Goal: Task Accomplishment & Management: Complete application form

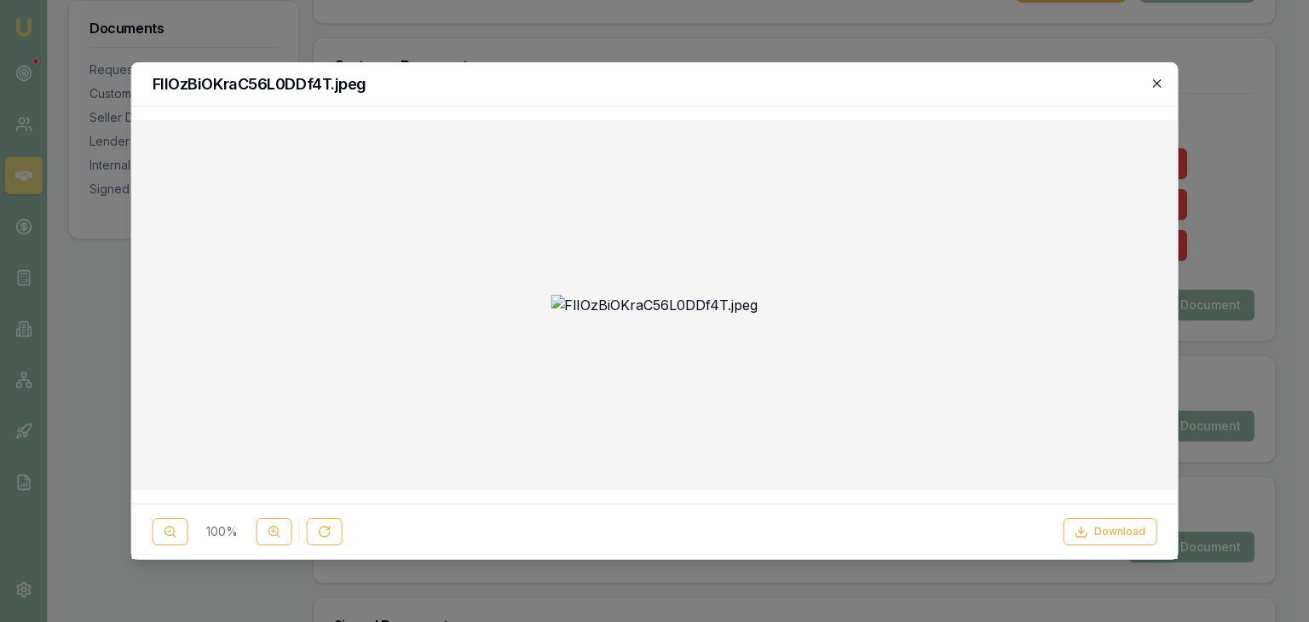
click at [1159, 78] on icon "button" at bounding box center [1157, 84] width 14 height 14
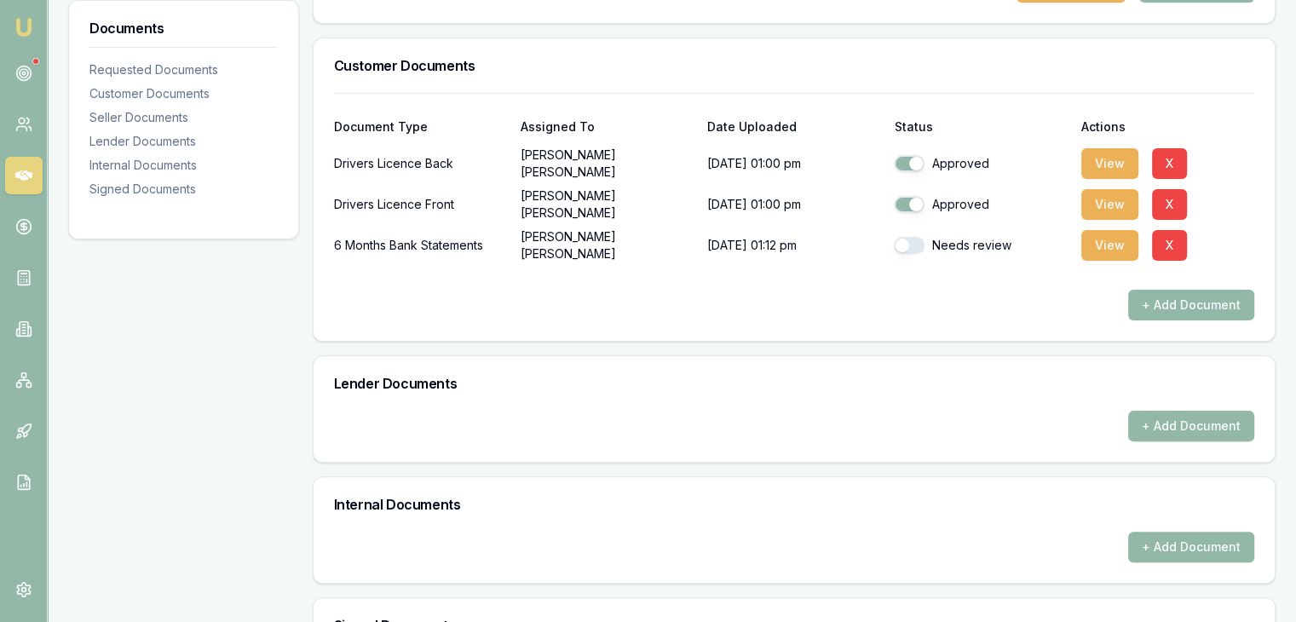
click at [906, 239] on button "button" at bounding box center [909, 245] width 31 height 17
checkbox input "true"
click at [1106, 234] on button "View" at bounding box center [1109, 245] width 57 height 31
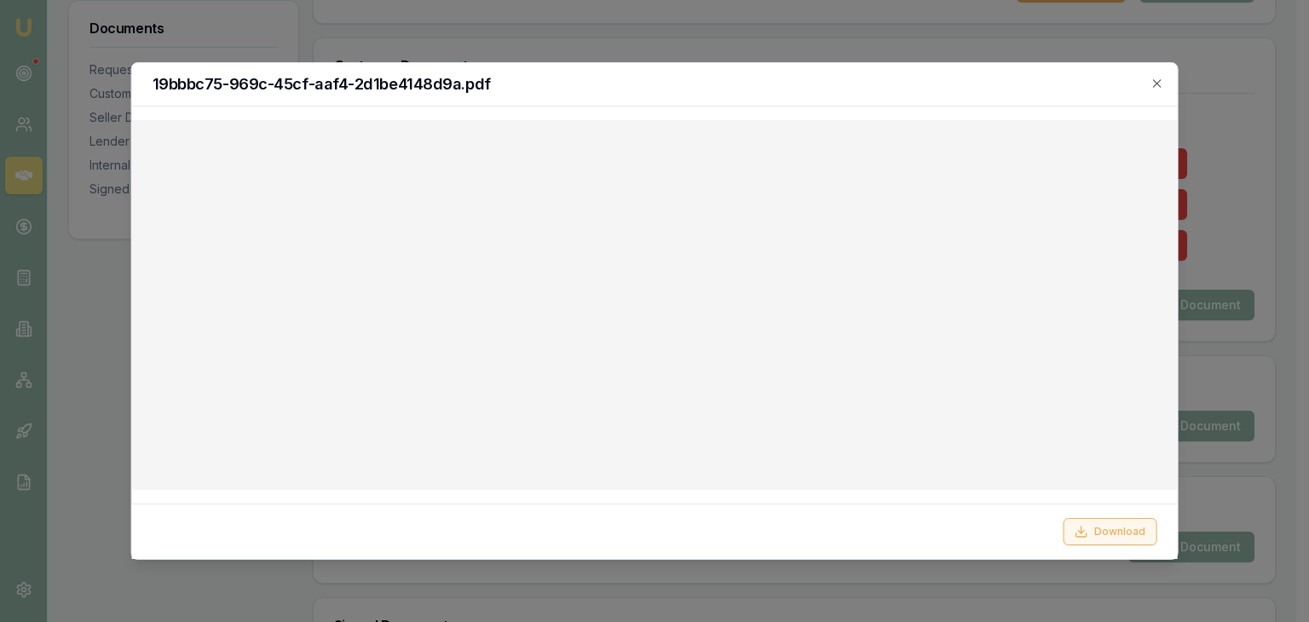
click at [1079, 539] on button "Download" at bounding box center [1110, 531] width 94 height 27
click at [1162, 84] on icon "button" at bounding box center [1157, 84] width 14 height 14
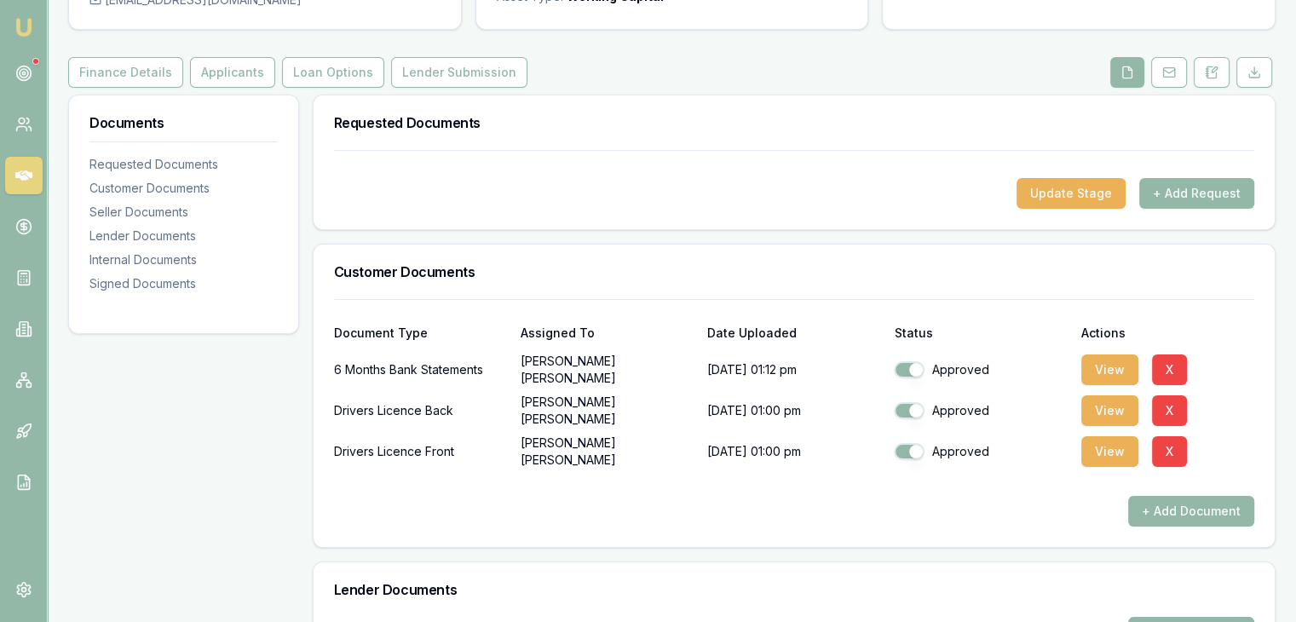
scroll to position [33, 0]
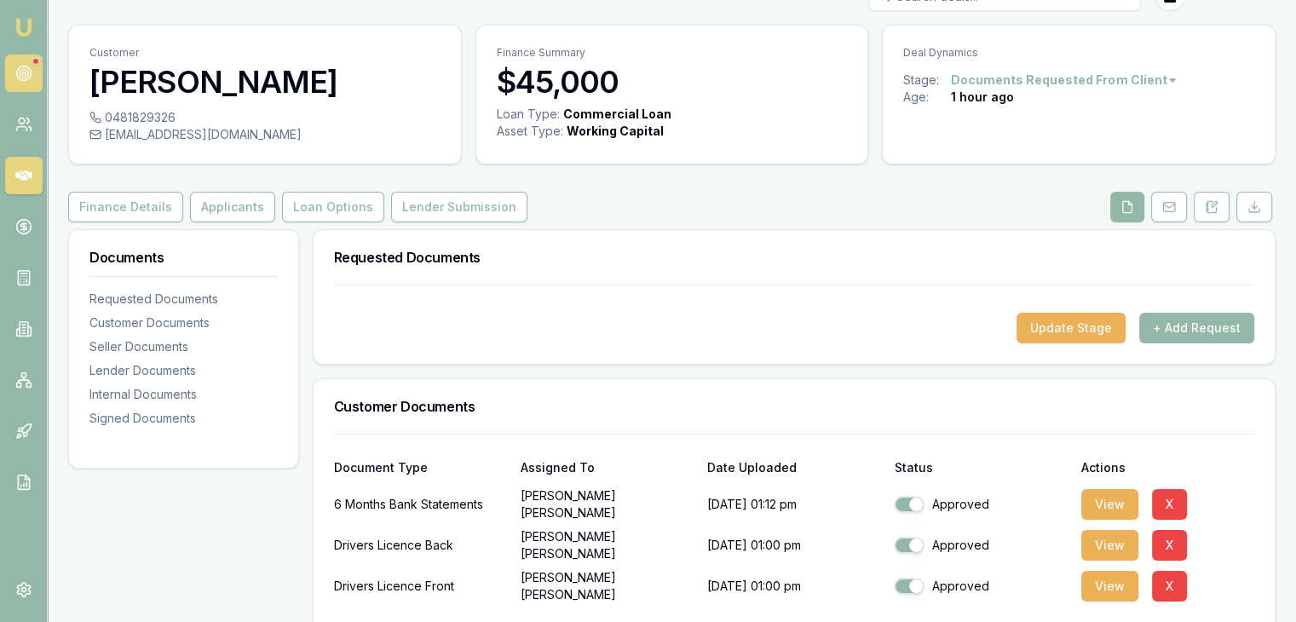
click at [20, 65] on icon at bounding box center [23, 73] width 17 height 17
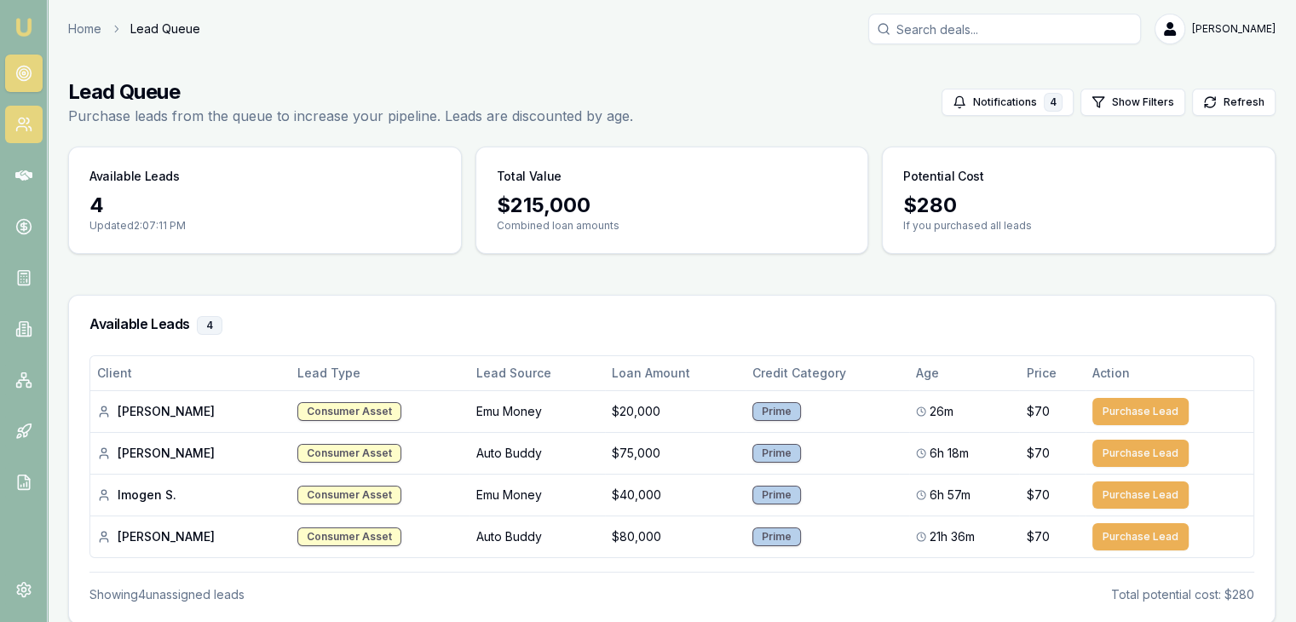
click at [27, 124] on icon at bounding box center [23, 124] width 17 height 17
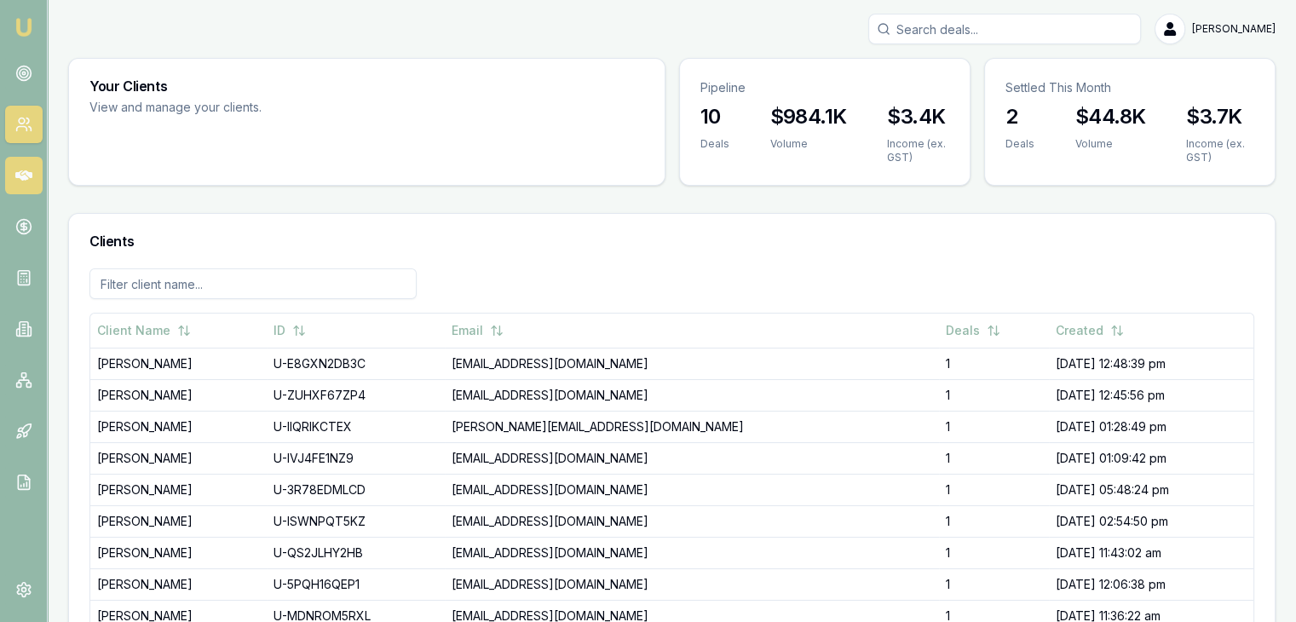
click at [24, 160] on link at bounding box center [23, 175] width 37 height 37
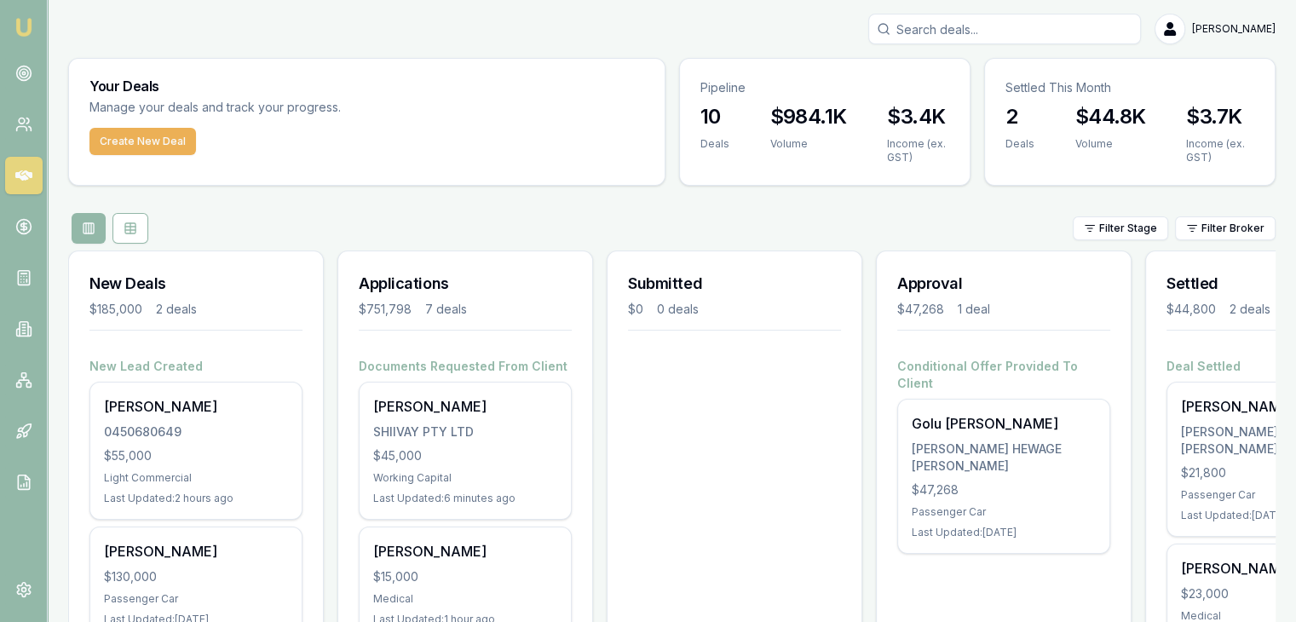
click at [24, 28] on img at bounding box center [24, 27] width 20 height 20
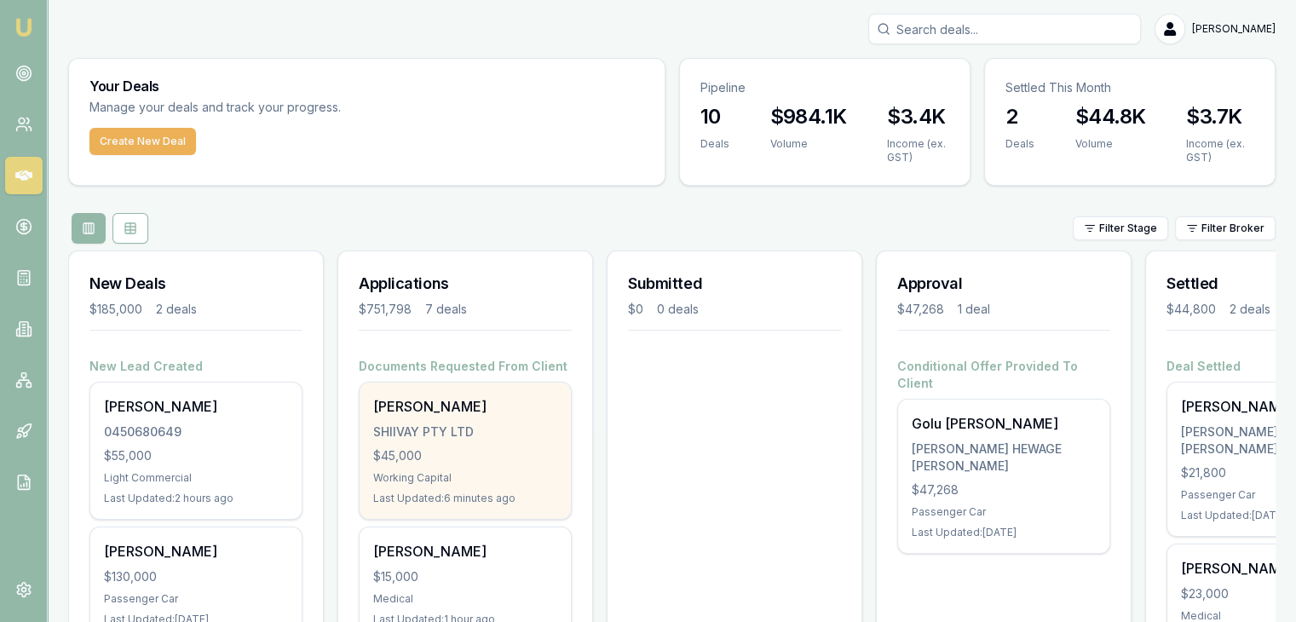
click at [491, 413] on div "Manshu Vashist" at bounding box center [465, 406] width 184 height 20
click at [424, 454] on div "$45,000" at bounding box center [465, 455] width 184 height 17
click at [412, 469] on div "Manshu Vashist SHIIVAY PTY LTD $45,000 Working Capital Last Updated: 38 minutes…" at bounding box center [465, 451] width 211 height 136
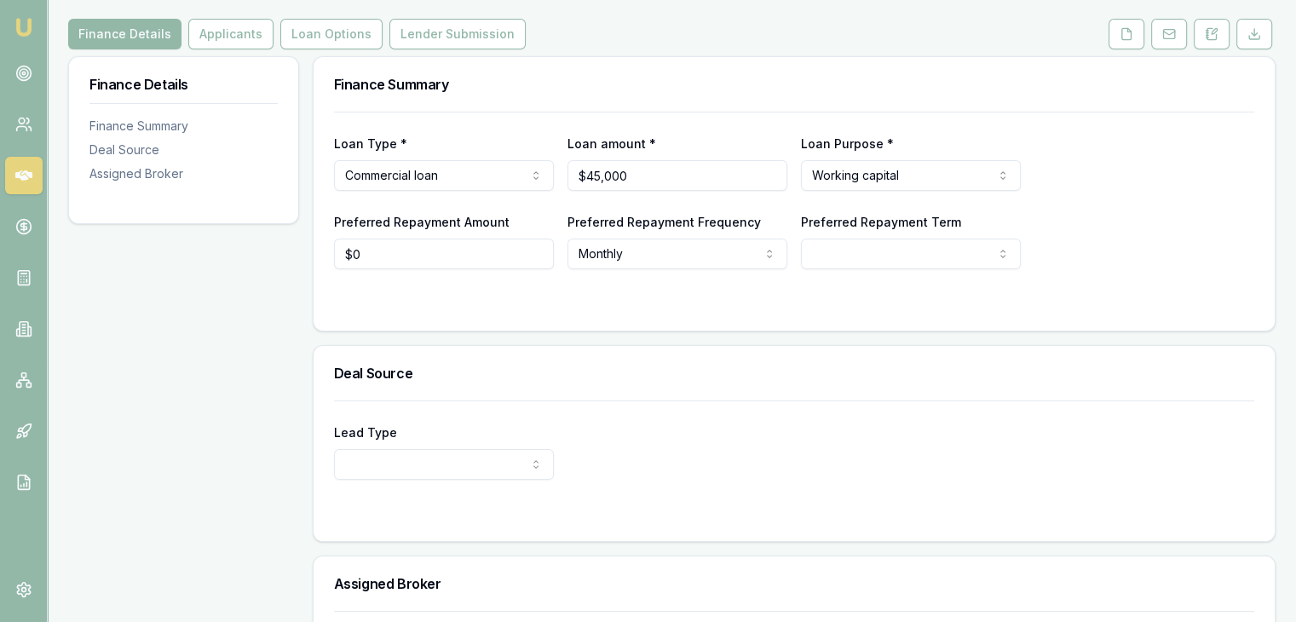
scroll to position [332, 0]
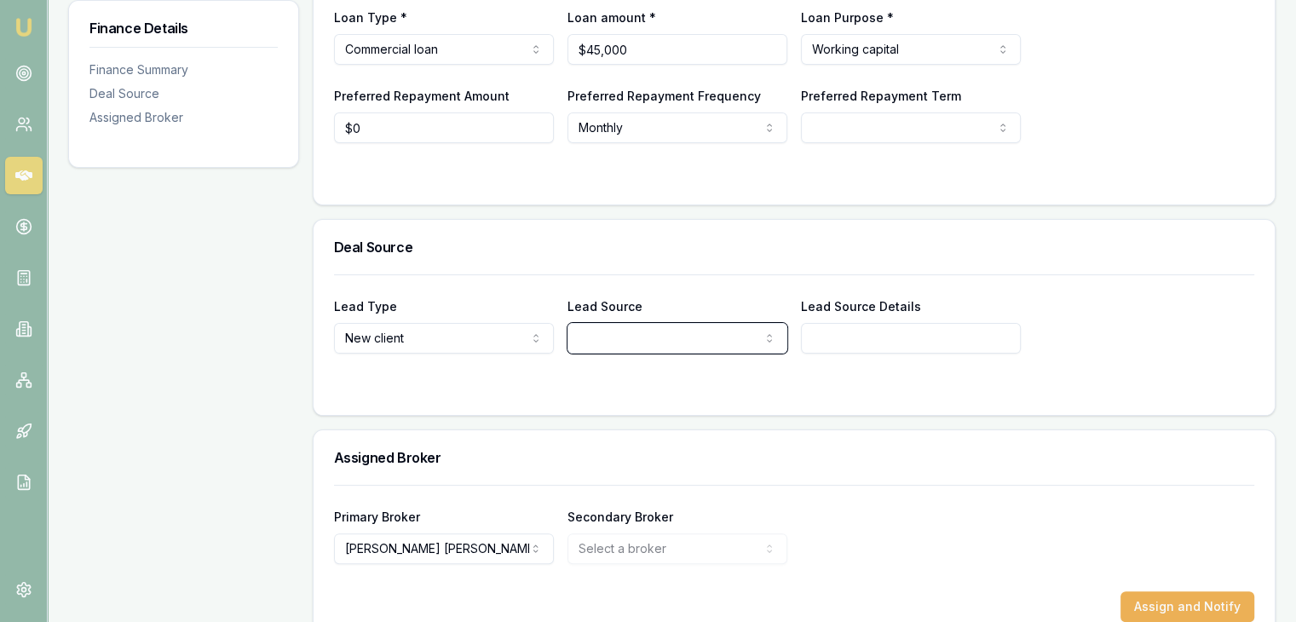
click at [889, 329] on input "Lead Source Details" at bounding box center [911, 338] width 220 height 31
click at [889, 328] on input "Lead Source Details" at bounding box center [911, 338] width 220 height 31
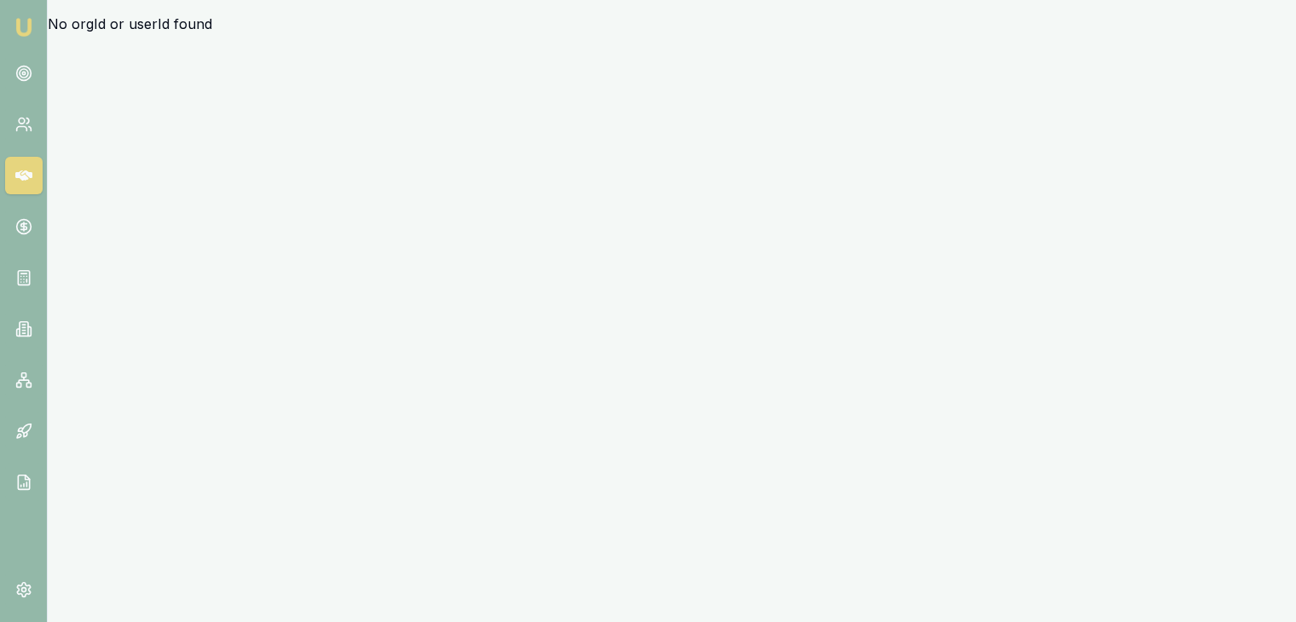
scroll to position [0, 0]
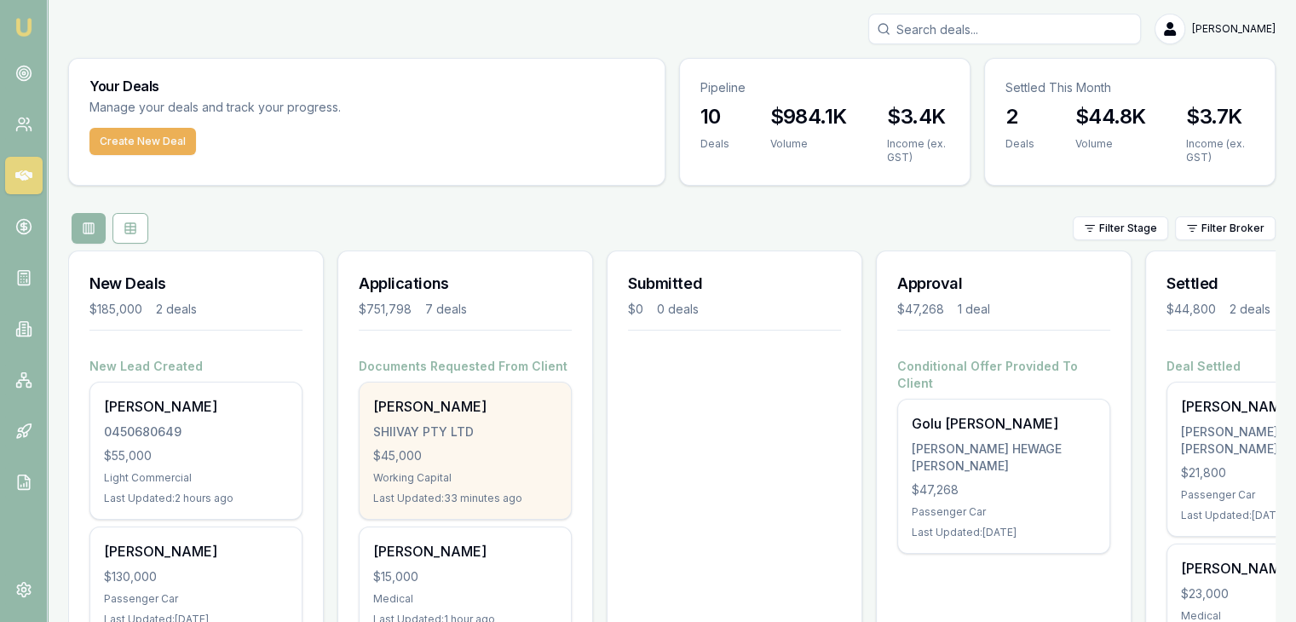
click at [445, 447] on div "$45,000" at bounding box center [465, 455] width 184 height 17
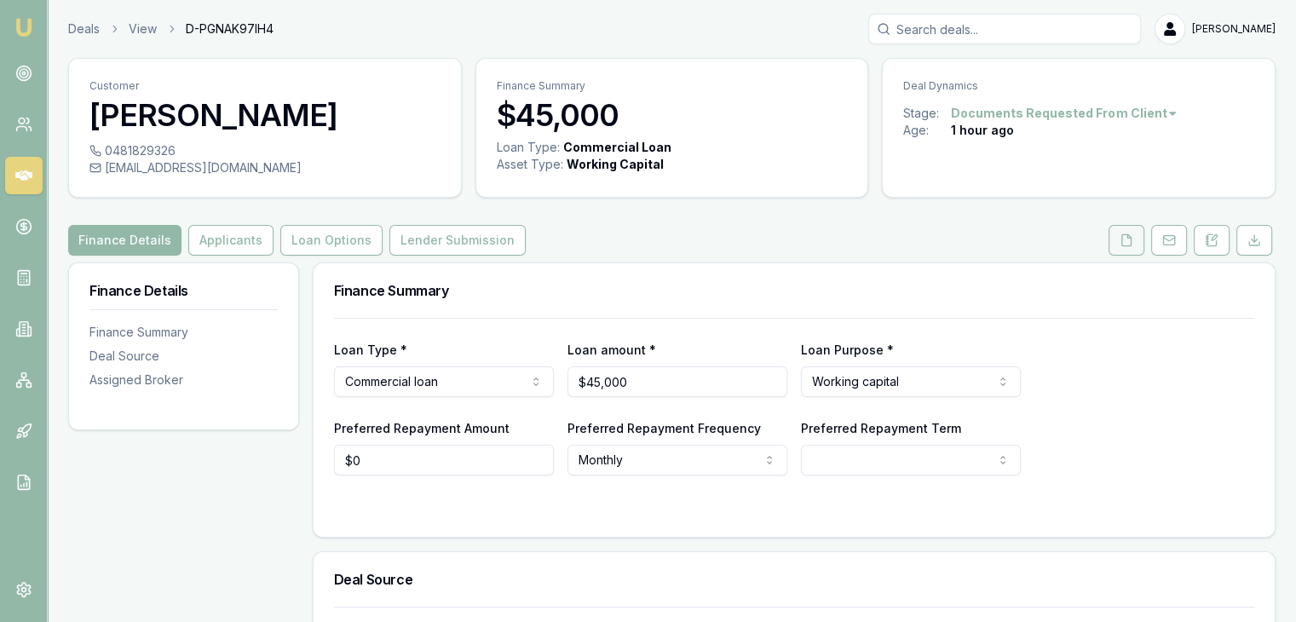
click at [1115, 245] on button at bounding box center [1127, 240] width 36 height 31
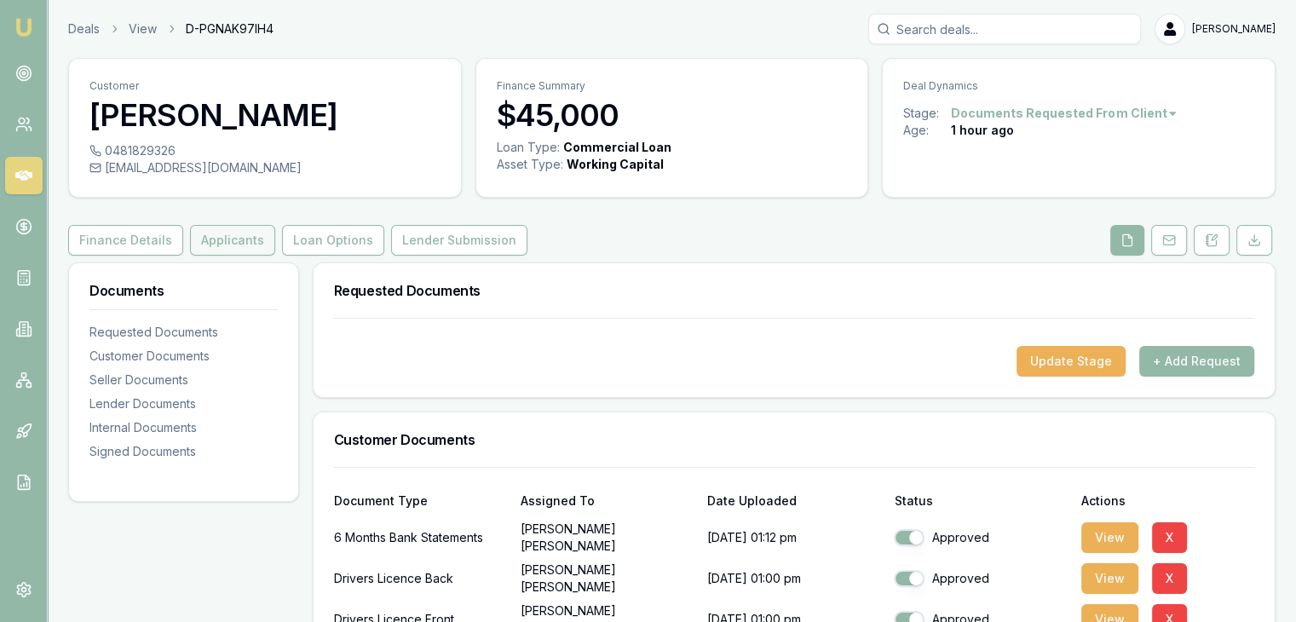
click at [215, 250] on button "Applicants" at bounding box center [232, 240] width 85 height 31
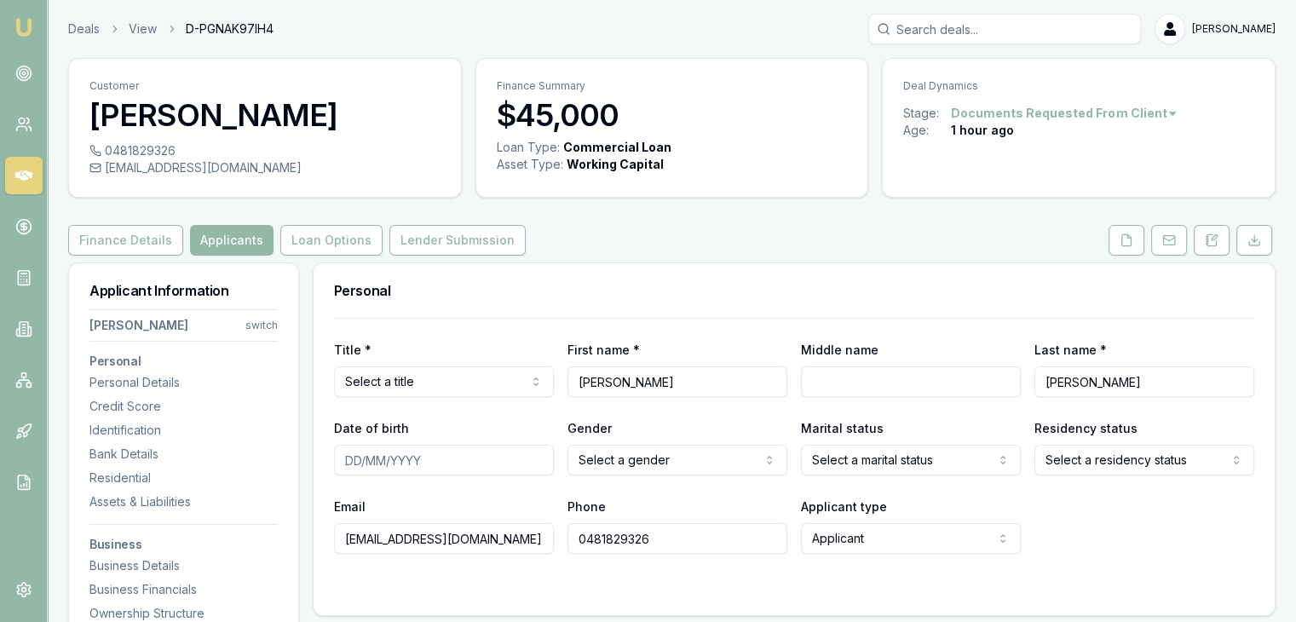
scroll to position [85, 0]
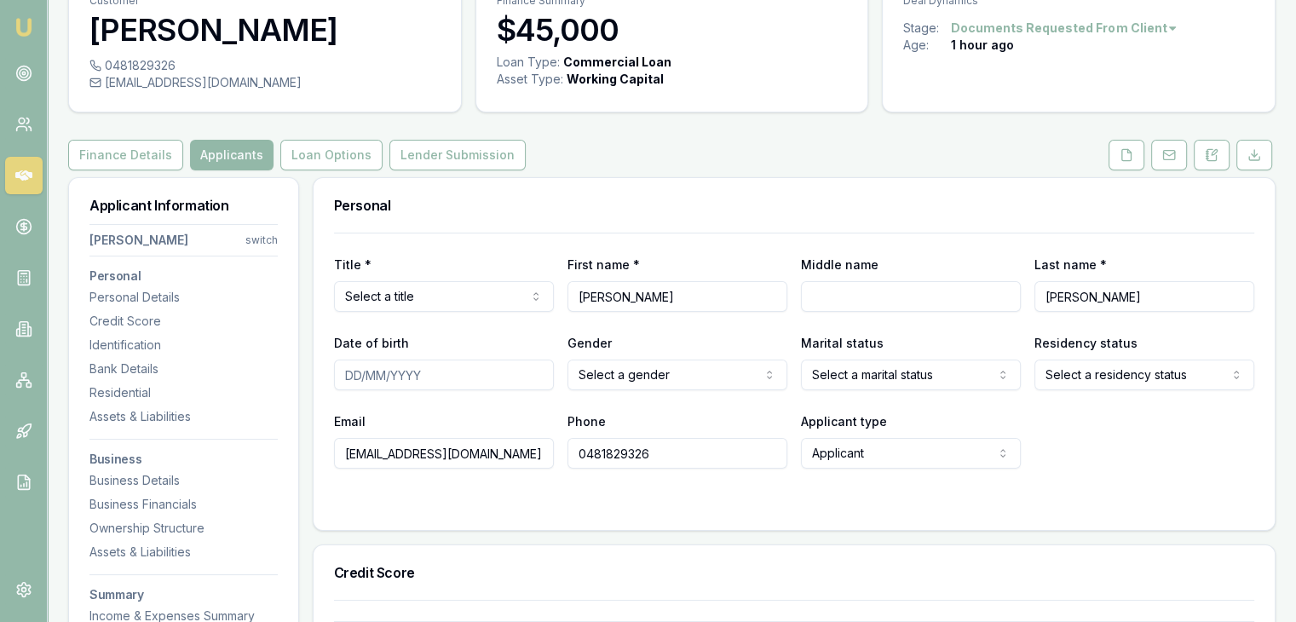
click at [348, 380] on input "Date of birth" at bounding box center [444, 375] width 220 height 31
click at [1131, 161] on button at bounding box center [1127, 155] width 36 height 31
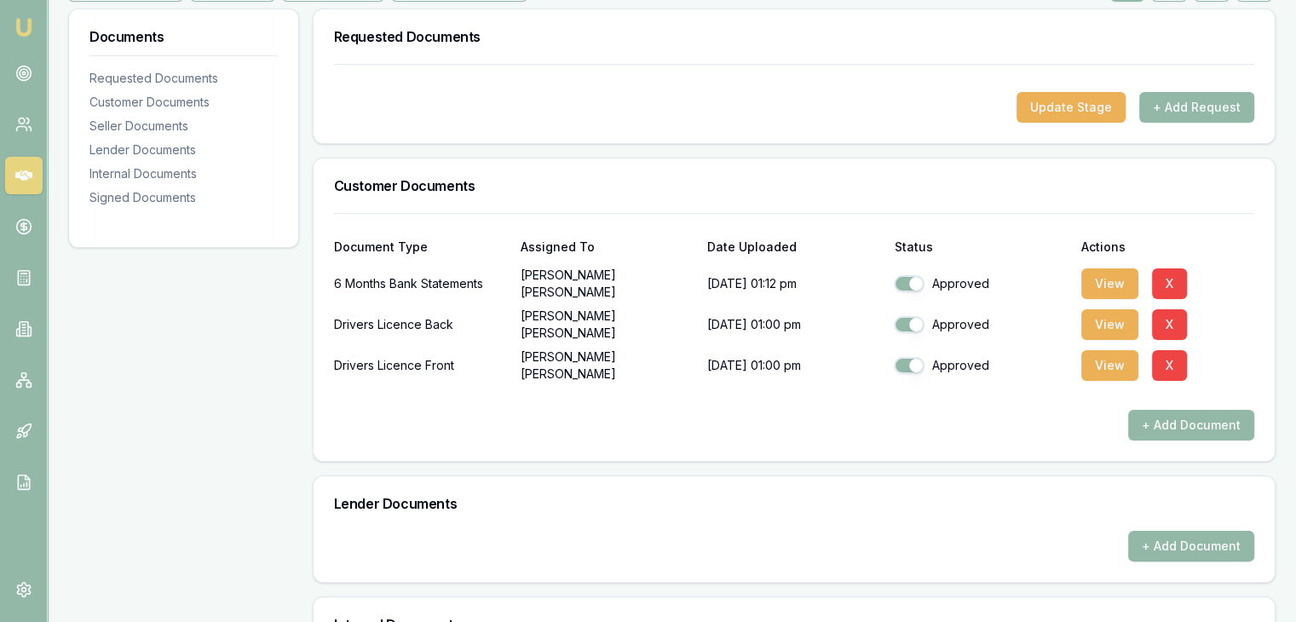
scroll to position [256, 0]
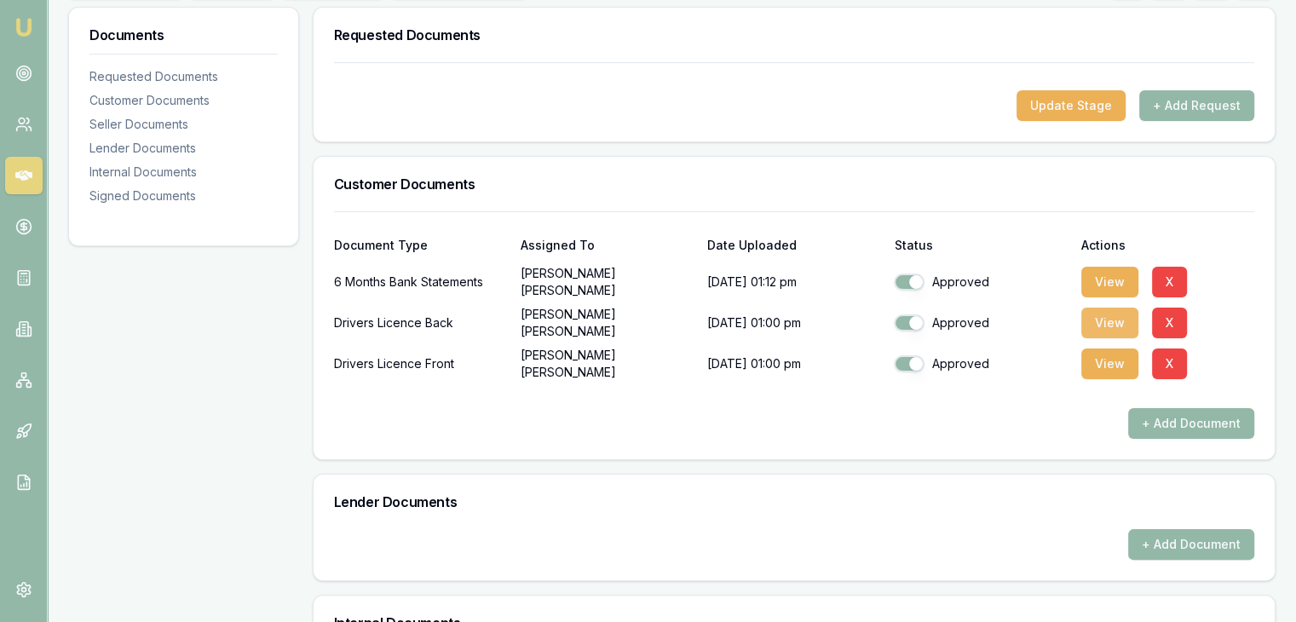
click at [1087, 313] on button "View" at bounding box center [1109, 323] width 57 height 31
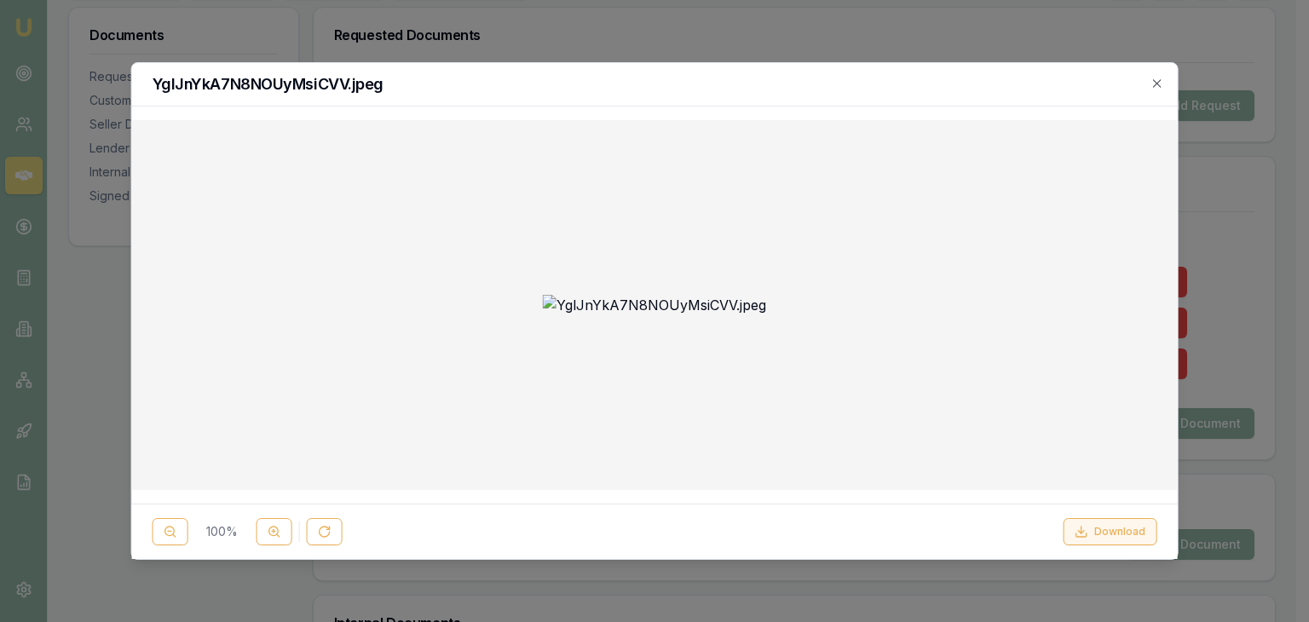
click at [1080, 528] on icon at bounding box center [1081, 532] width 14 height 14
click at [611, 89] on h2 "YglJnYkA7N8NOUyMsiCVV.jpeg" at bounding box center [655, 84] width 1005 height 15
click at [1166, 82] on div "YglJnYkA7N8NOUyMsiCVV.jpeg" at bounding box center [655, 84] width 1046 height 43
click at [1161, 78] on icon "button" at bounding box center [1157, 84] width 14 height 14
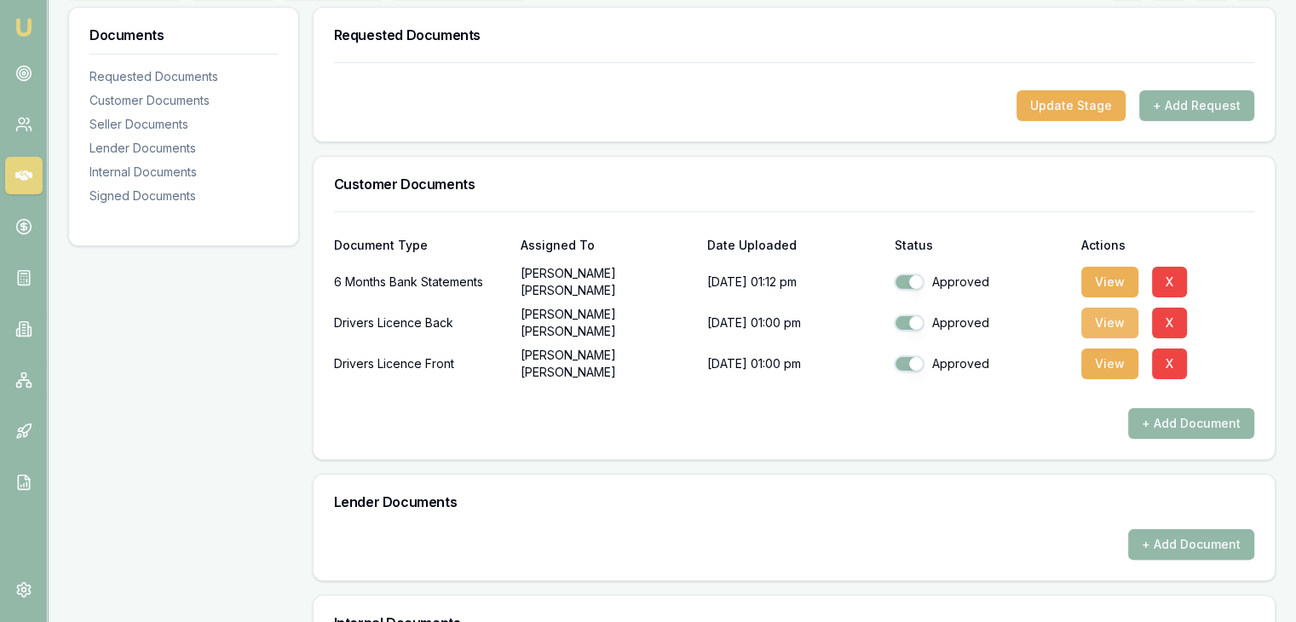
click at [1104, 317] on button "View" at bounding box center [1109, 323] width 57 height 31
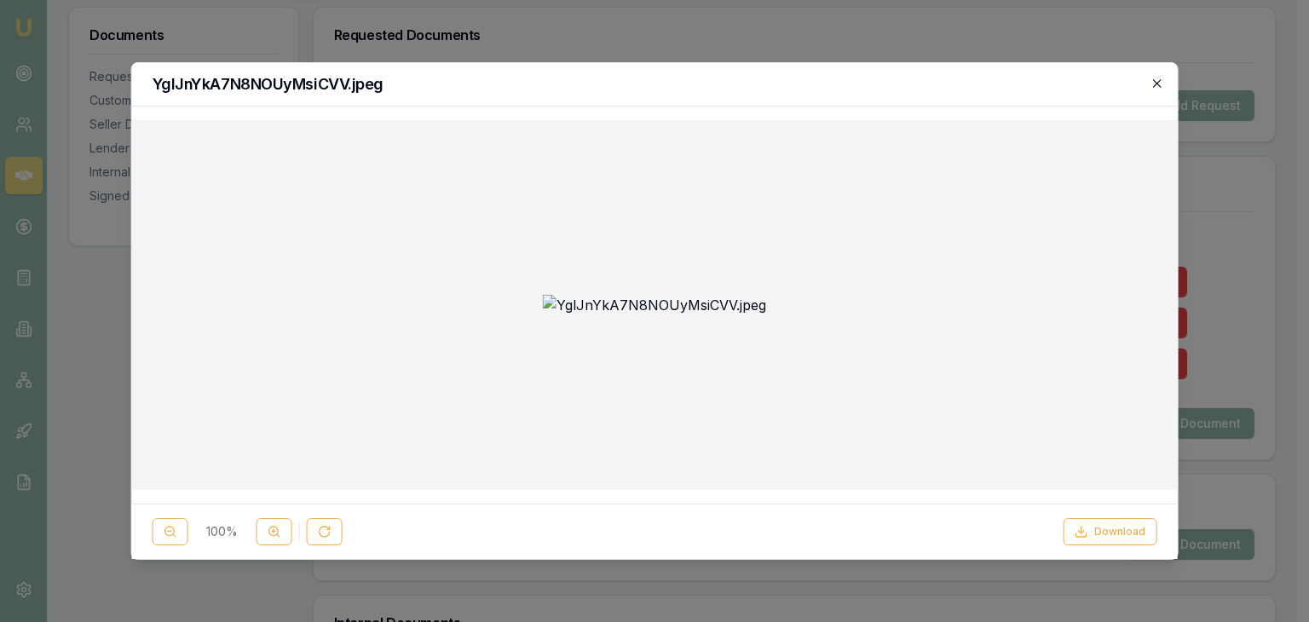
click at [1155, 77] on icon "button" at bounding box center [1157, 84] width 14 height 14
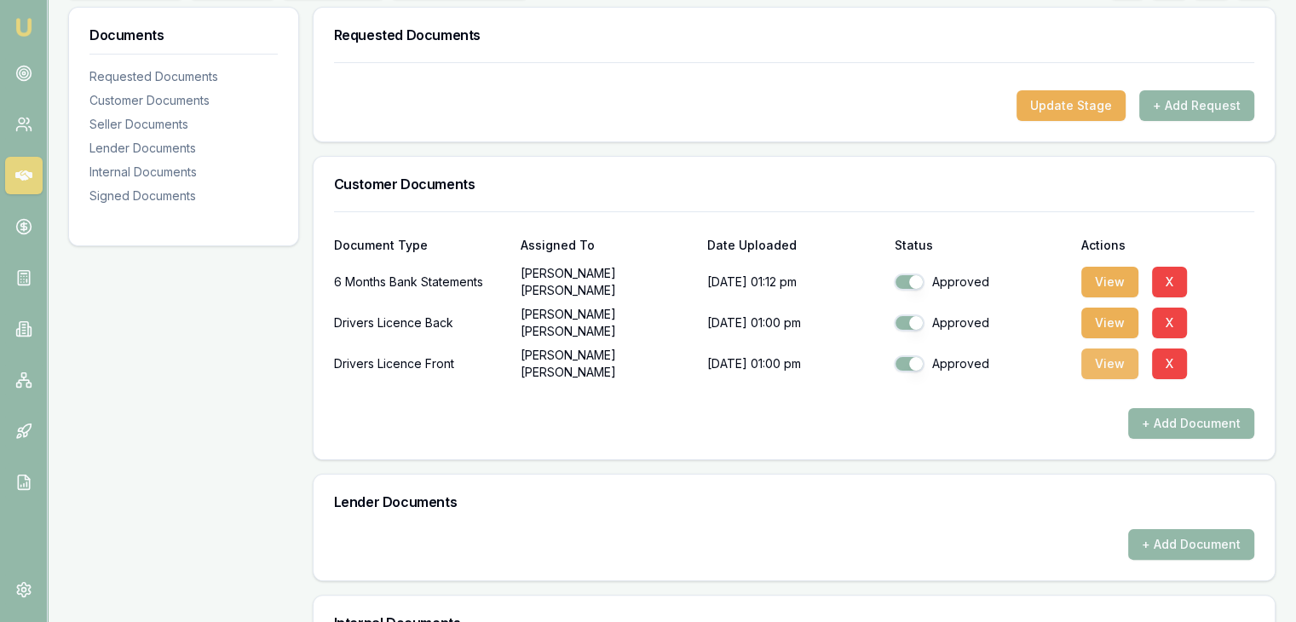
click at [1106, 354] on button "View" at bounding box center [1109, 364] width 57 height 31
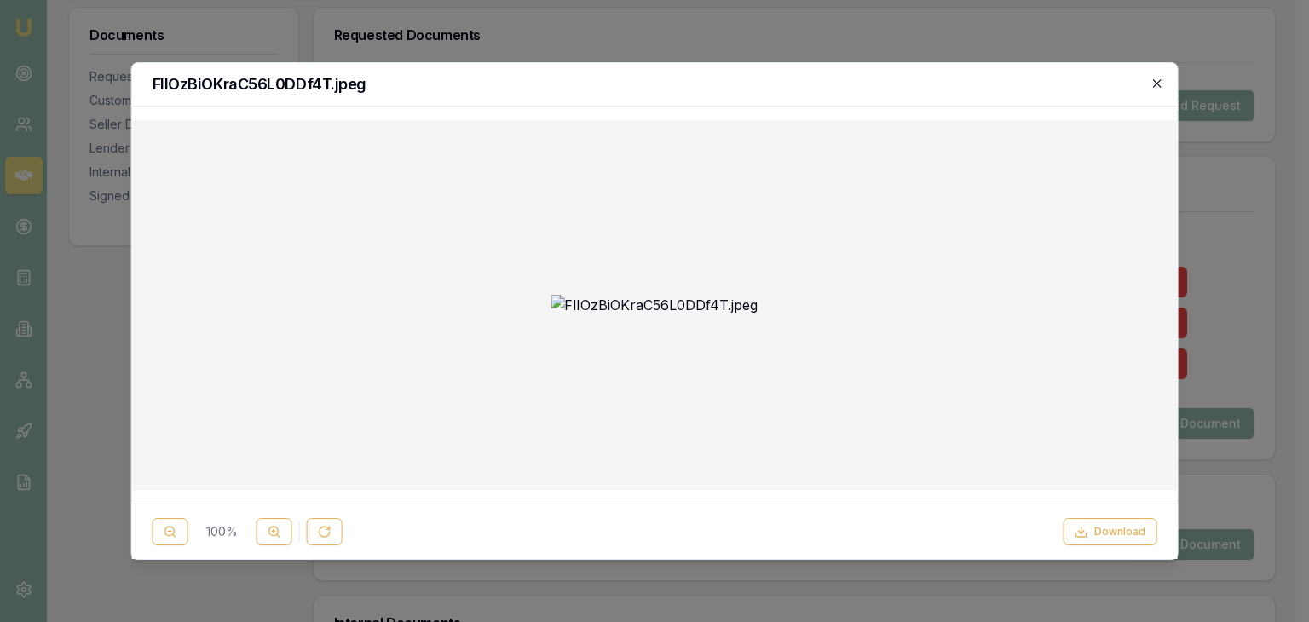
click at [1150, 80] on icon "button" at bounding box center [1157, 84] width 14 height 14
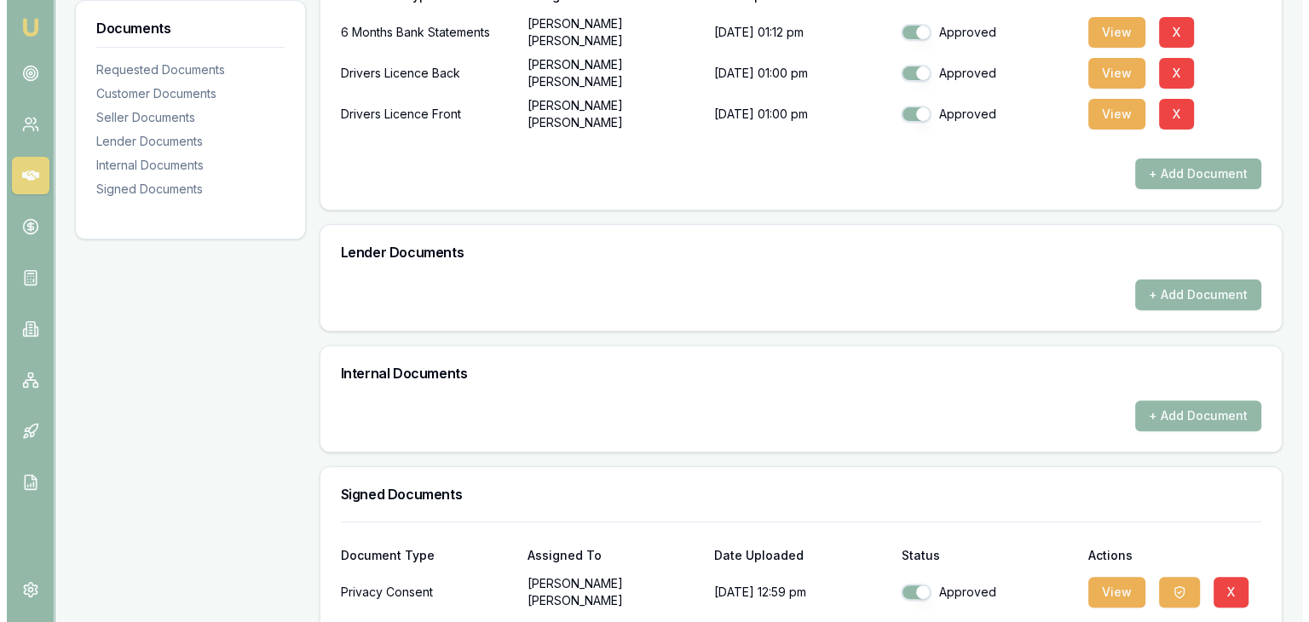
scroll to position [327, 0]
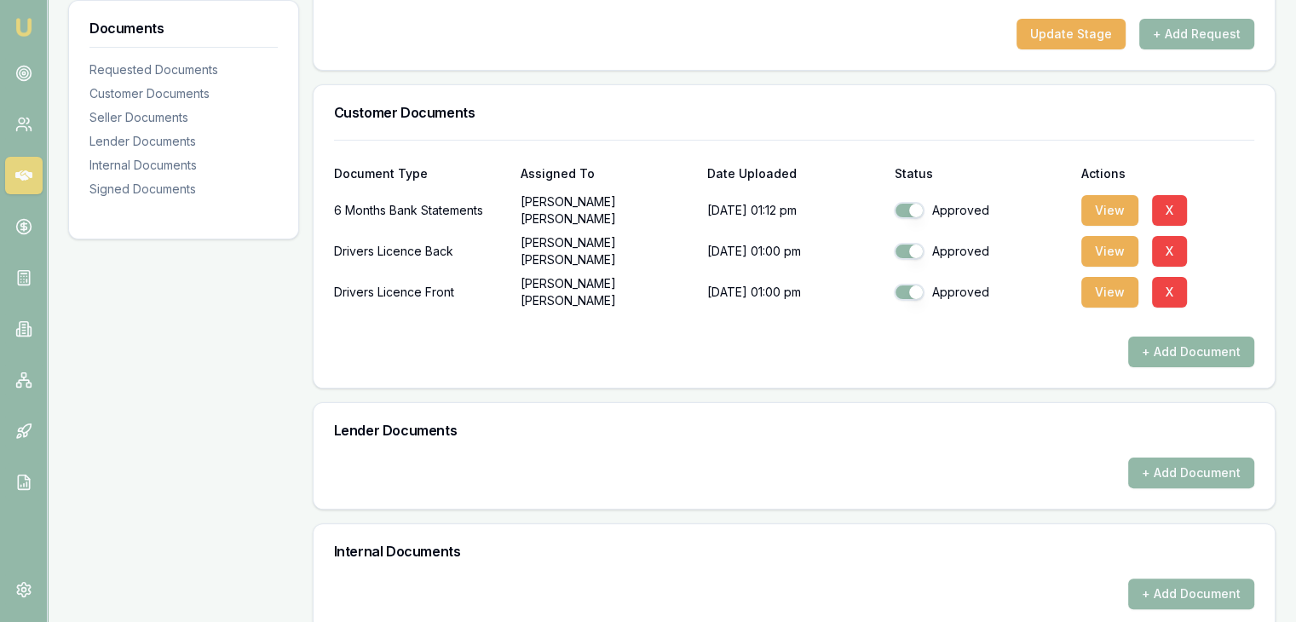
click at [1155, 340] on button "+ Add Document" at bounding box center [1191, 352] width 126 height 31
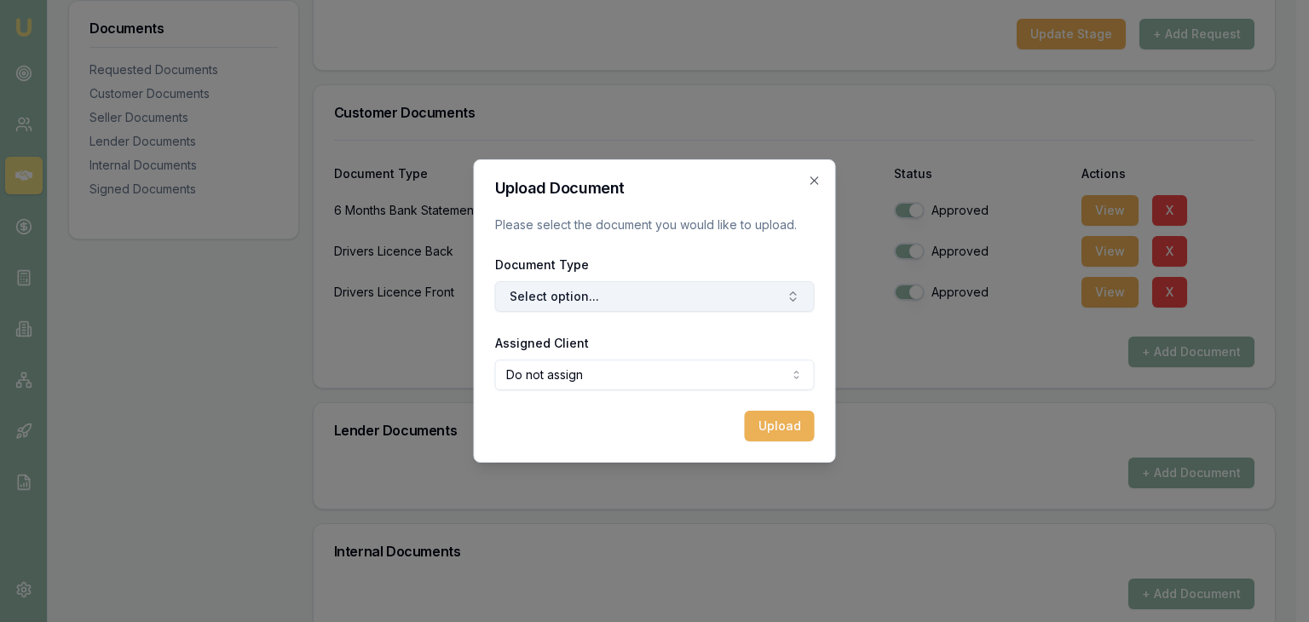
click at [682, 291] on button "Select option..." at bounding box center [655, 296] width 320 height 31
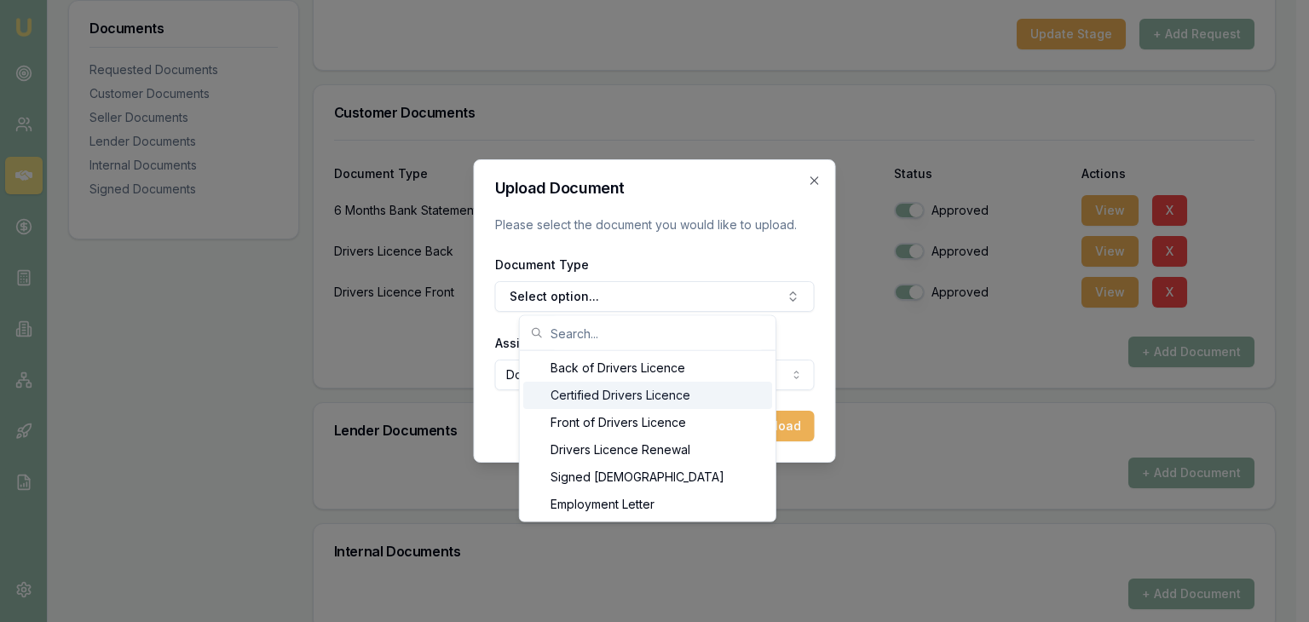
scroll to position [784, 0]
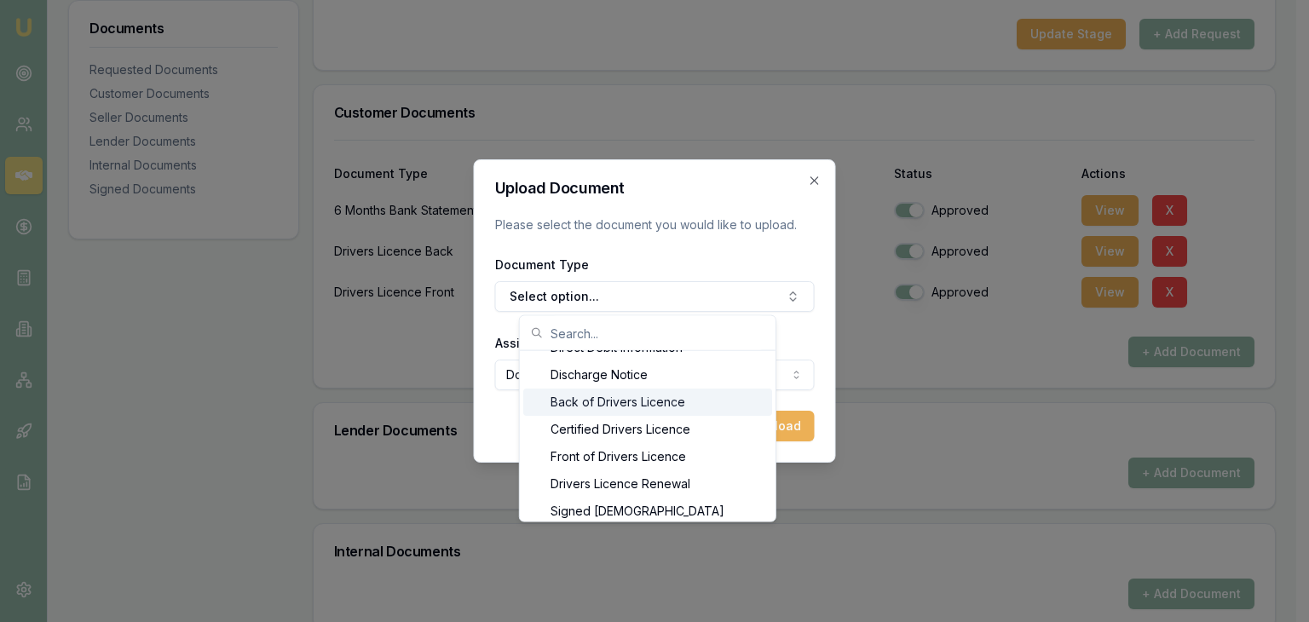
click at [735, 401] on div "Back of Drivers Licence" at bounding box center [647, 402] width 249 height 27
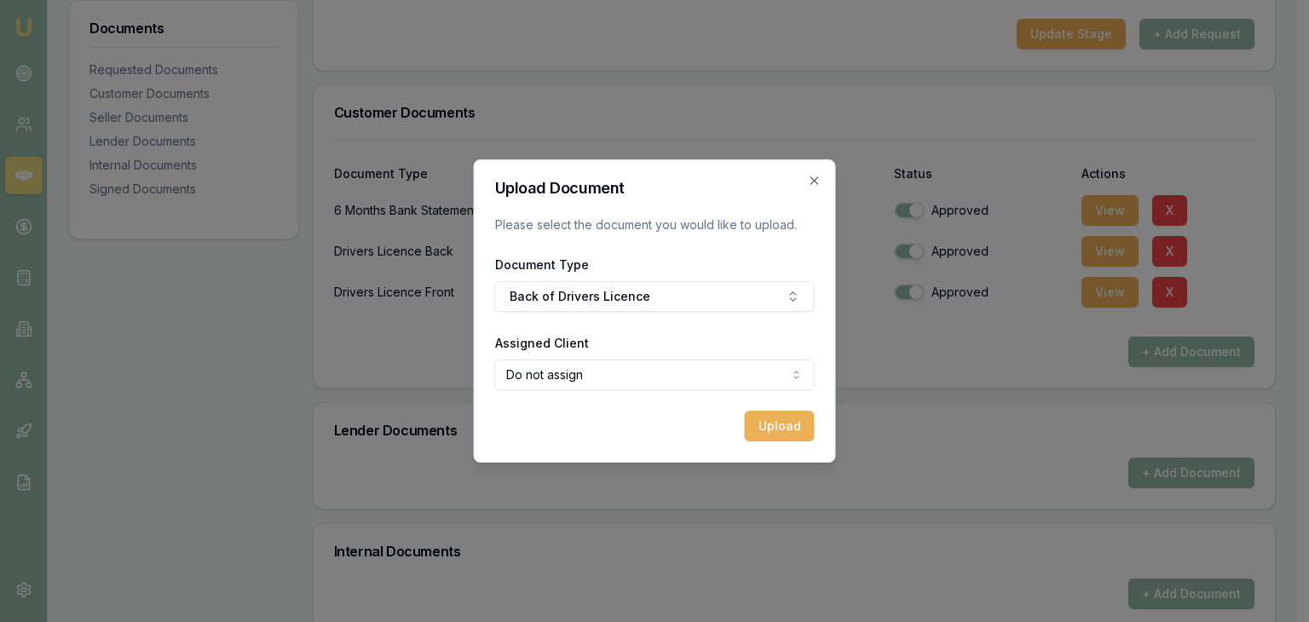
select select "U-E8GXN2DB3C"
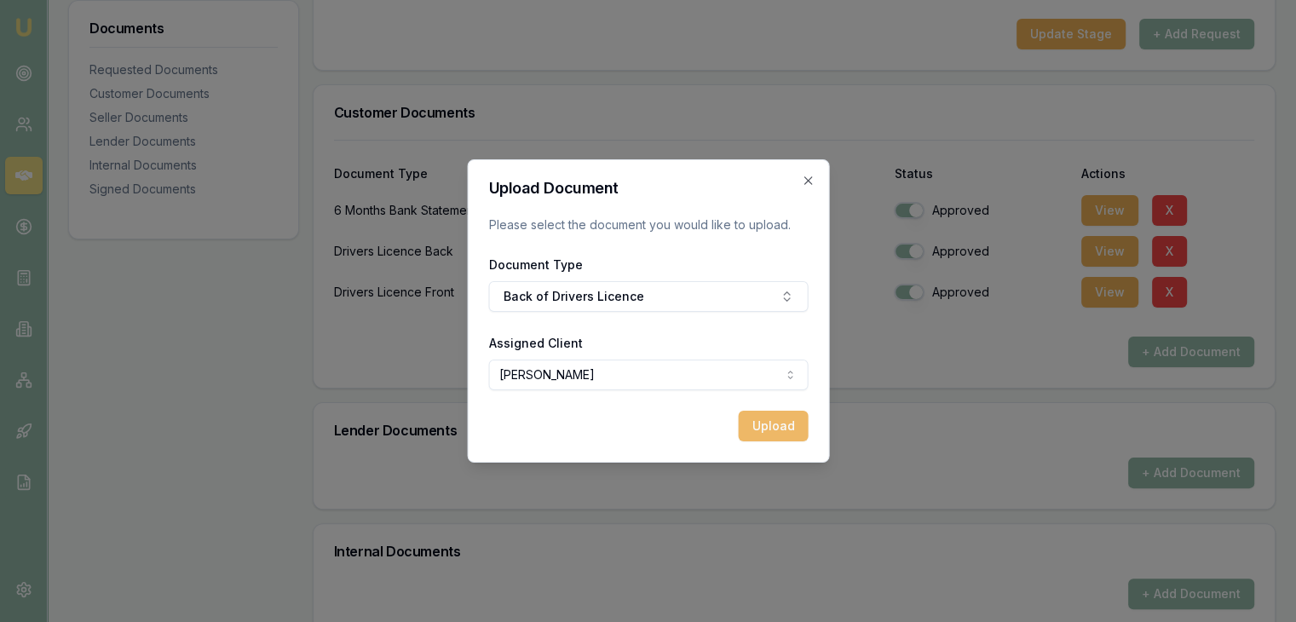
click at [763, 426] on button "Upload" at bounding box center [773, 426] width 70 height 31
click at [807, 175] on icon "button" at bounding box center [808, 181] width 14 height 14
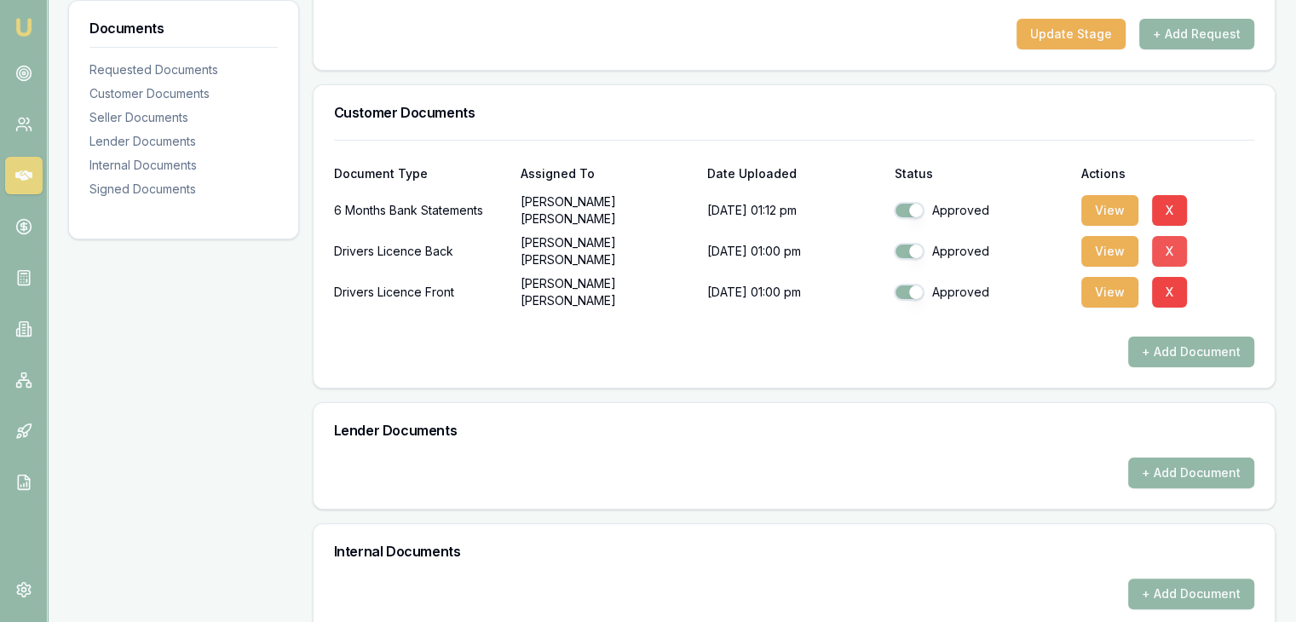
click at [1172, 257] on button "X" at bounding box center [1169, 251] width 35 height 31
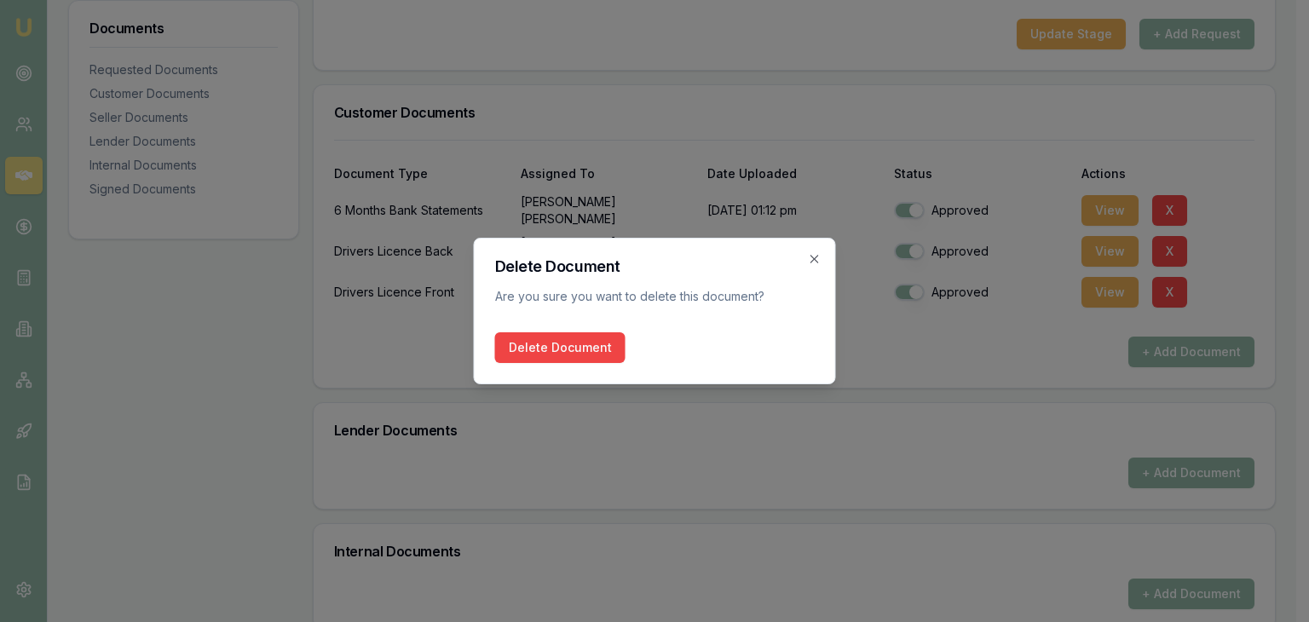
click at [508, 344] on button "Delete Document" at bounding box center [560, 347] width 130 height 31
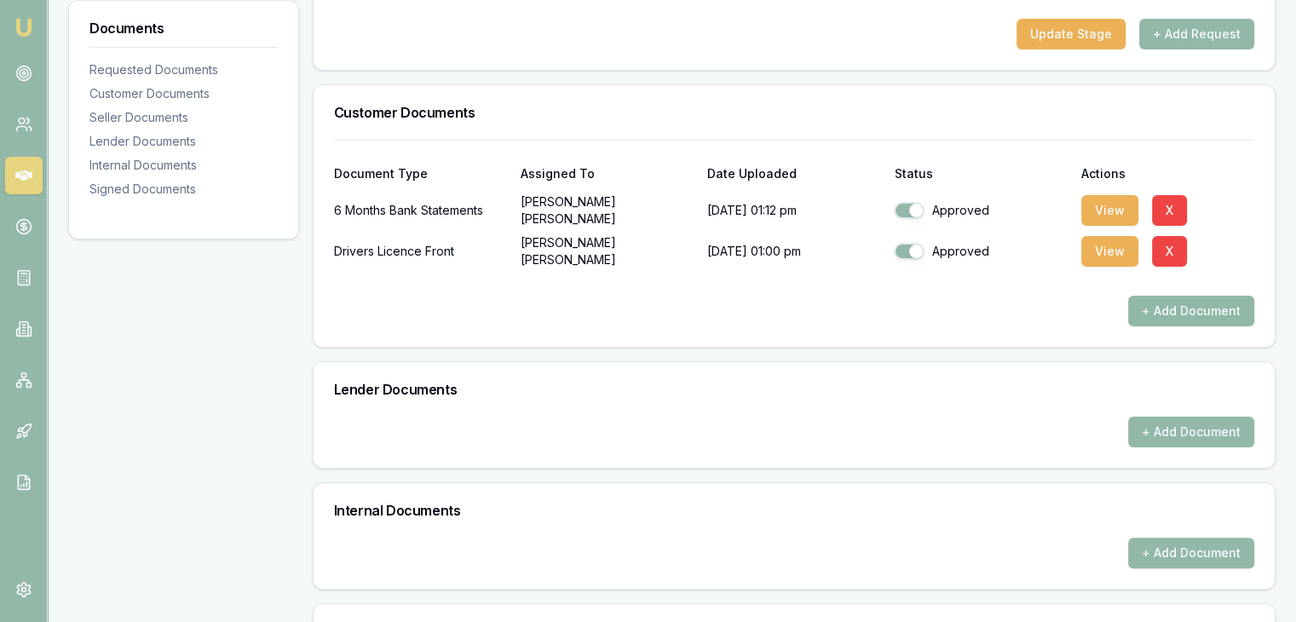
click at [1149, 313] on button "+ Add Document" at bounding box center [1191, 311] width 126 height 31
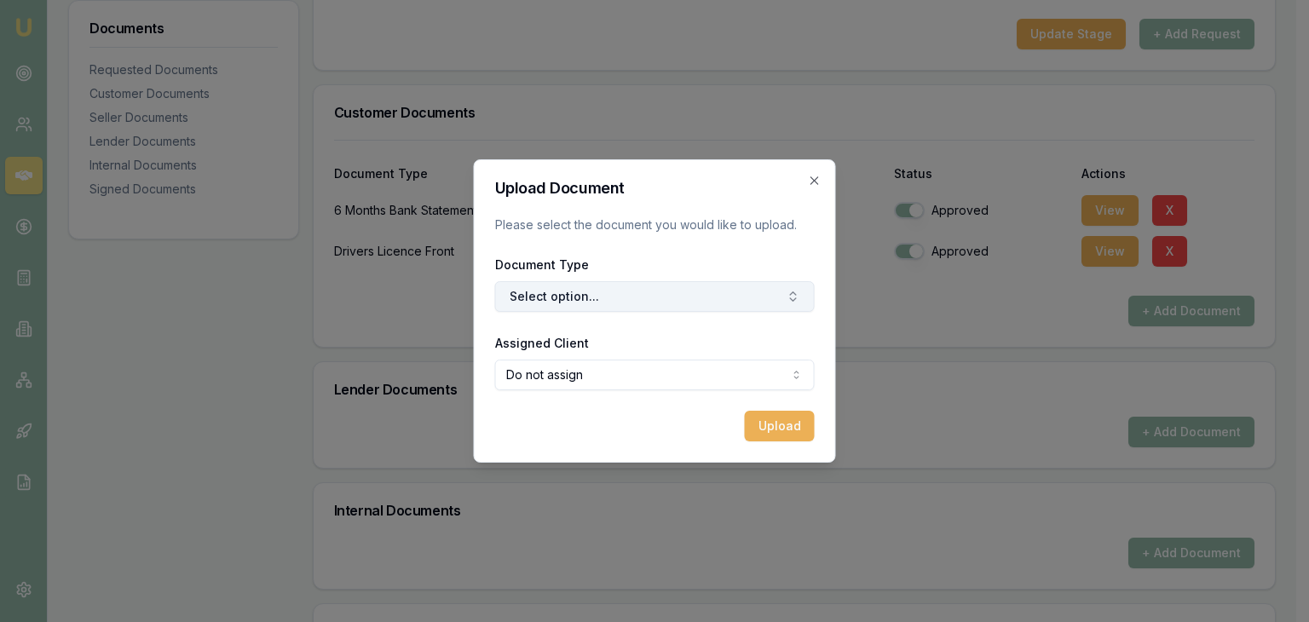
click at [596, 280] on div "Document Type Select option..." at bounding box center [655, 283] width 320 height 58
click at [596, 291] on button "Select option..." at bounding box center [655, 296] width 320 height 31
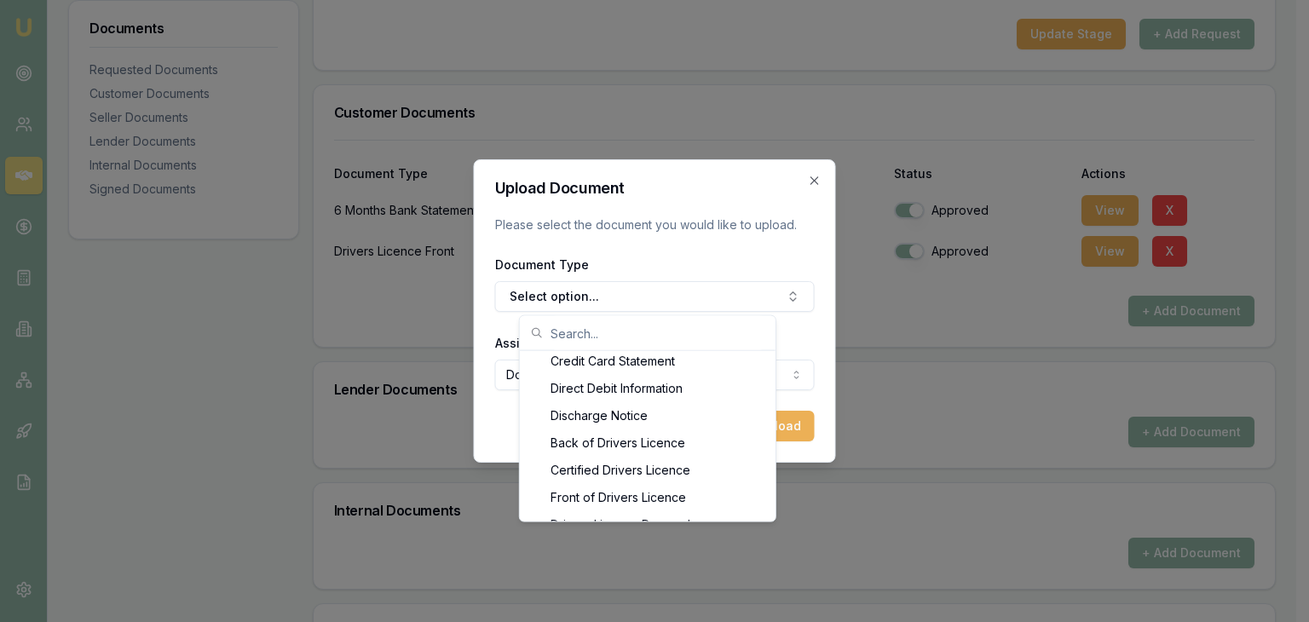
scroll to position [750, 0]
click at [684, 441] on div "Back of Drivers Licence" at bounding box center [647, 436] width 249 height 27
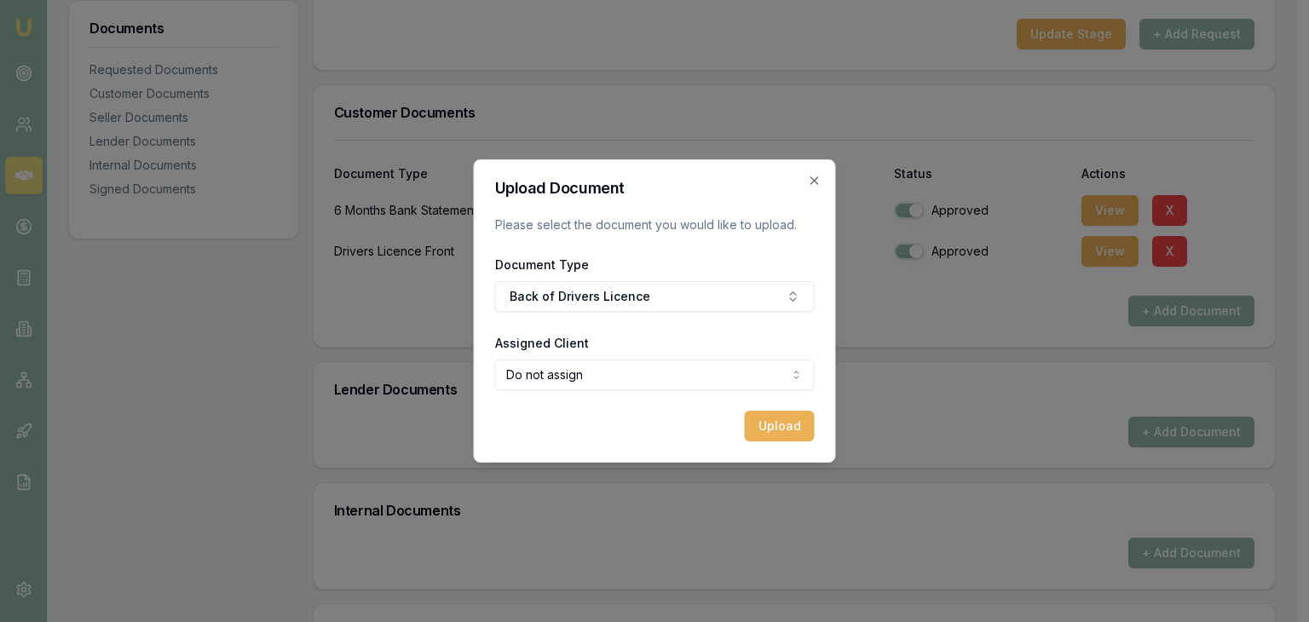
select select "U-E8GXN2DB3C"
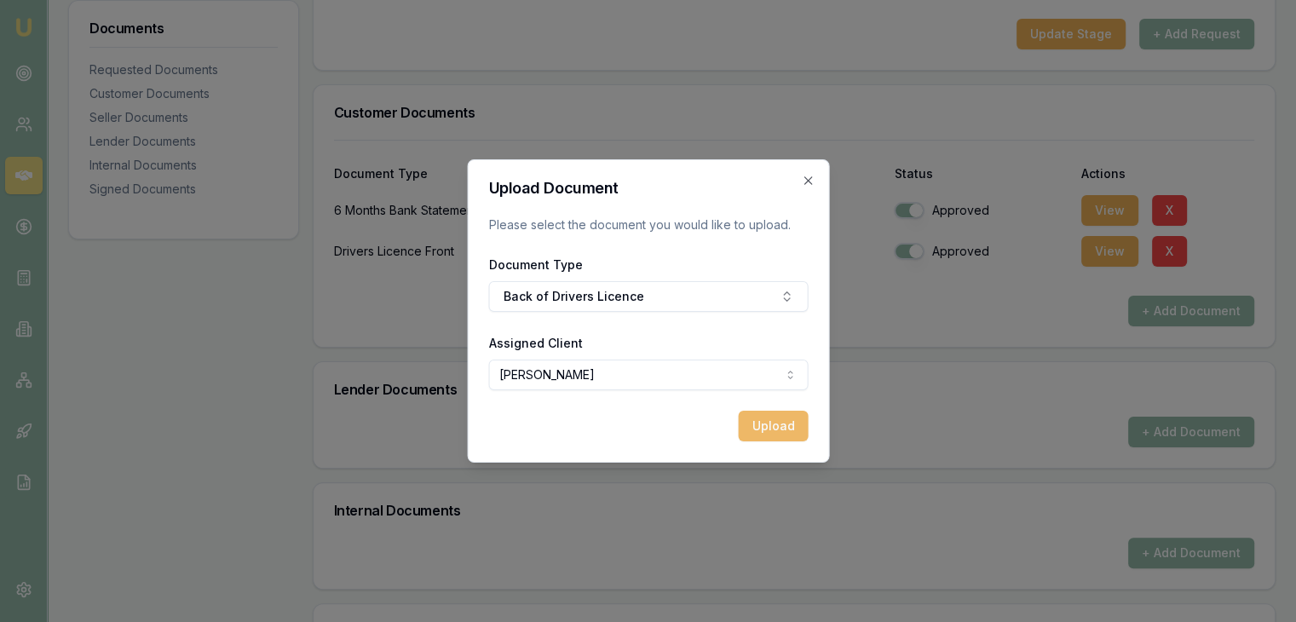
click at [759, 430] on button "Upload" at bounding box center [773, 426] width 70 height 31
click at [800, 178] on div "Upload Document Please select the document you would like to upload. Document T…" at bounding box center [648, 310] width 362 height 303
click at [808, 178] on icon "button" at bounding box center [808, 181] width 14 height 14
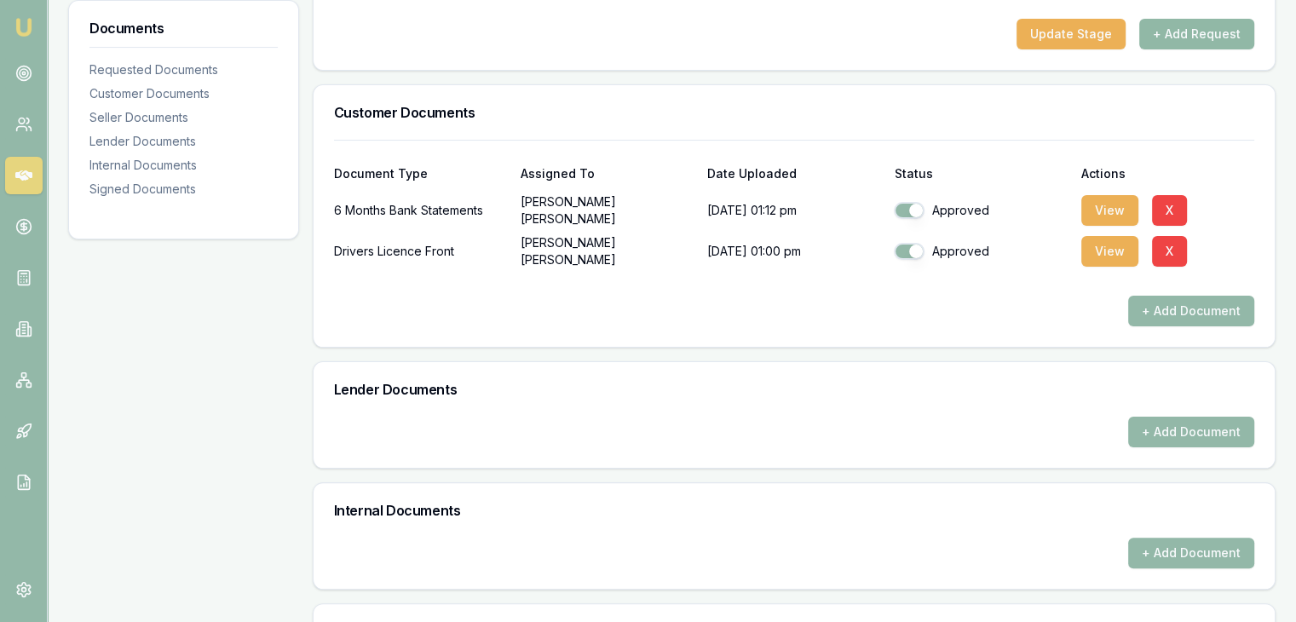
click at [1169, 38] on button "+ Add Request" at bounding box center [1196, 34] width 115 height 31
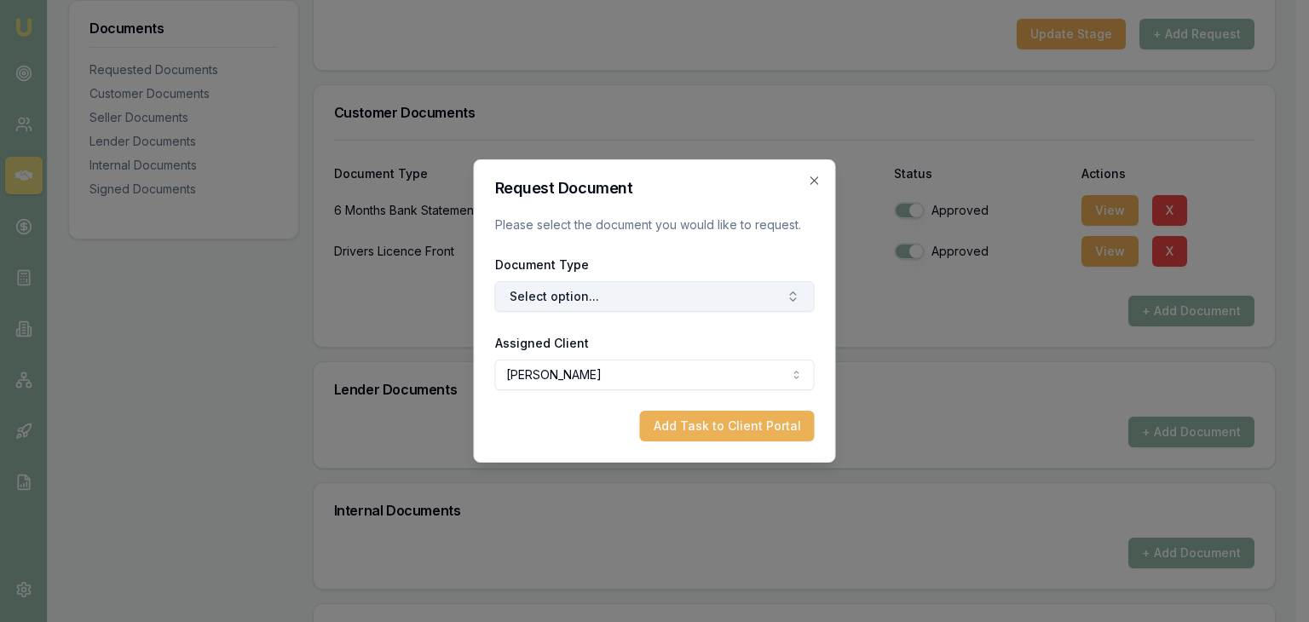
click at [706, 295] on button "Select option..." at bounding box center [655, 296] width 320 height 31
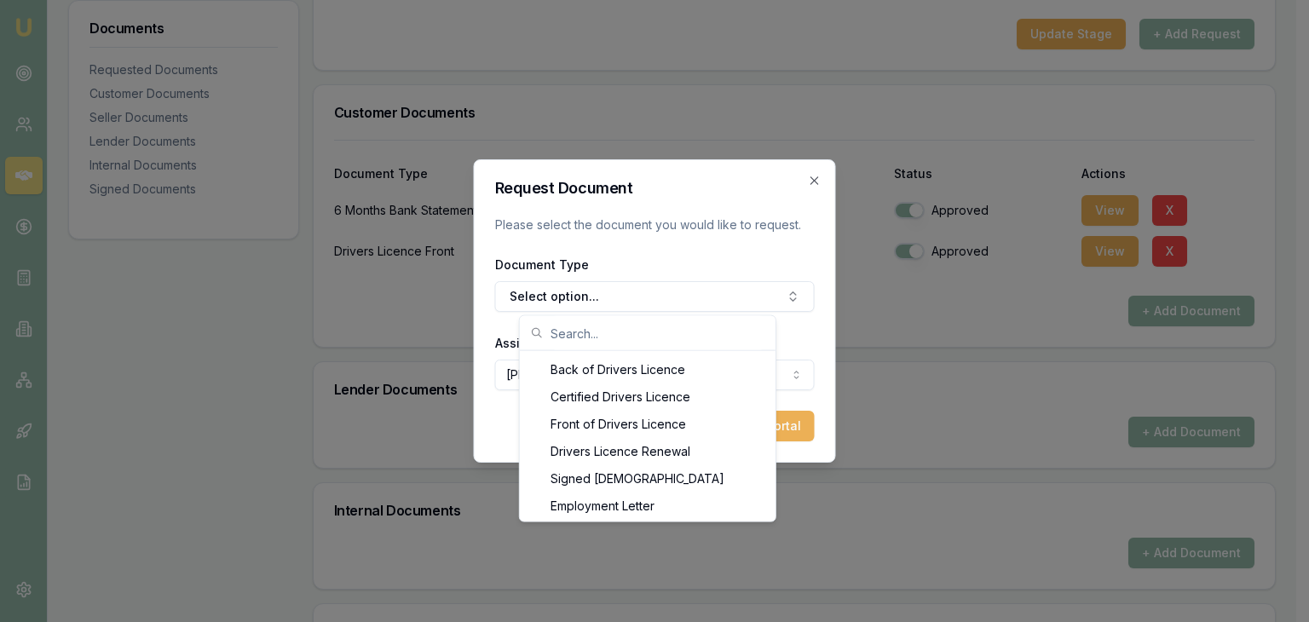
scroll to position [886, 0]
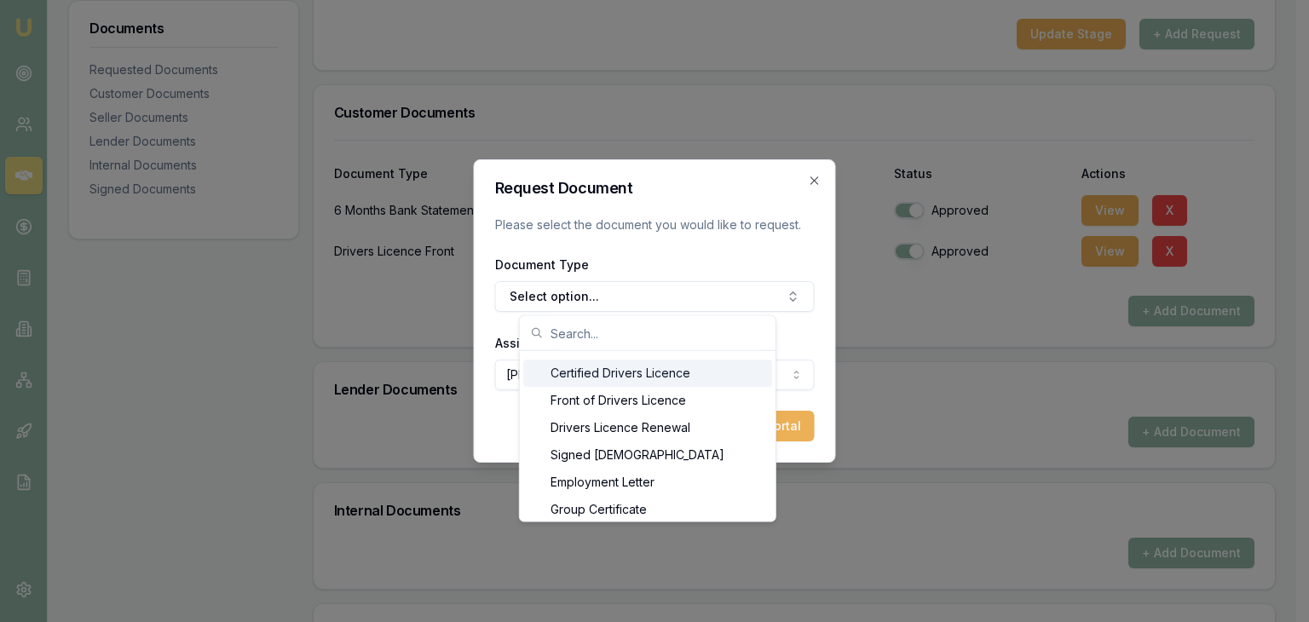
scroll to position [852, 0]
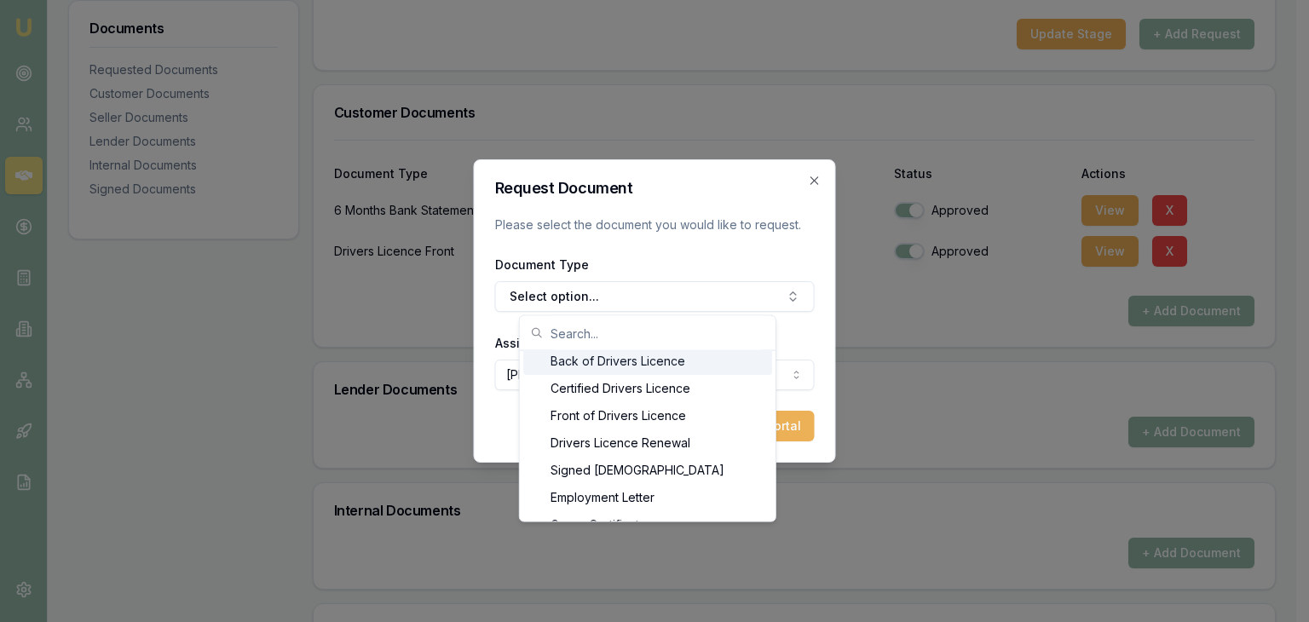
click at [689, 368] on div "Back of Drivers Licence" at bounding box center [647, 361] width 249 height 27
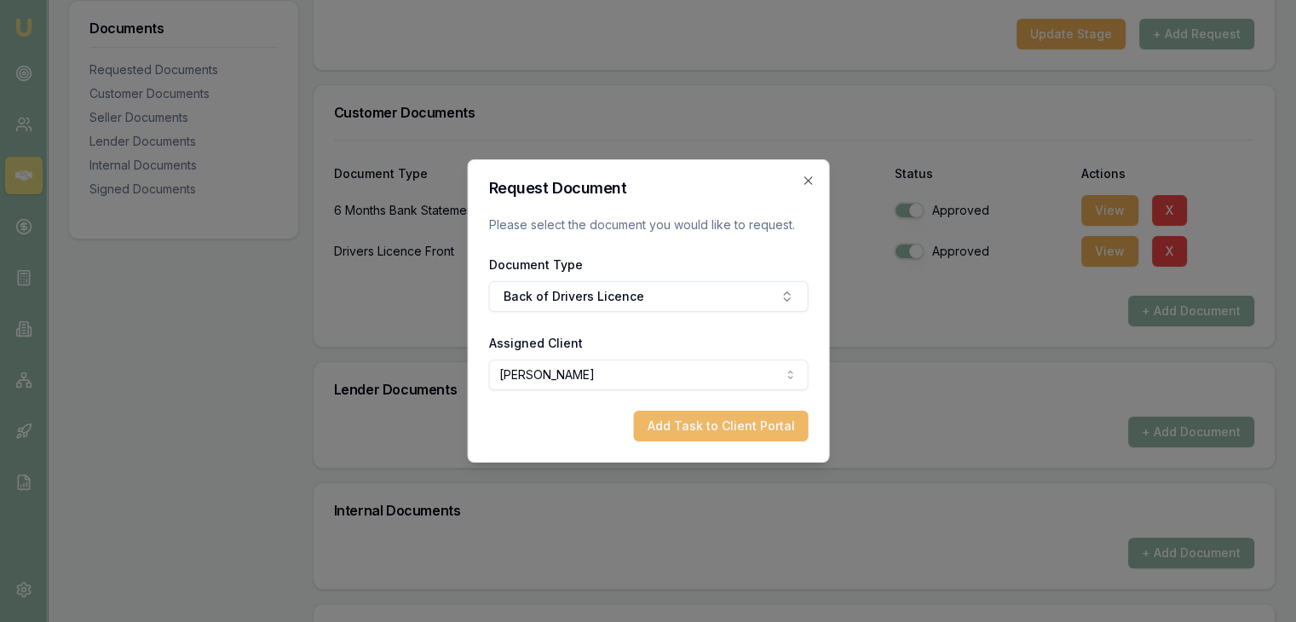
click at [689, 427] on button "Add Task to Client Portal" at bounding box center [720, 426] width 175 height 31
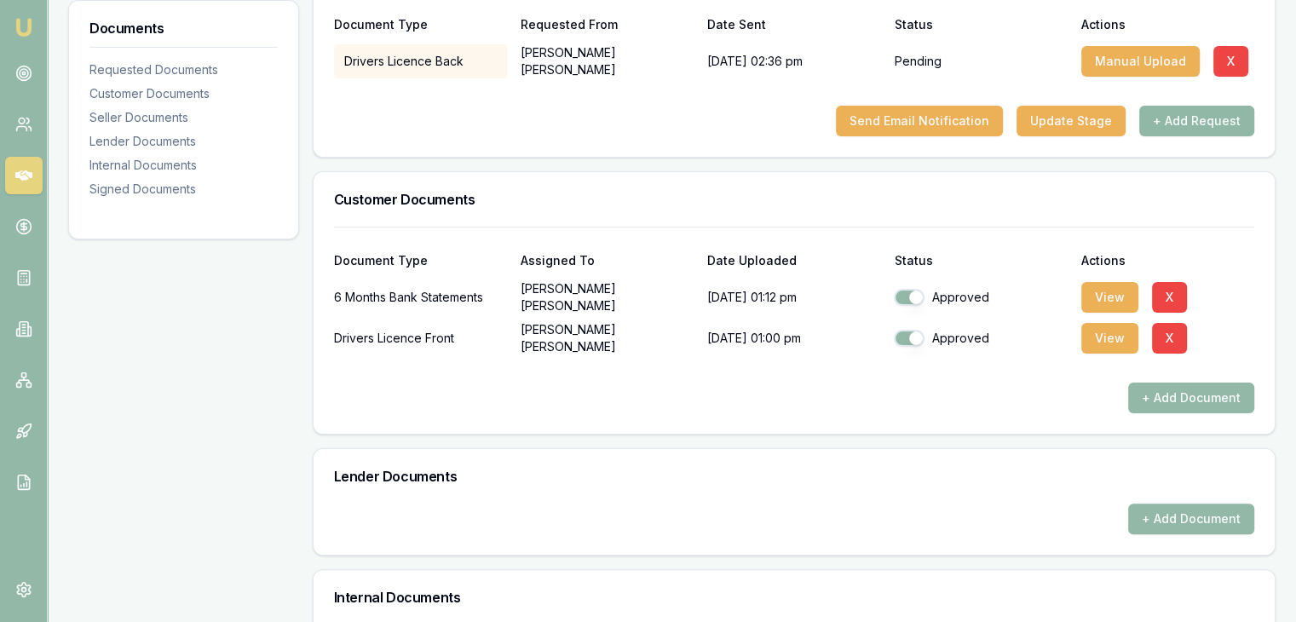
click at [1166, 118] on button "+ Add Request" at bounding box center [1196, 121] width 115 height 31
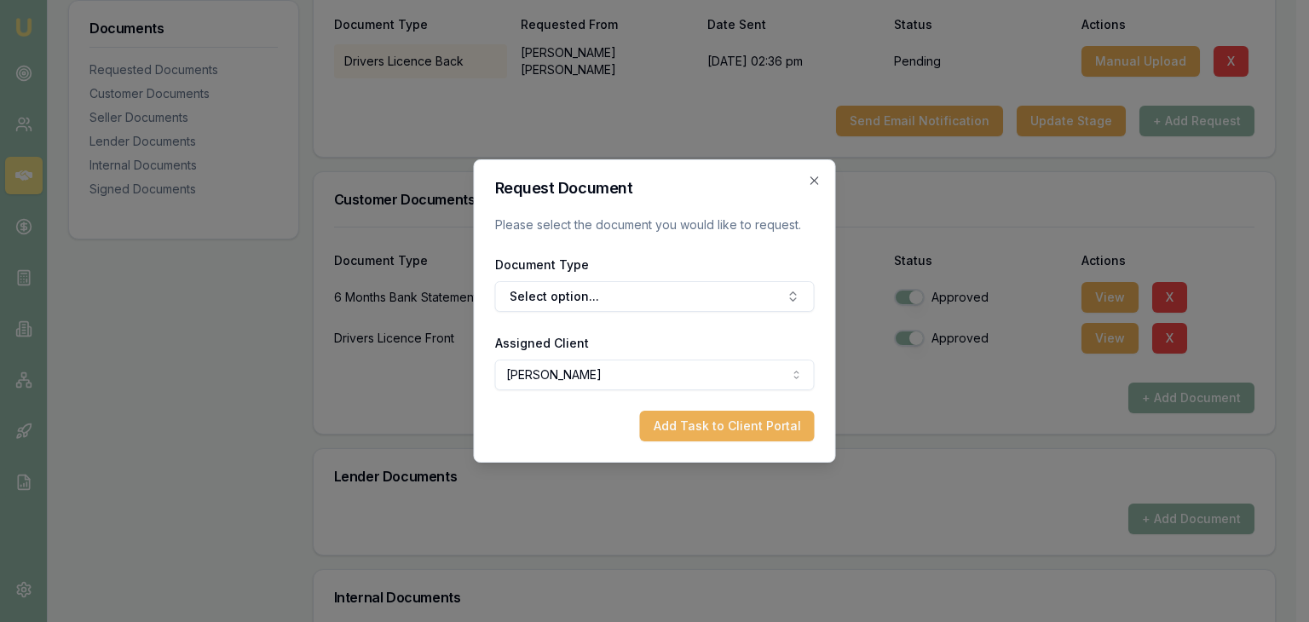
drag, startPoint x: 694, startPoint y: 292, endPoint x: 682, endPoint y: 312, distance: 22.9
click at [692, 294] on button "Select option..." at bounding box center [655, 296] width 320 height 31
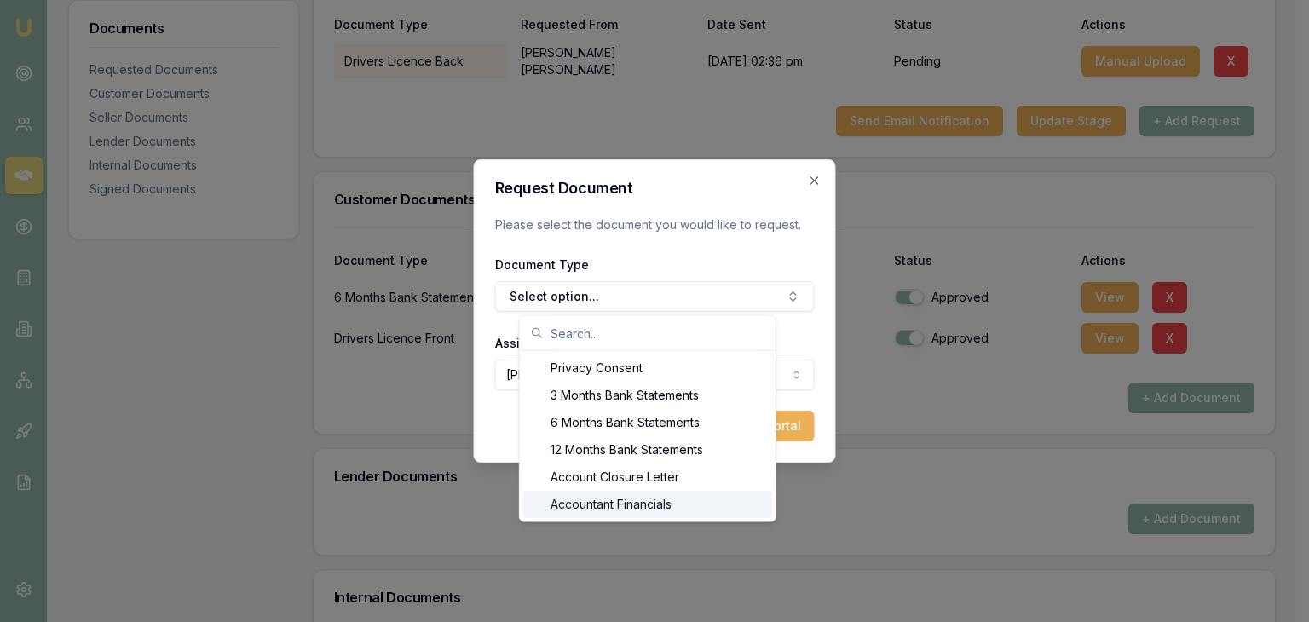
click at [771, 512] on div "Accountant Financials" at bounding box center [647, 504] width 249 height 27
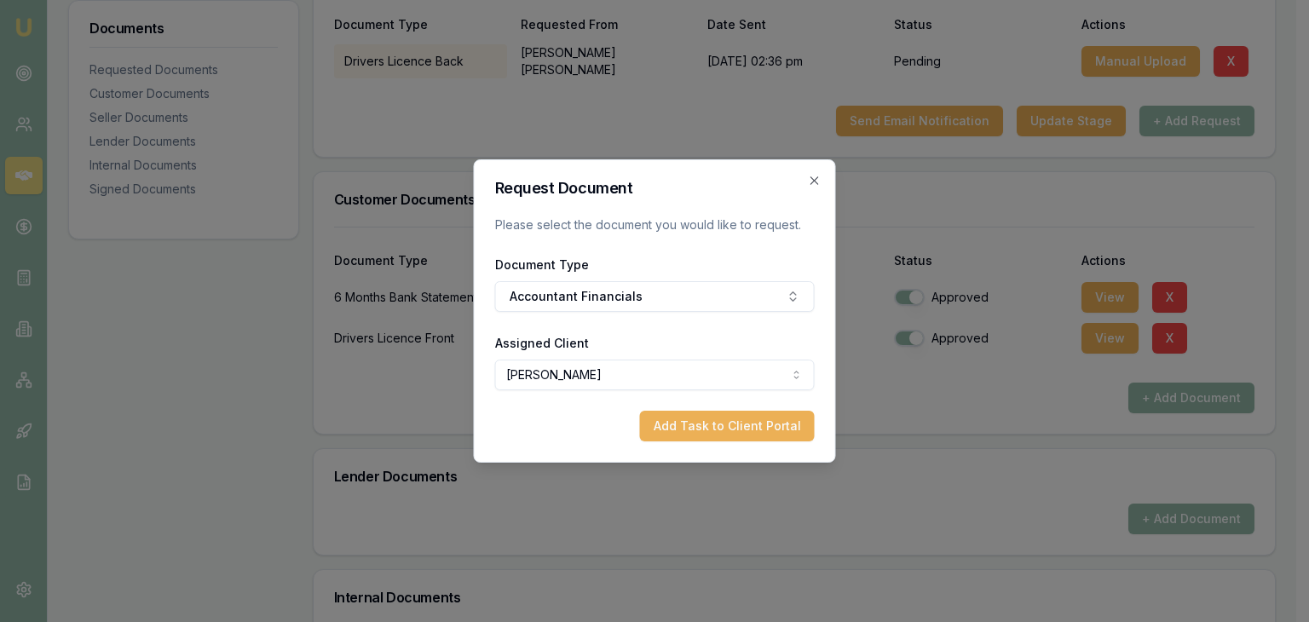
drag, startPoint x: 758, startPoint y: 303, endPoint x: 791, endPoint y: 319, distance: 37.0
click at [759, 303] on button "Accountant Financials" at bounding box center [655, 296] width 320 height 31
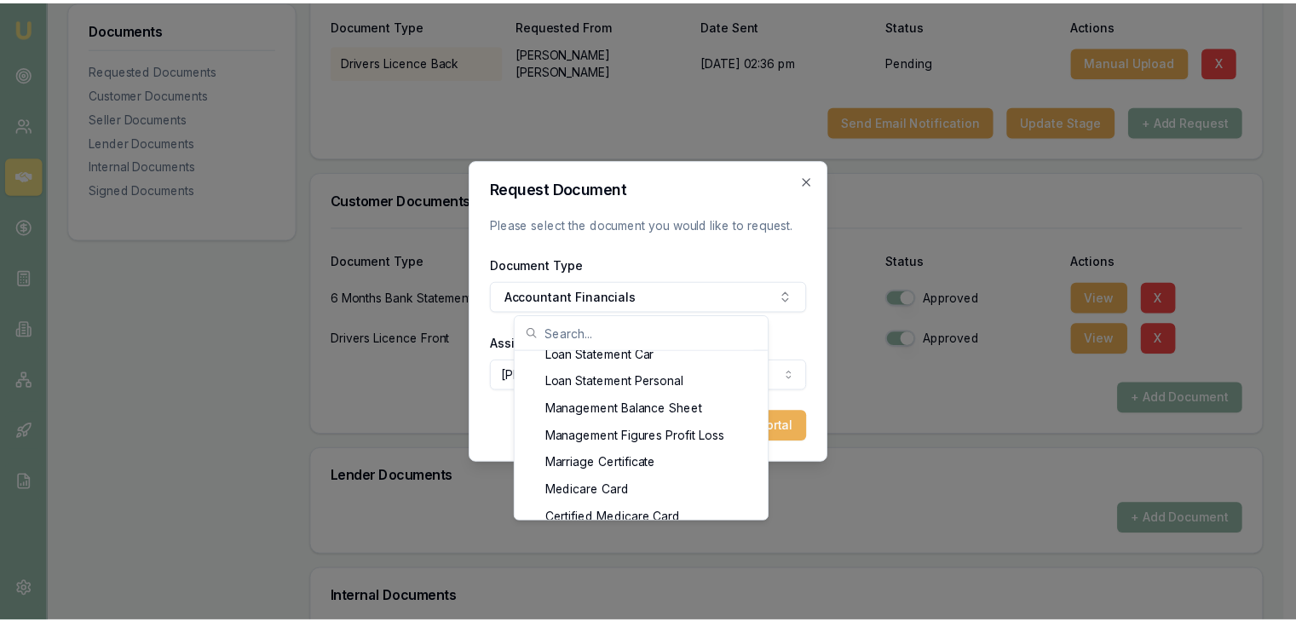
scroll to position [1193, 0]
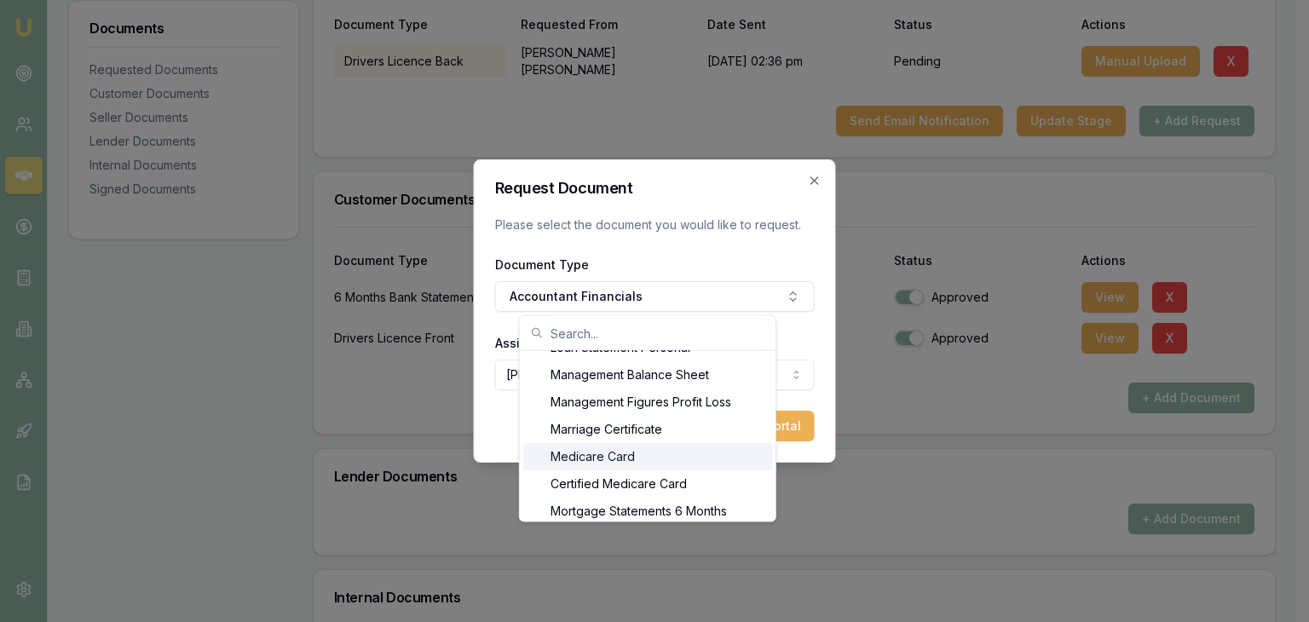
click at [648, 451] on div "Medicare Card" at bounding box center [647, 456] width 249 height 27
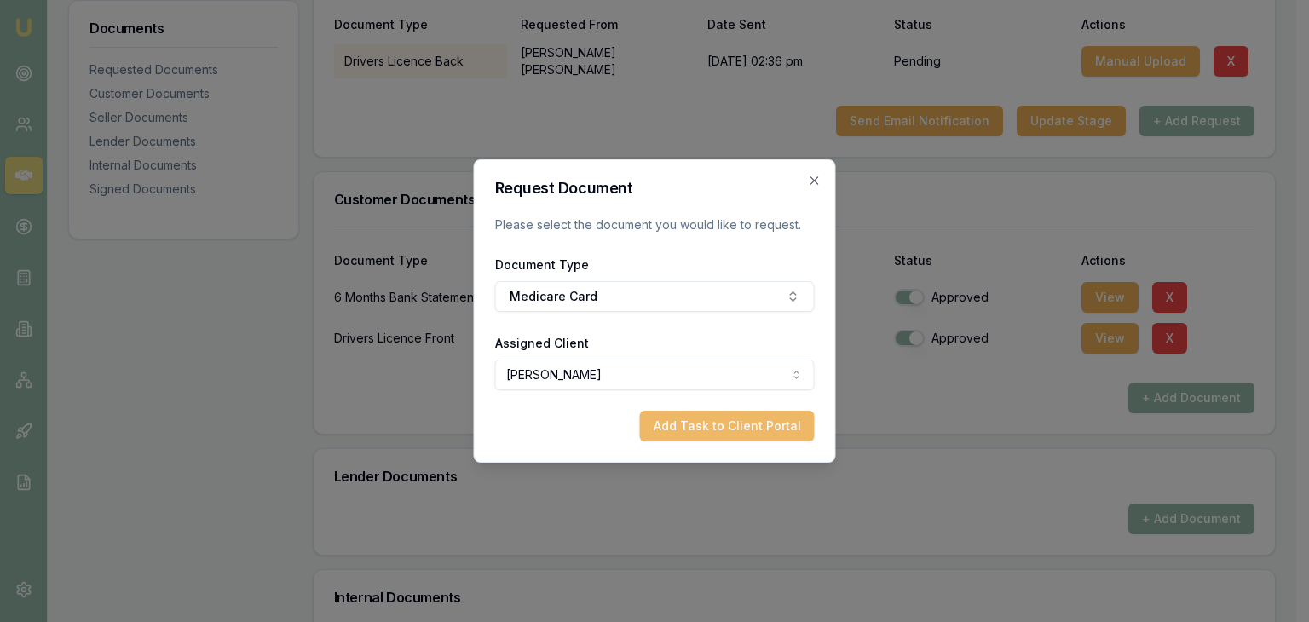
click at [685, 427] on button "Add Task to Client Portal" at bounding box center [727, 426] width 175 height 31
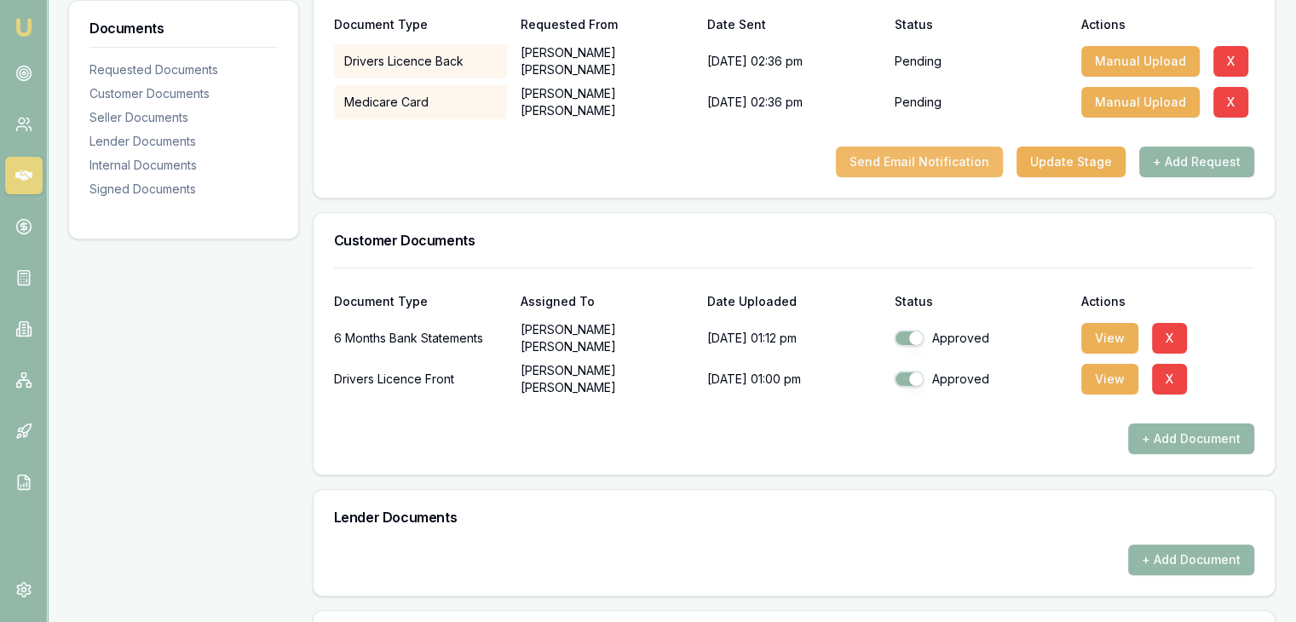
click at [876, 163] on button "Send Email Notification" at bounding box center [919, 162] width 167 height 31
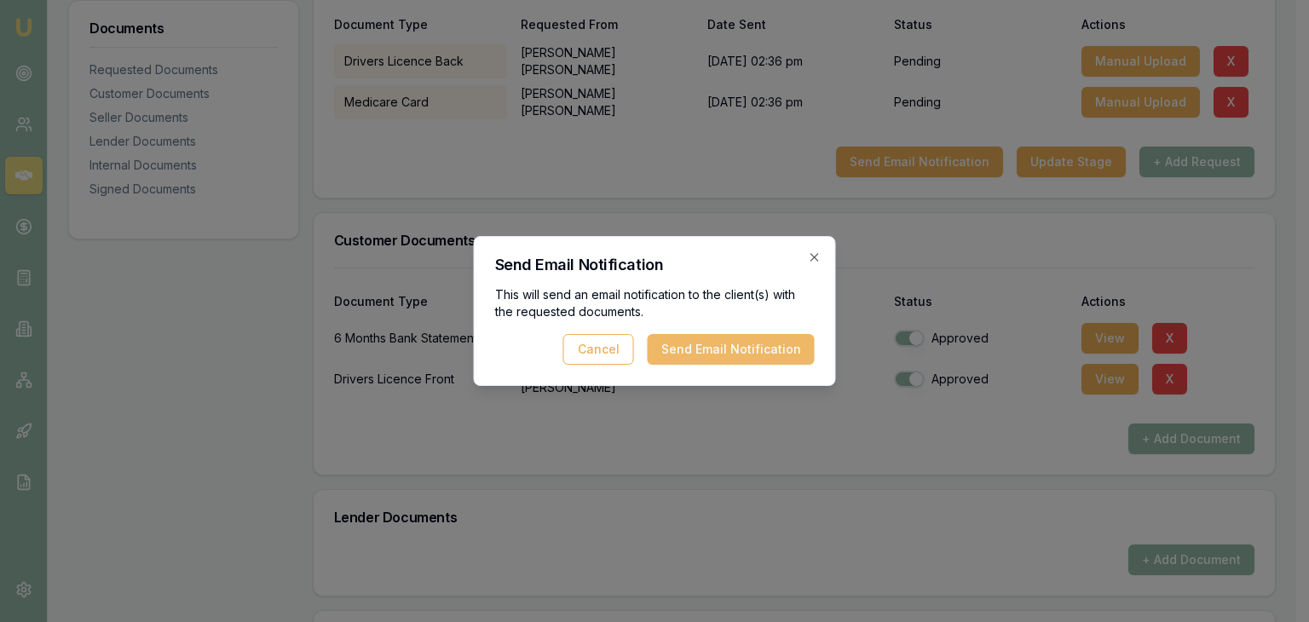
click at [685, 351] on button "Send Email Notification" at bounding box center [731, 349] width 167 height 31
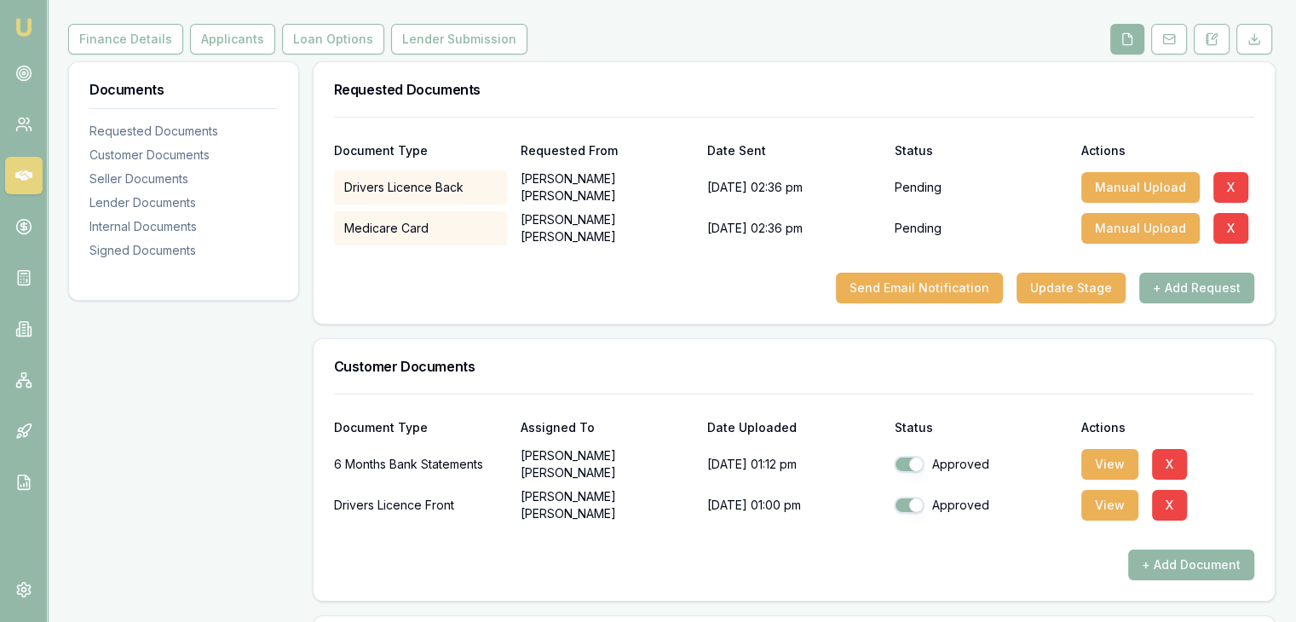
scroll to position [0, 0]
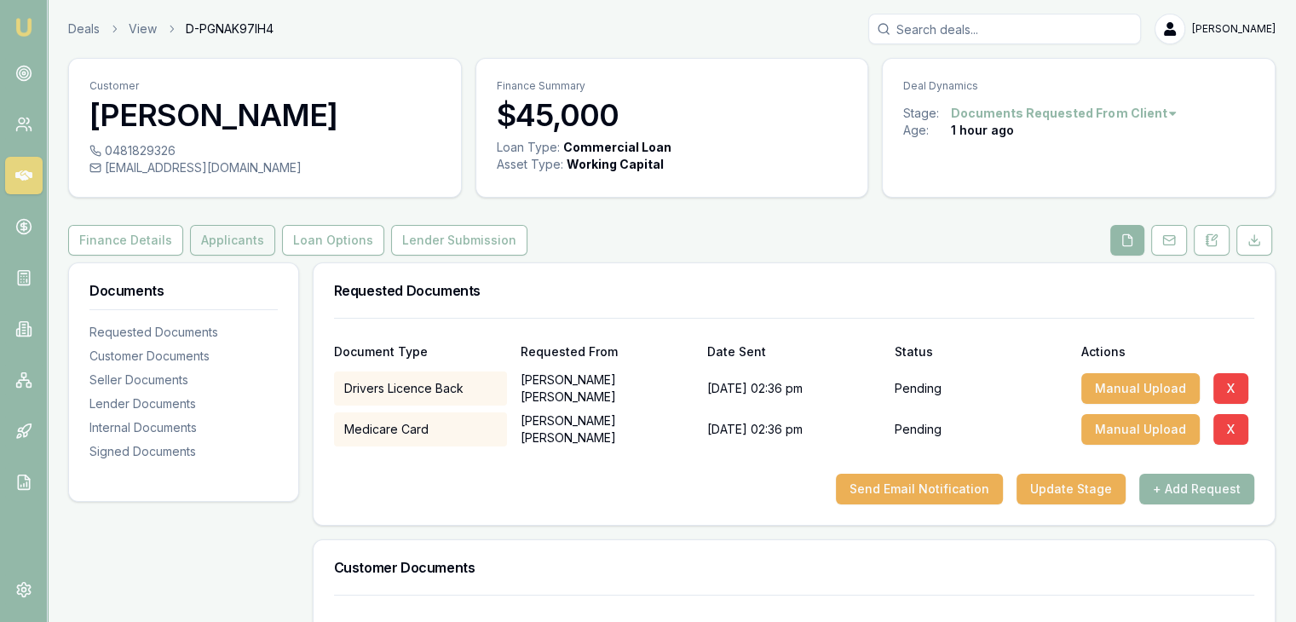
click at [209, 244] on button "Applicants" at bounding box center [232, 240] width 85 height 31
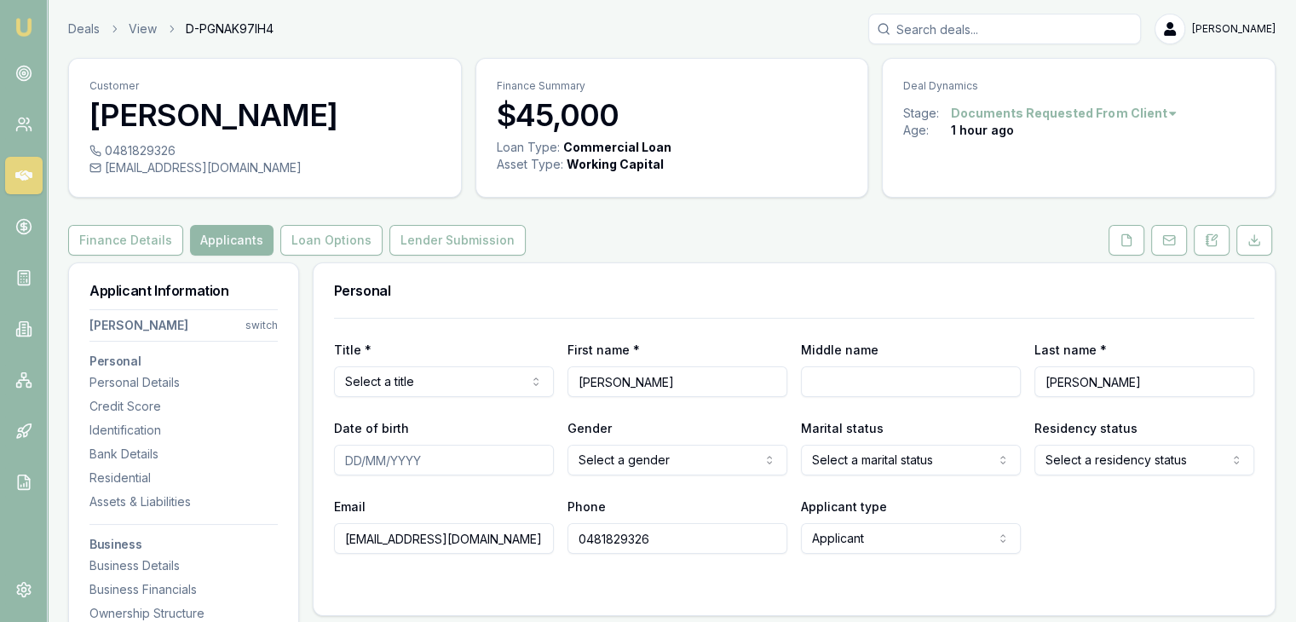
click at [341, 459] on input "Date of birth" at bounding box center [444, 460] width 220 height 31
type input "08/11/2001"
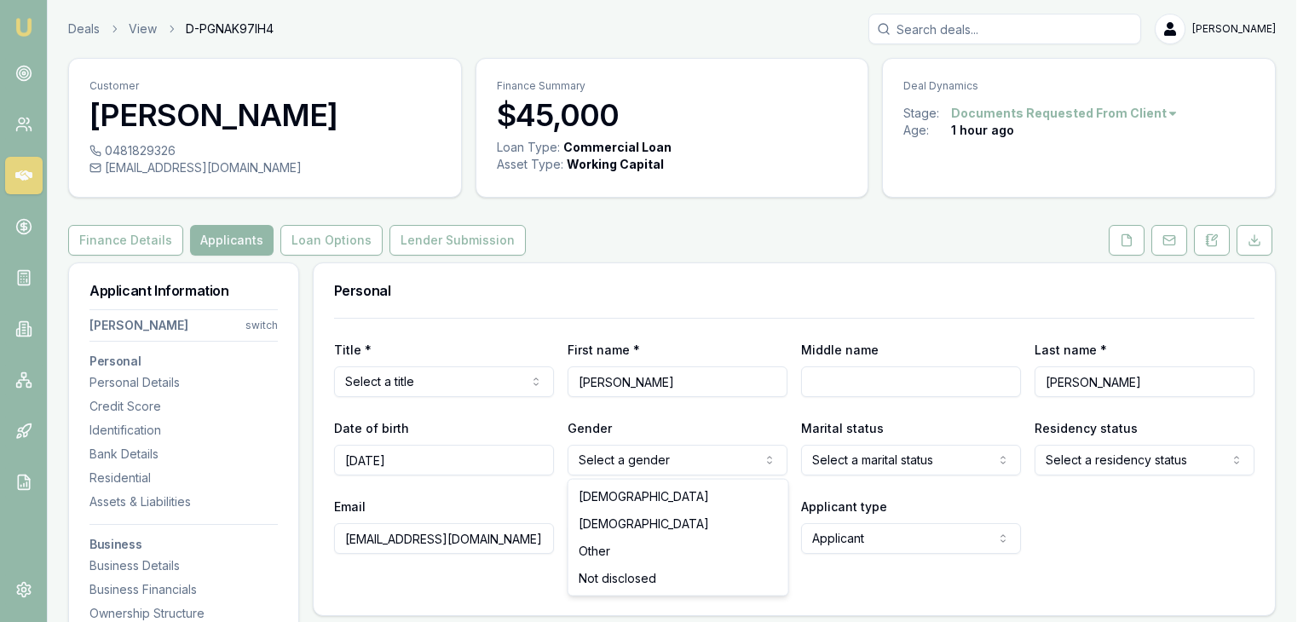
click at [606, 462] on html "Emu Broker Deals View D-PGNAK97IH4 Pinkesh Patel Toggle Menu Customer Manshu Va…" at bounding box center [654, 311] width 1309 height 622
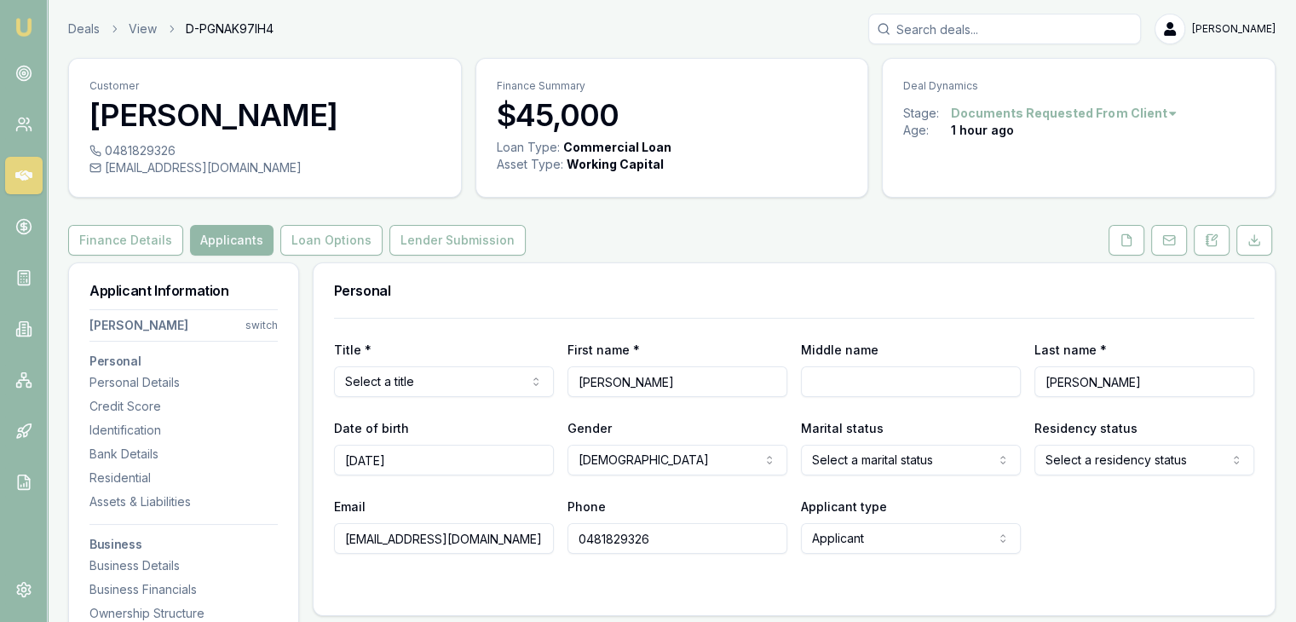
click at [811, 471] on html "Emu Broker Deals View D-PGNAK97IH4 Pinkesh Patel Toggle Menu Customer Manshu Va…" at bounding box center [648, 311] width 1296 height 622
click at [1070, 462] on html "Emu Broker Deals View D-PGNAK97IH4 Pinkesh Patel Toggle Menu Customer Manshu Va…" at bounding box center [648, 311] width 1296 height 622
click at [1047, 539] on div "Email manshuvashist137@gmail.com Phone 0481829326 Applicant type Applicant Appl…" at bounding box center [794, 525] width 920 height 58
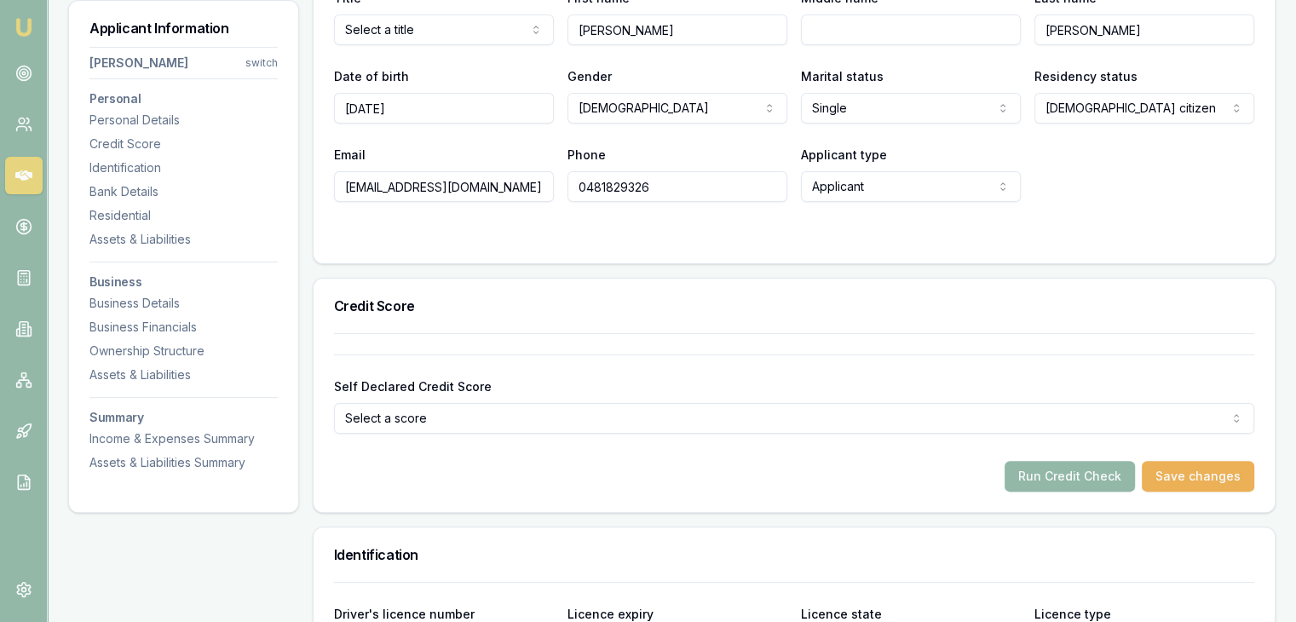
scroll to position [596, 0]
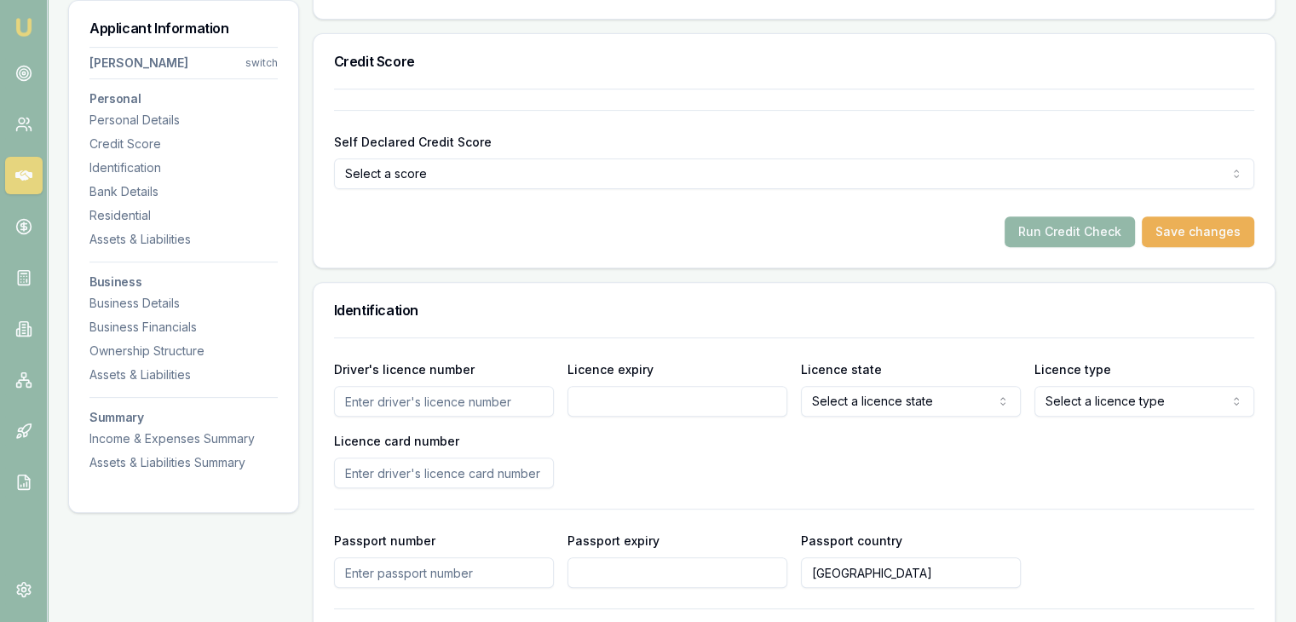
click at [376, 390] on input "Driver's licence number" at bounding box center [444, 401] width 220 height 31
type input "046380462"
click at [588, 399] on input "Licence expiry" at bounding box center [678, 401] width 220 height 31
type input "0"
type input "18/11/2001"
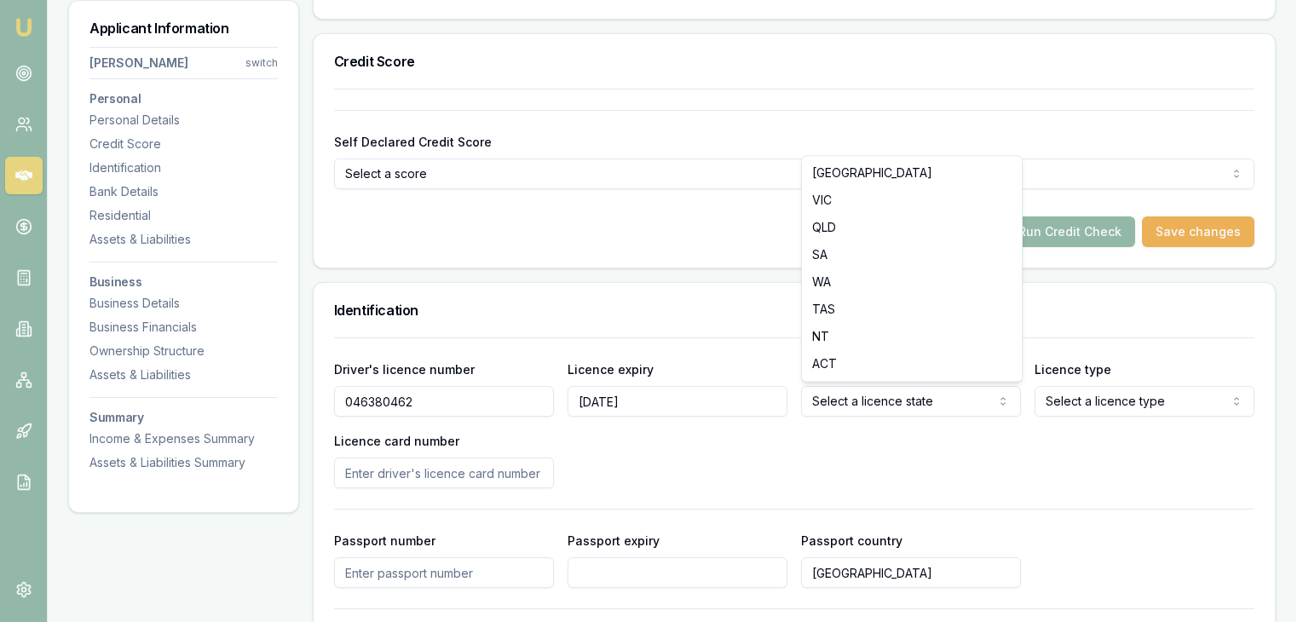
select select "VIC"
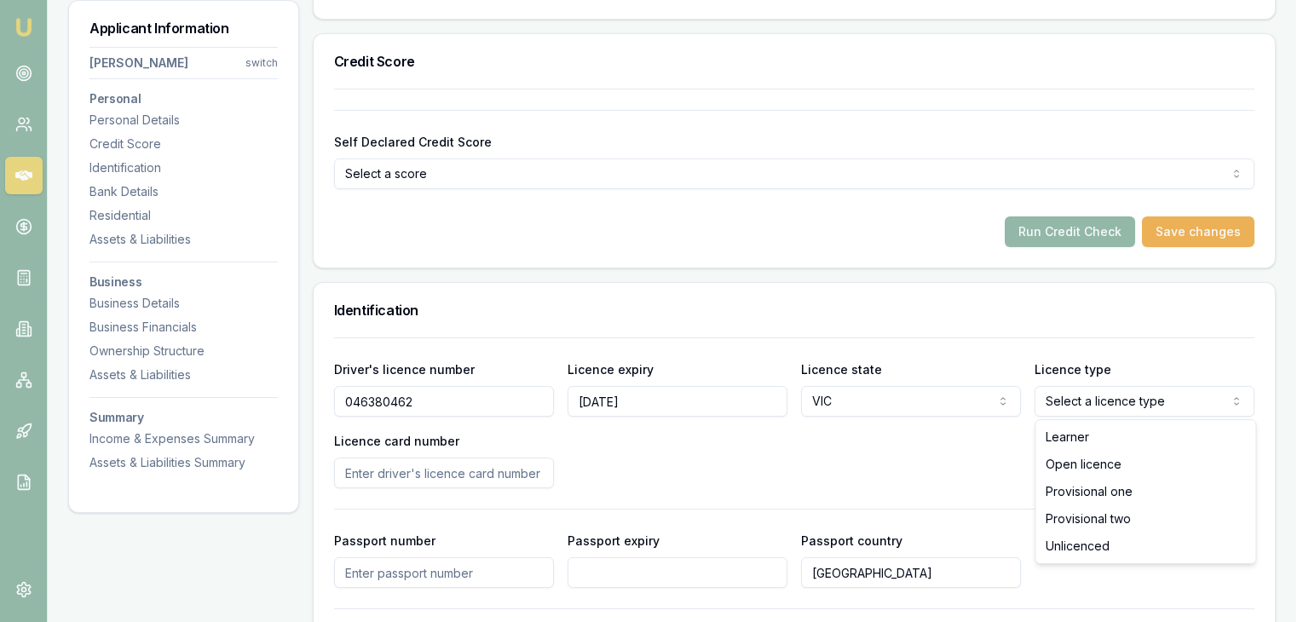
select select "OPEN_LICENCE"
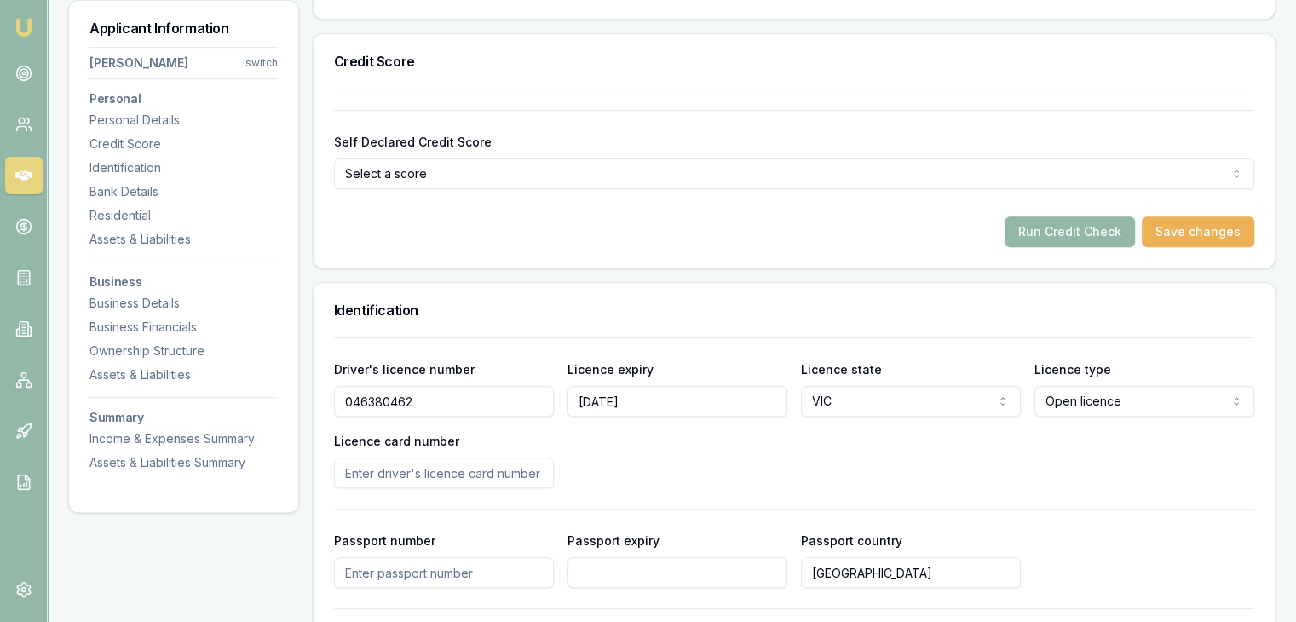
click at [370, 475] on input "Licence card number" at bounding box center [444, 473] width 220 height 31
click at [644, 475] on div "Driver's licence number 046380462 Licence expiry 18/11/2001 Licence state VIC N…" at bounding box center [794, 424] width 920 height 130
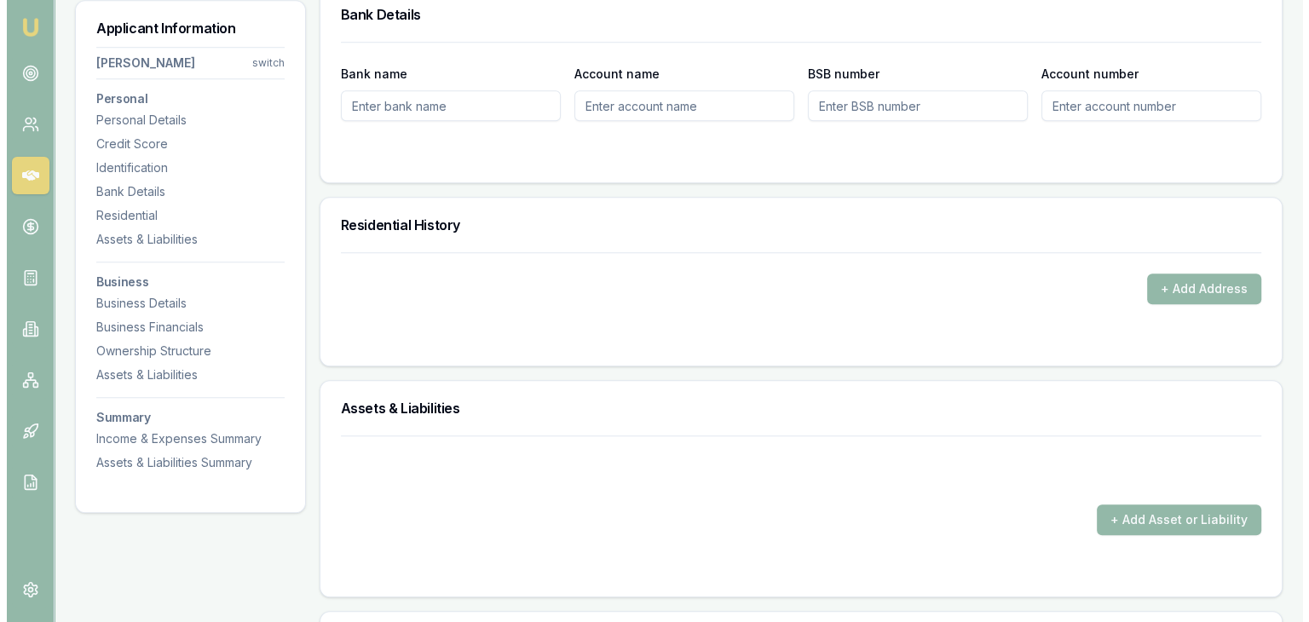
scroll to position [1534, 0]
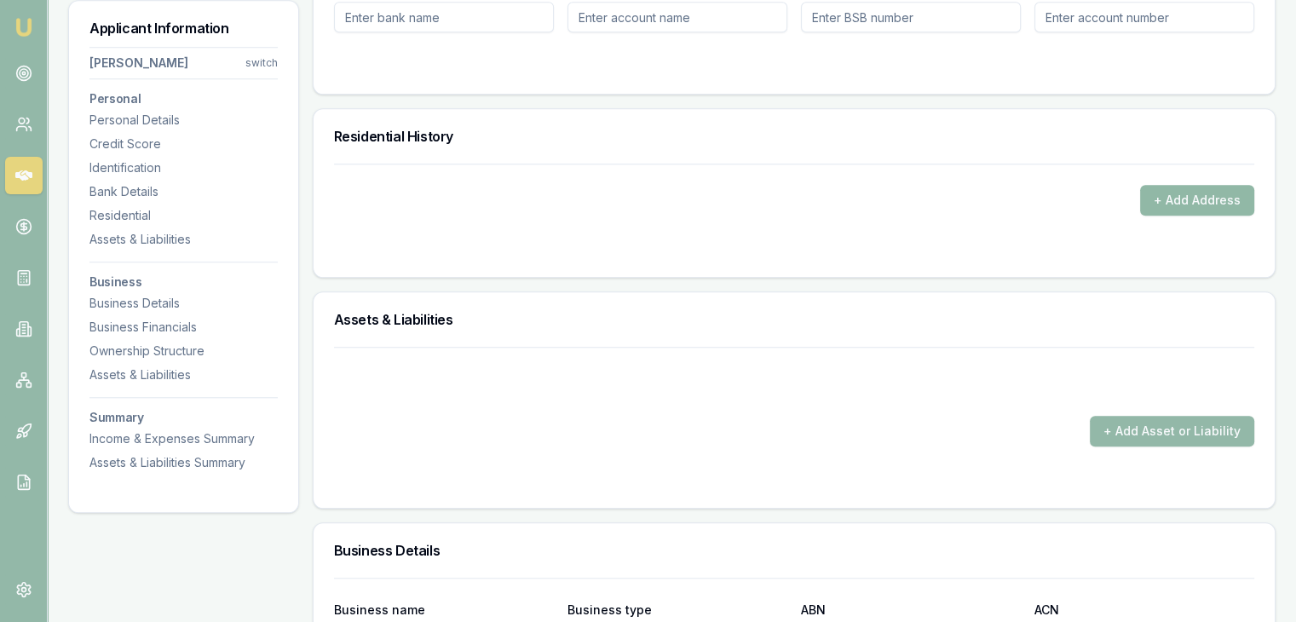
click at [1155, 204] on button "+ Add Address" at bounding box center [1197, 200] width 114 height 31
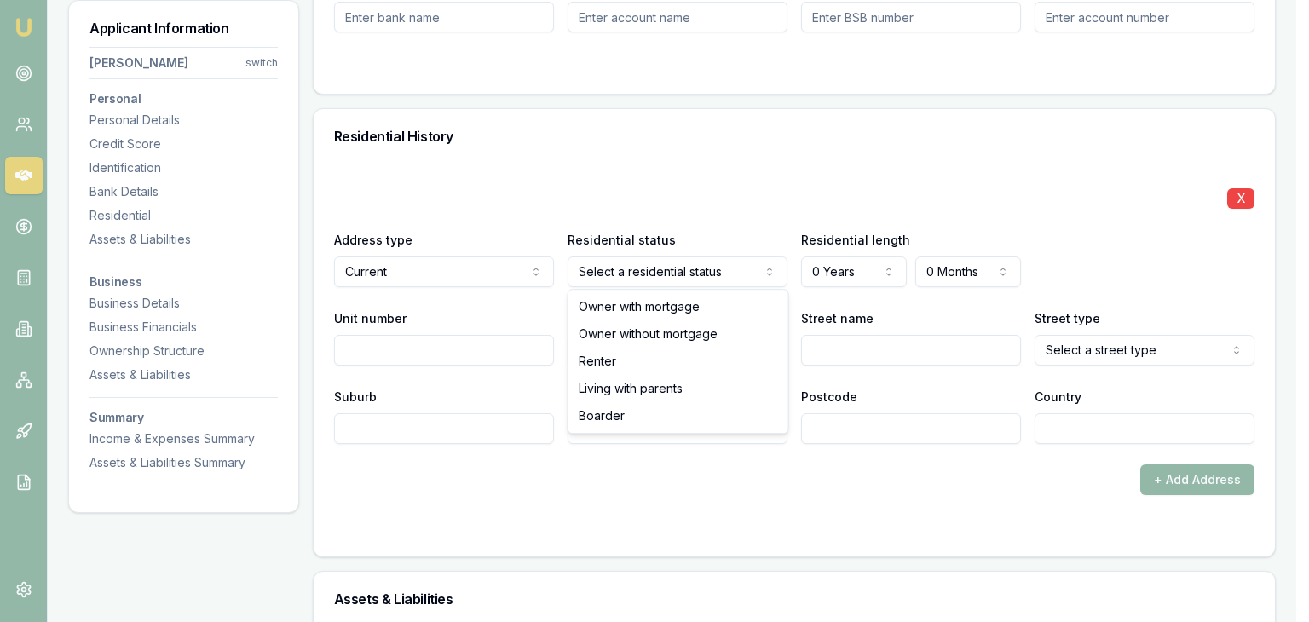
select select "RENTER"
drag, startPoint x: 593, startPoint y: 360, endPoint x: 630, endPoint y: 345, distance: 39.4
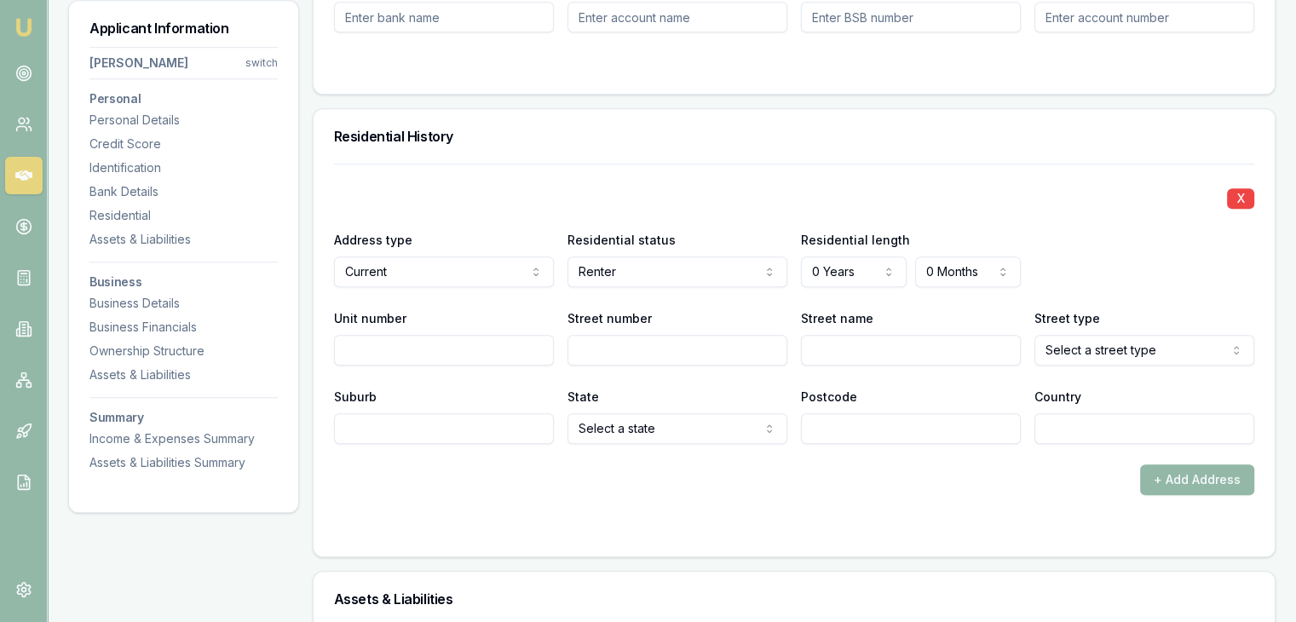
drag, startPoint x: 833, startPoint y: 362, endPoint x: 821, endPoint y: 359, distance: 12.4
click at [832, 362] on input "Street name" at bounding box center [911, 350] width 220 height 31
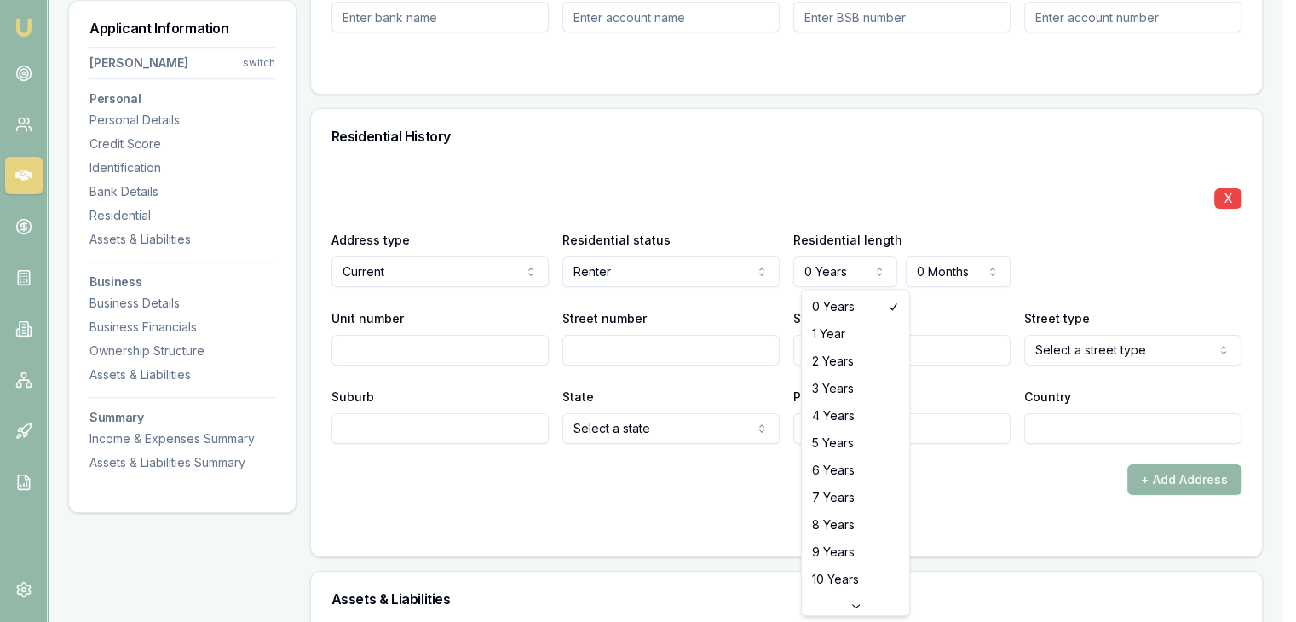
select select "2"
drag, startPoint x: 849, startPoint y: 366, endPoint x: 688, endPoint y: 362, distance: 161.1
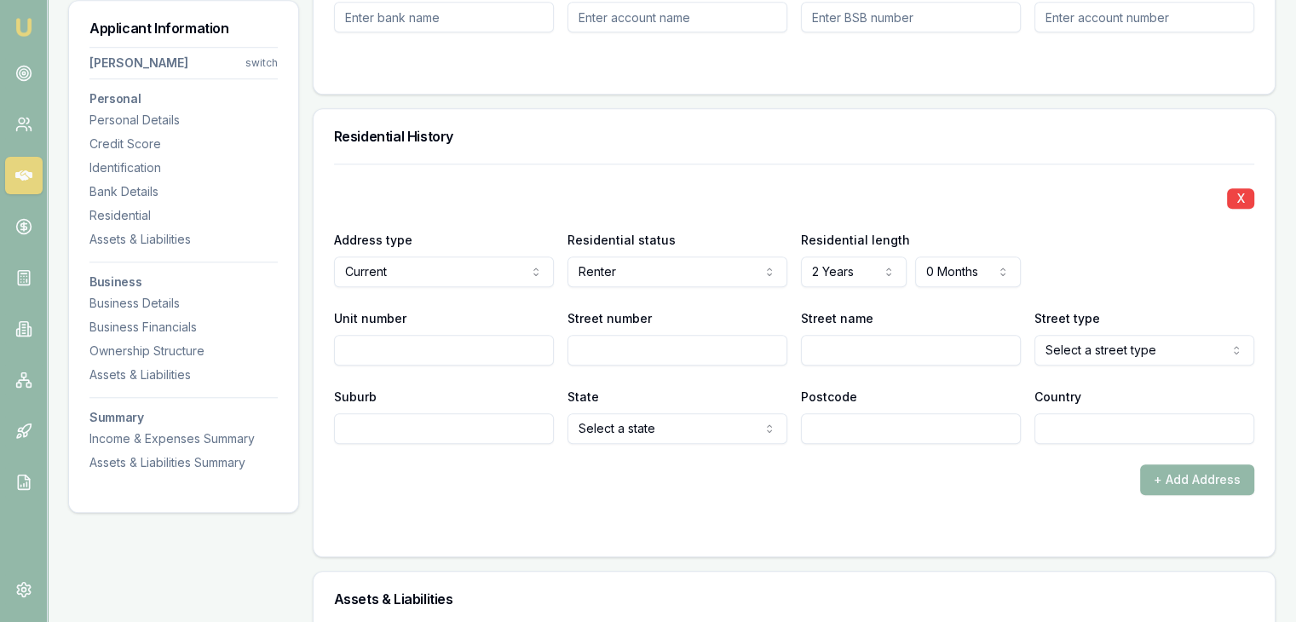
click at [582, 357] on input "Street number" at bounding box center [678, 350] width 220 height 31
type input "6"
type input "p"
type input "Paisley"
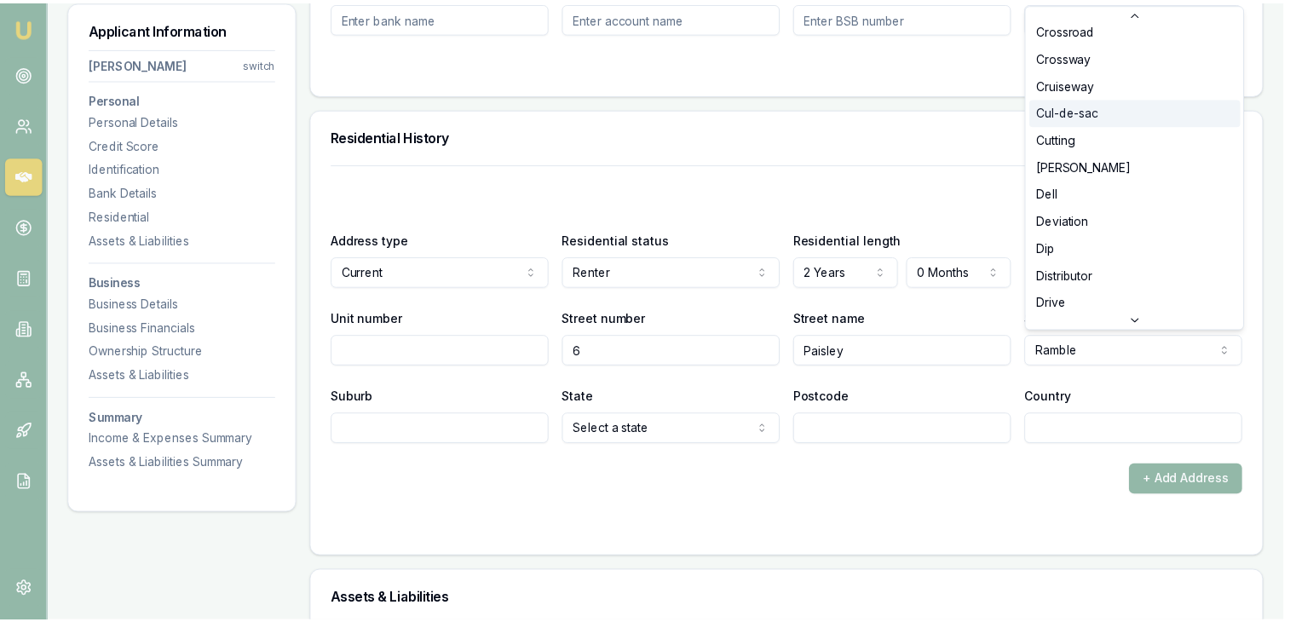
scroll to position [1268, 0]
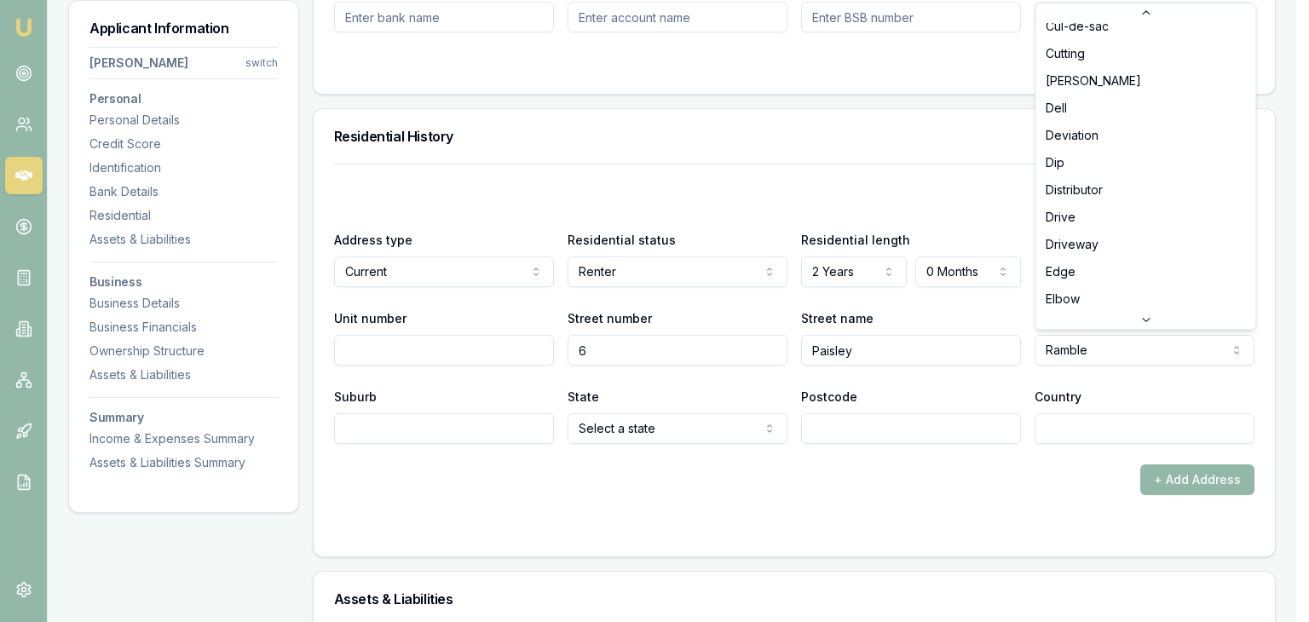
select select "Drive"
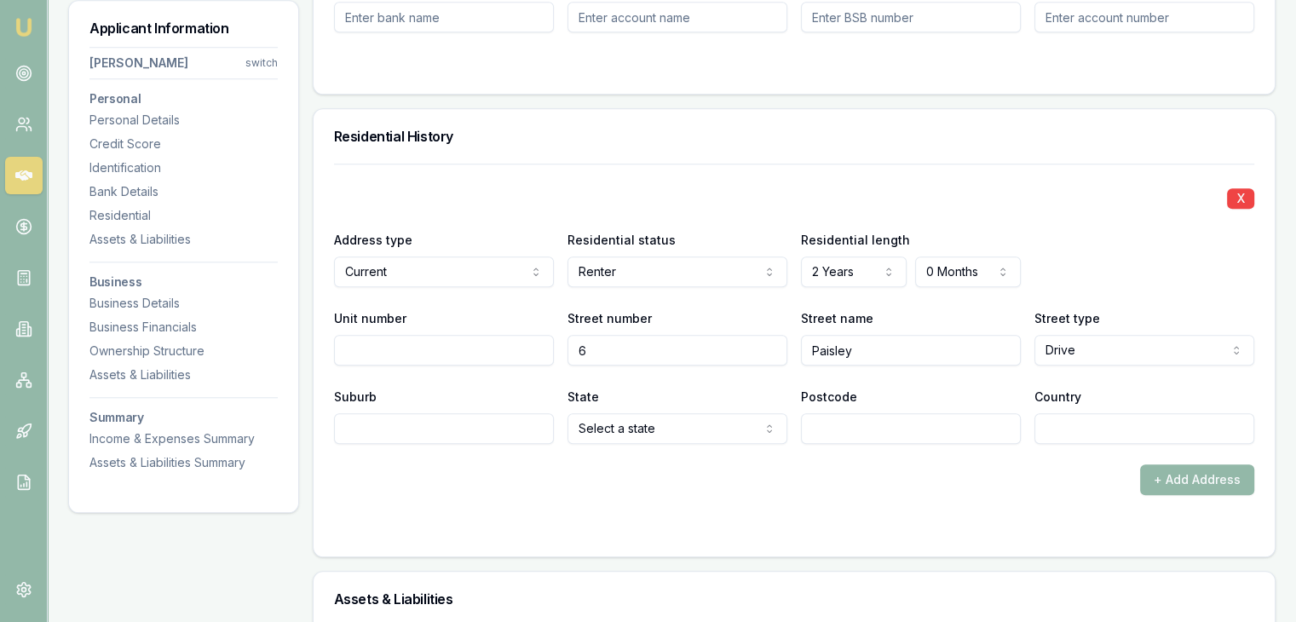
click at [376, 428] on input "Suburb" at bounding box center [444, 428] width 220 height 31
type input "Frankston"
select select "VIC"
type input "3199"
click at [577, 510] on form "X Address type Current Current Previous Residential status Renter Owner with mo…" at bounding box center [794, 350] width 920 height 372
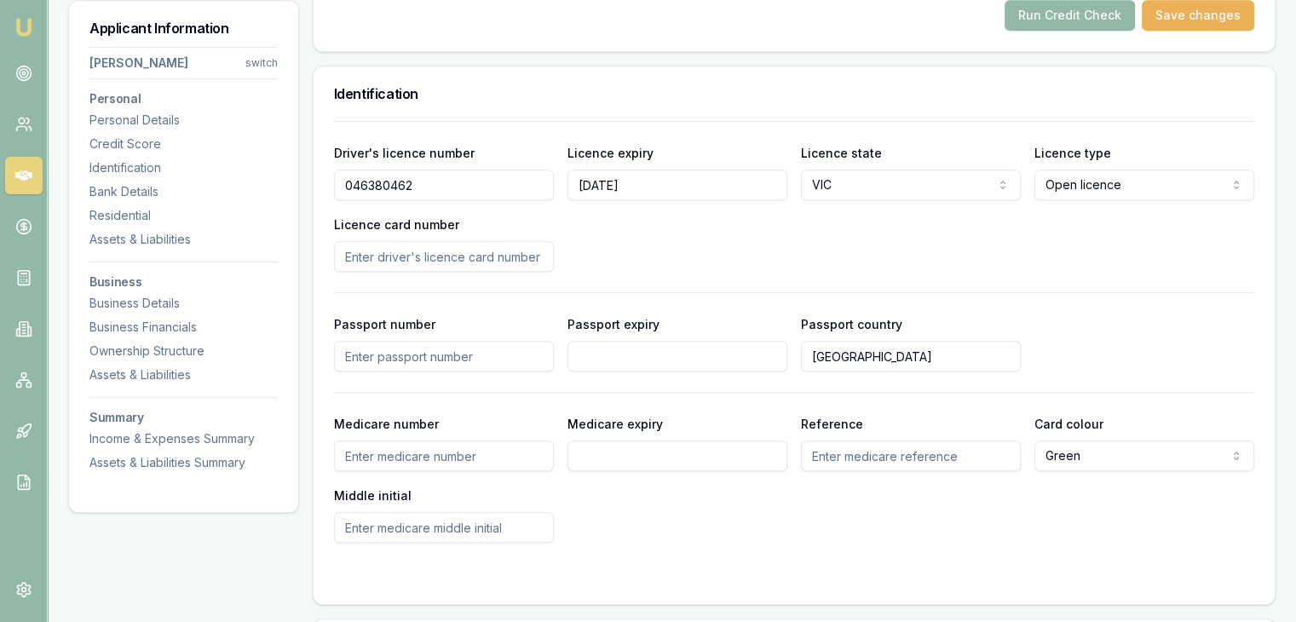
scroll to position [596, 0]
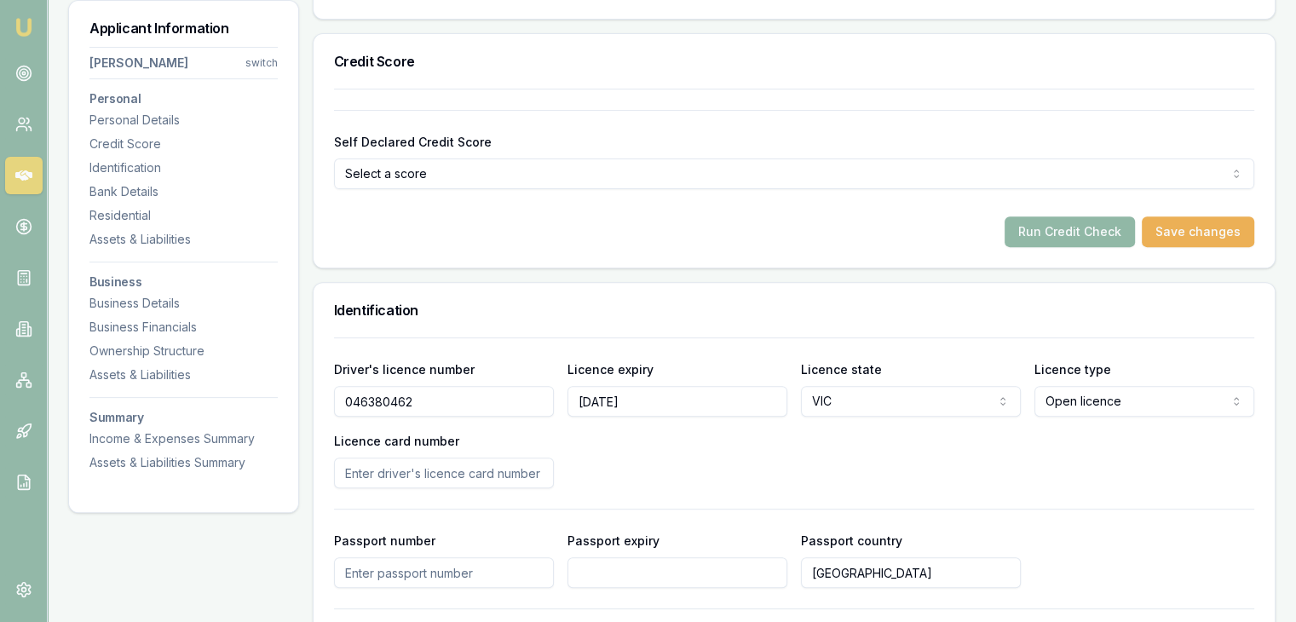
click at [1052, 228] on button "Run Credit Check" at bounding box center [1070, 231] width 130 height 31
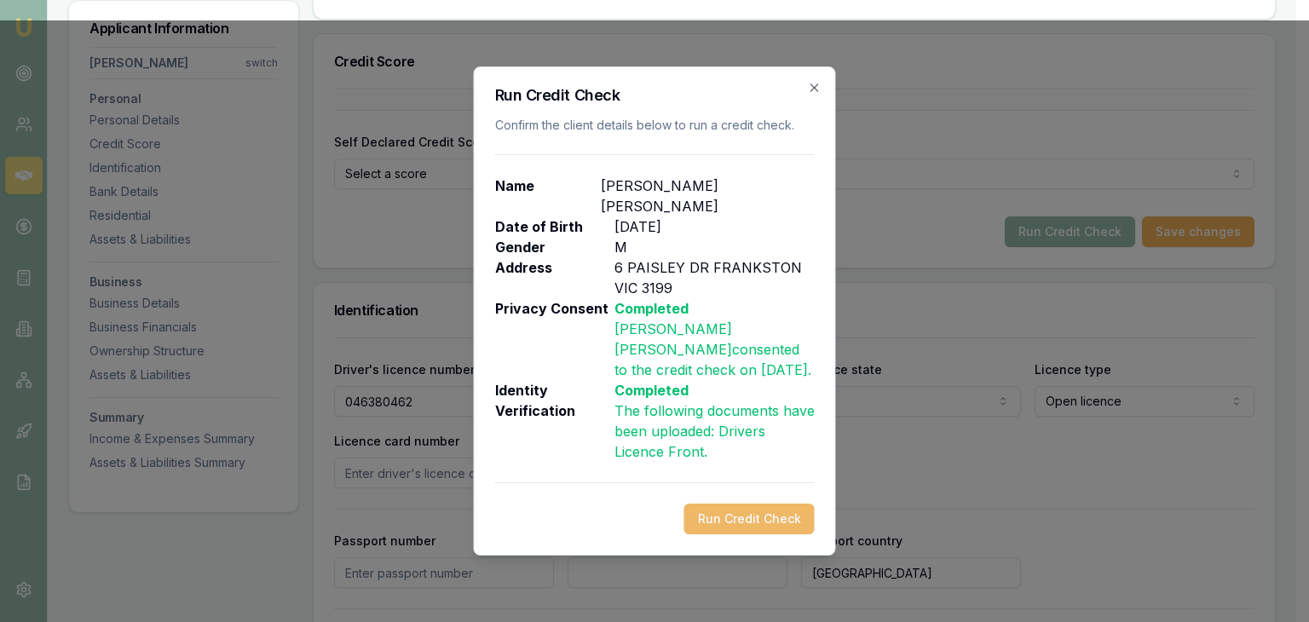
click at [723, 504] on button "Run Credit Check" at bounding box center [749, 519] width 130 height 31
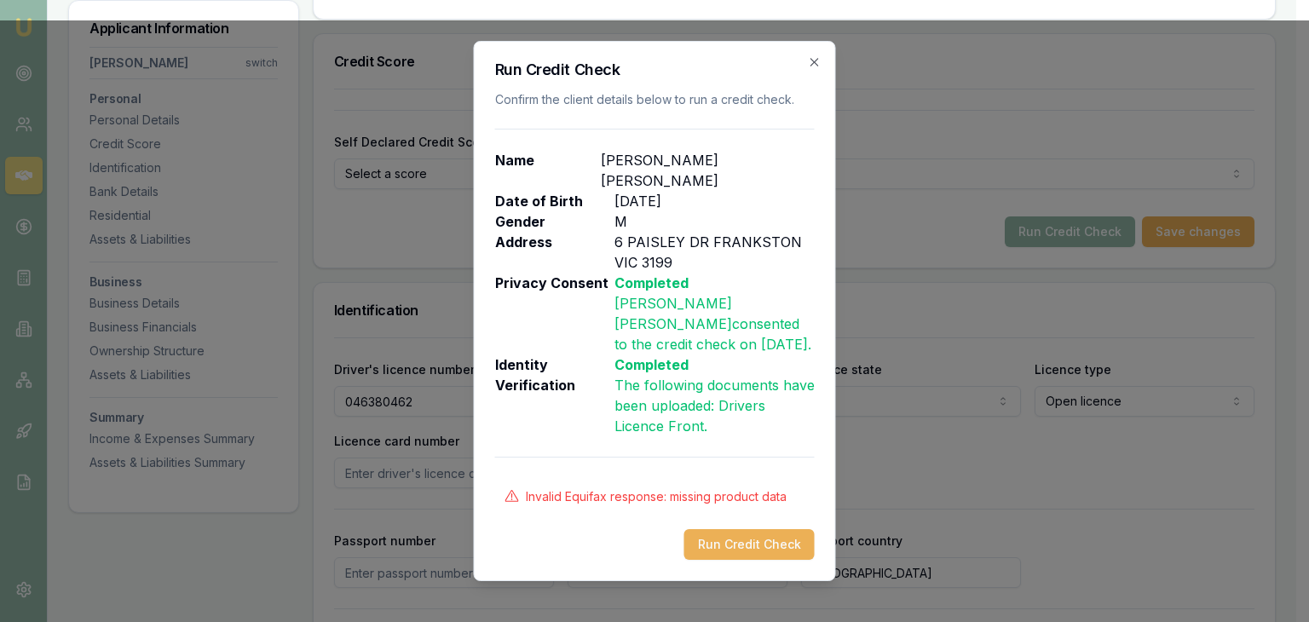
click at [576, 488] on p "Invalid Equifax response: missing product data" at bounding box center [656, 496] width 261 height 17
click at [810, 69] on icon "button" at bounding box center [815, 62] width 14 height 14
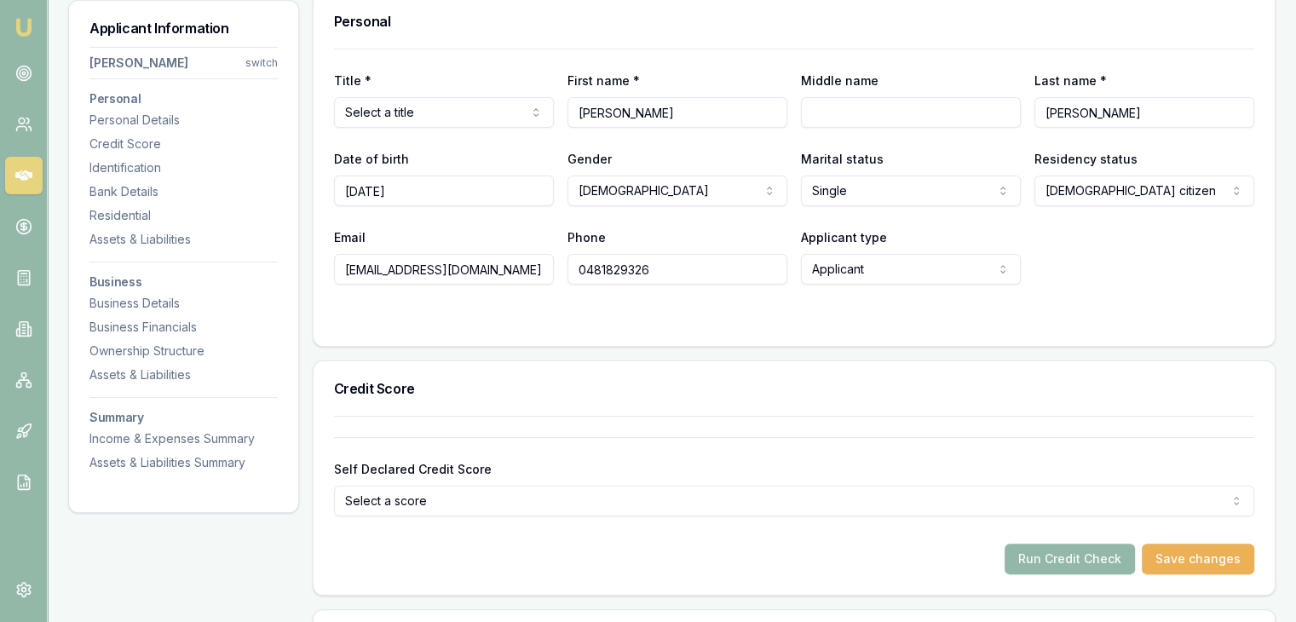
scroll to position [170, 0]
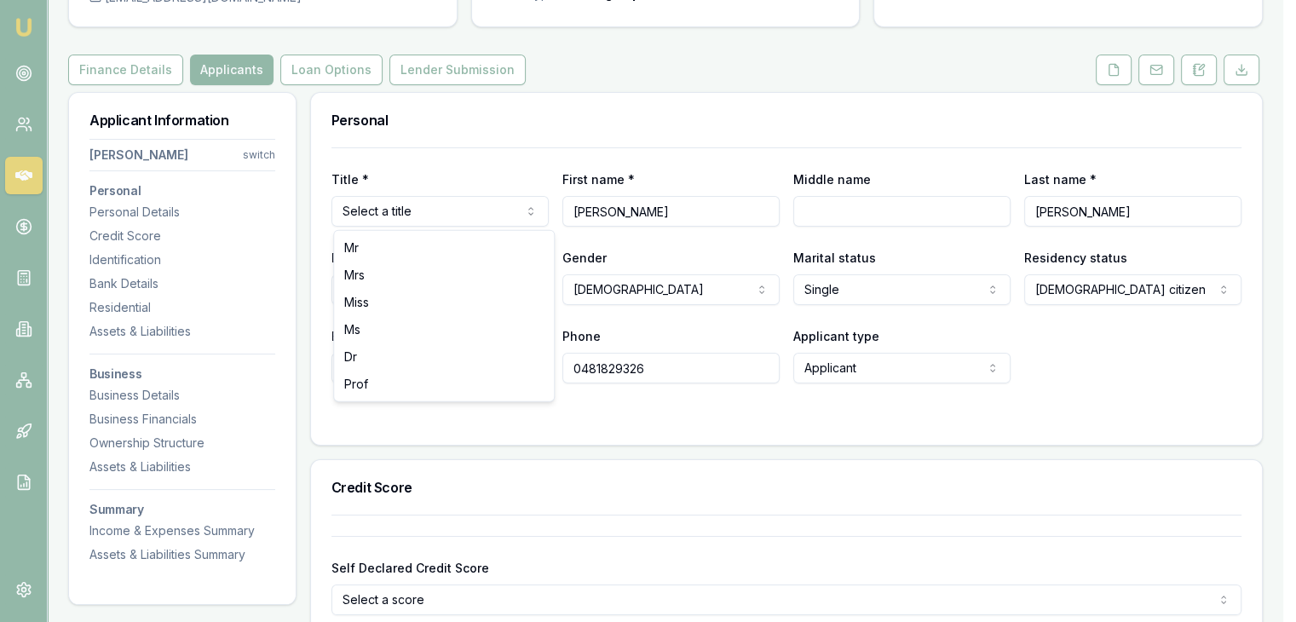
click at [489, 205] on html "Emu Broker Deals View D-PGNAK97IH4 Pinkesh Patel Toggle Menu Customer Manshu Va…" at bounding box center [648, 141] width 1296 height 622
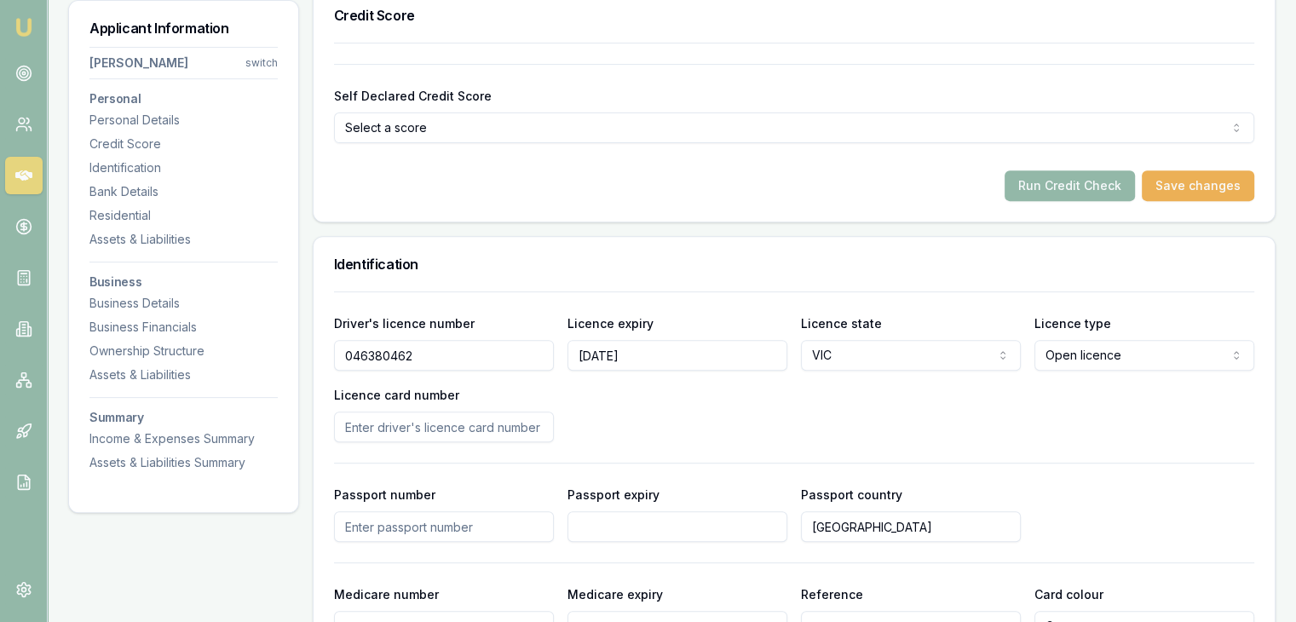
scroll to position [596, 0]
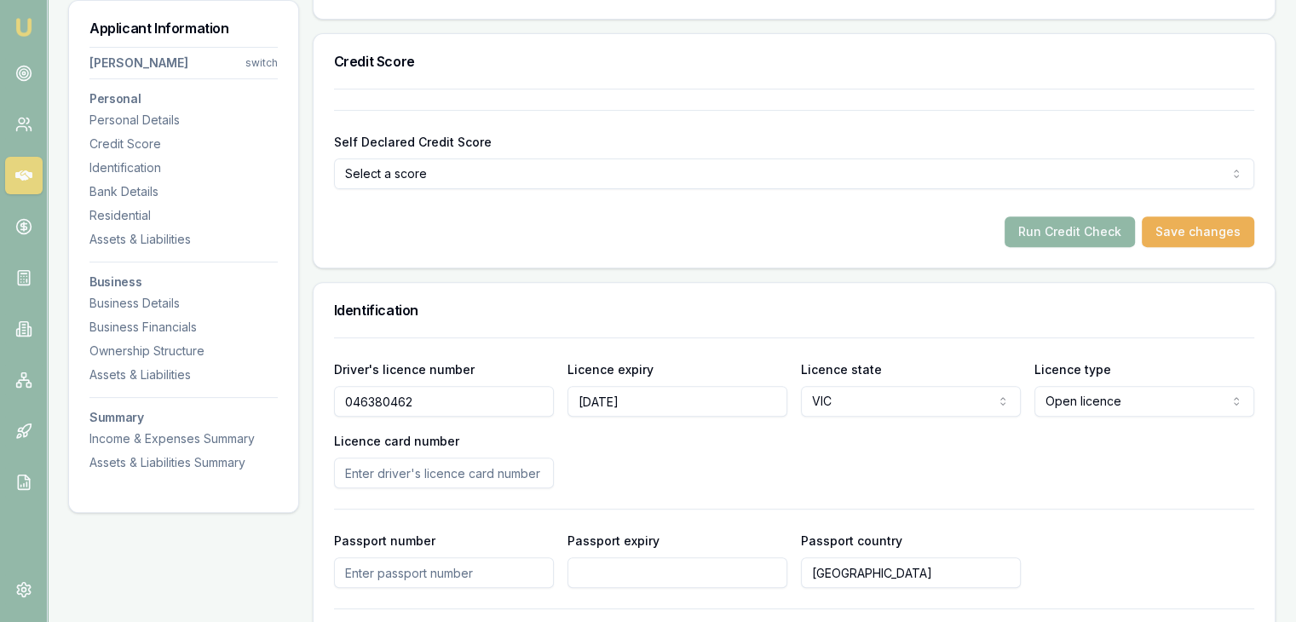
click at [1036, 233] on button "Run Credit Check" at bounding box center [1070, 231] width 130 height 31
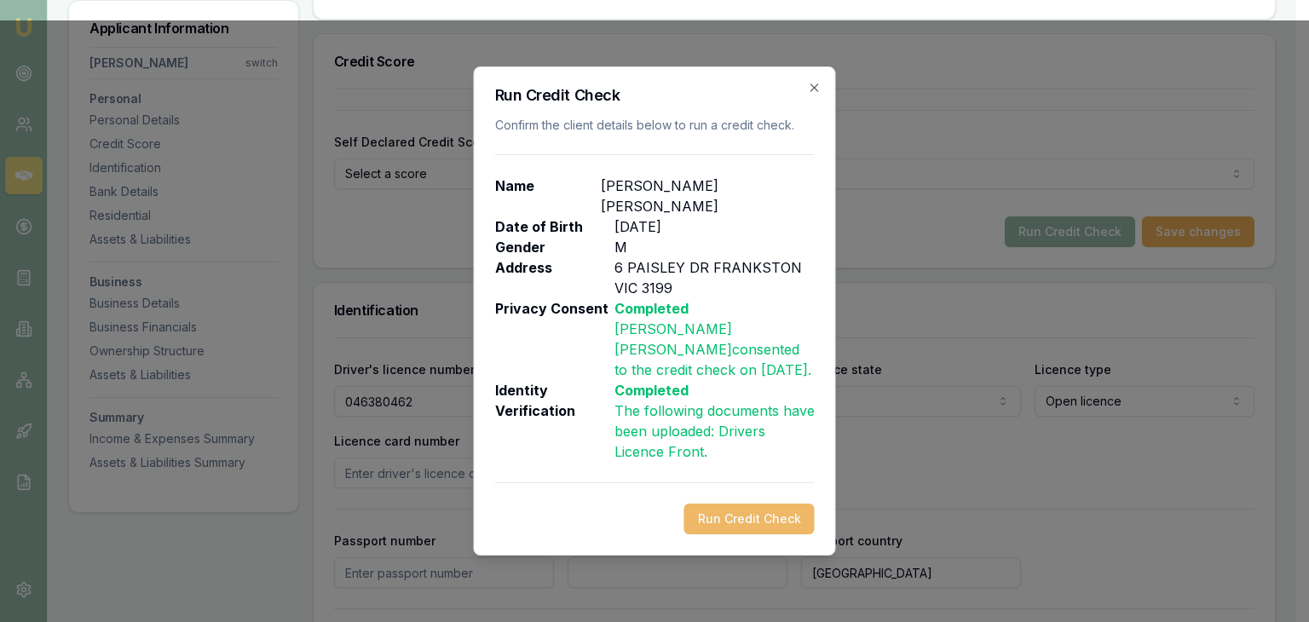
click at [730, 504] on button "Run Credit Check" at bounding box center [749, 519] width 130 height 31
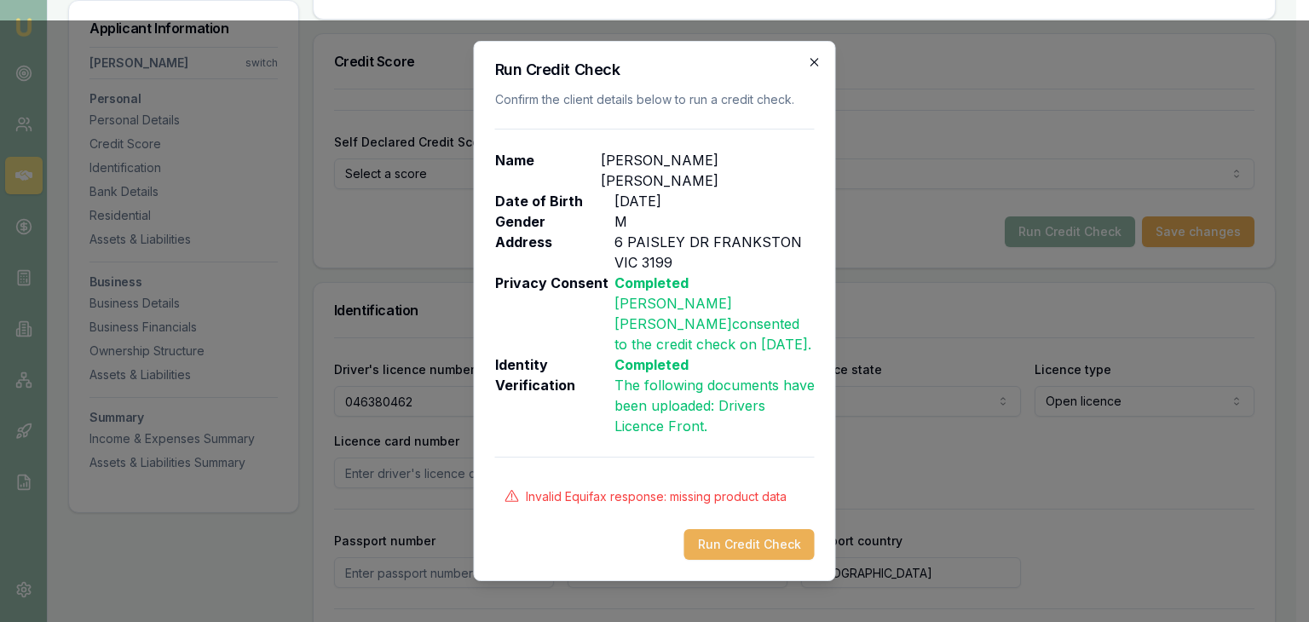
click at [808, 69] on icon "button" at bounding box center [815, 62] width 14 height 14
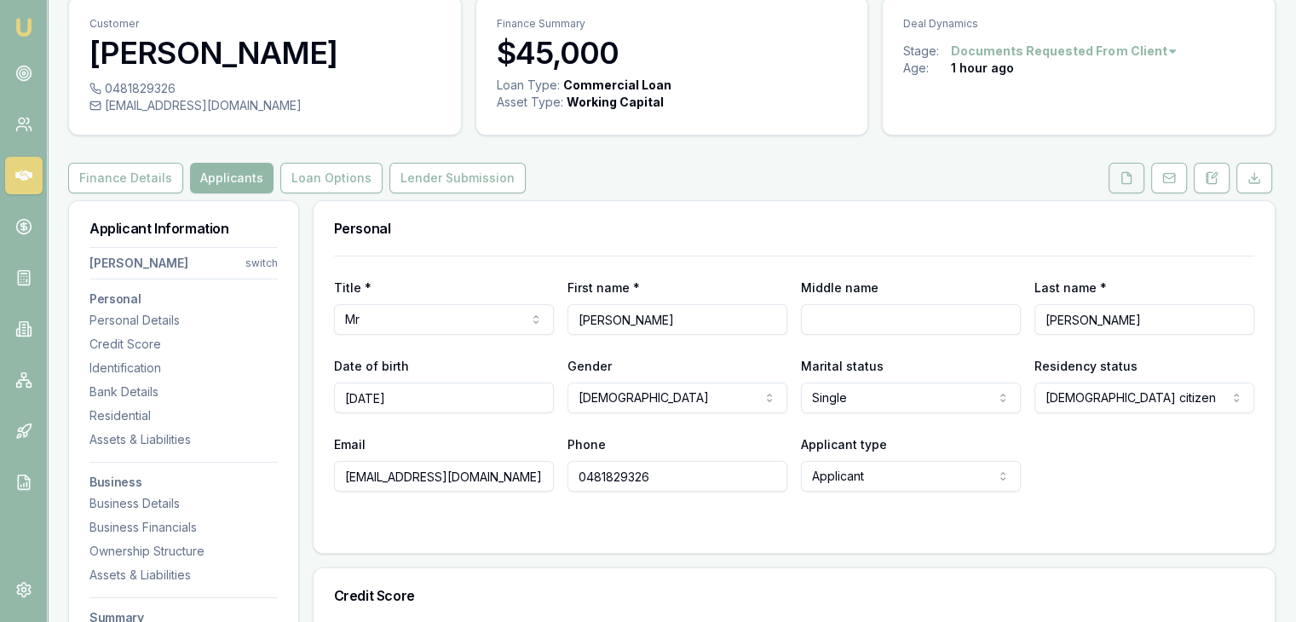
scroll to position [0, 0]
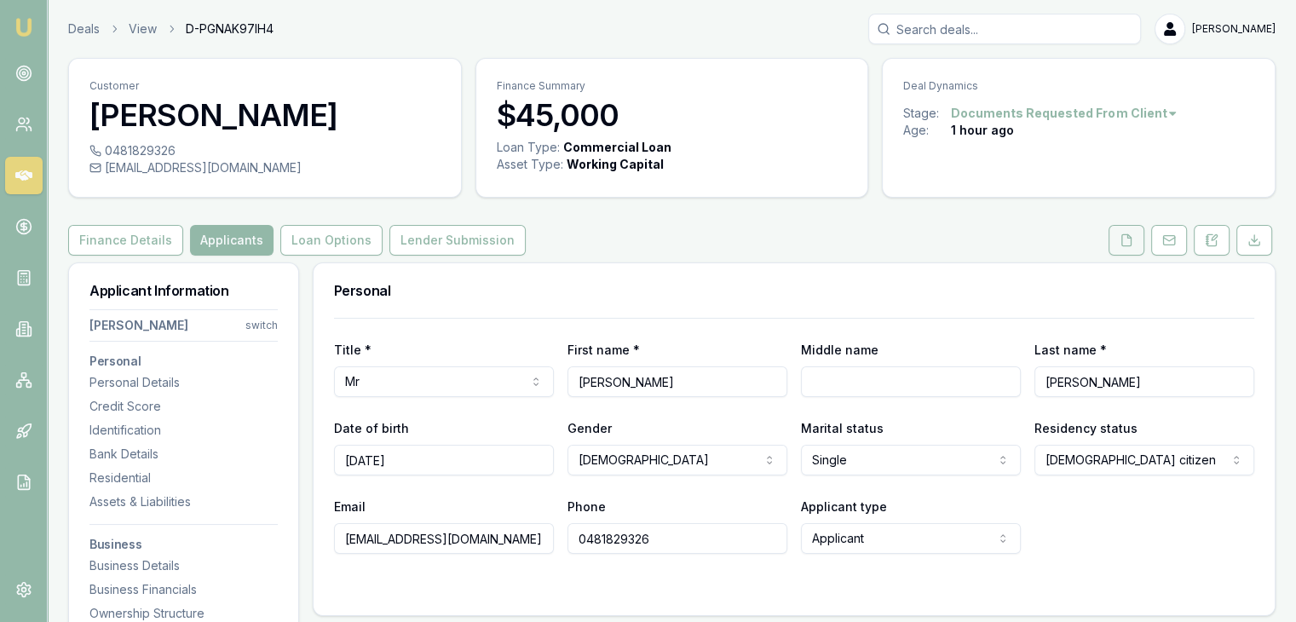
click at [1125, 249] on button at bounding box center [1127, 240] width 36 height 31
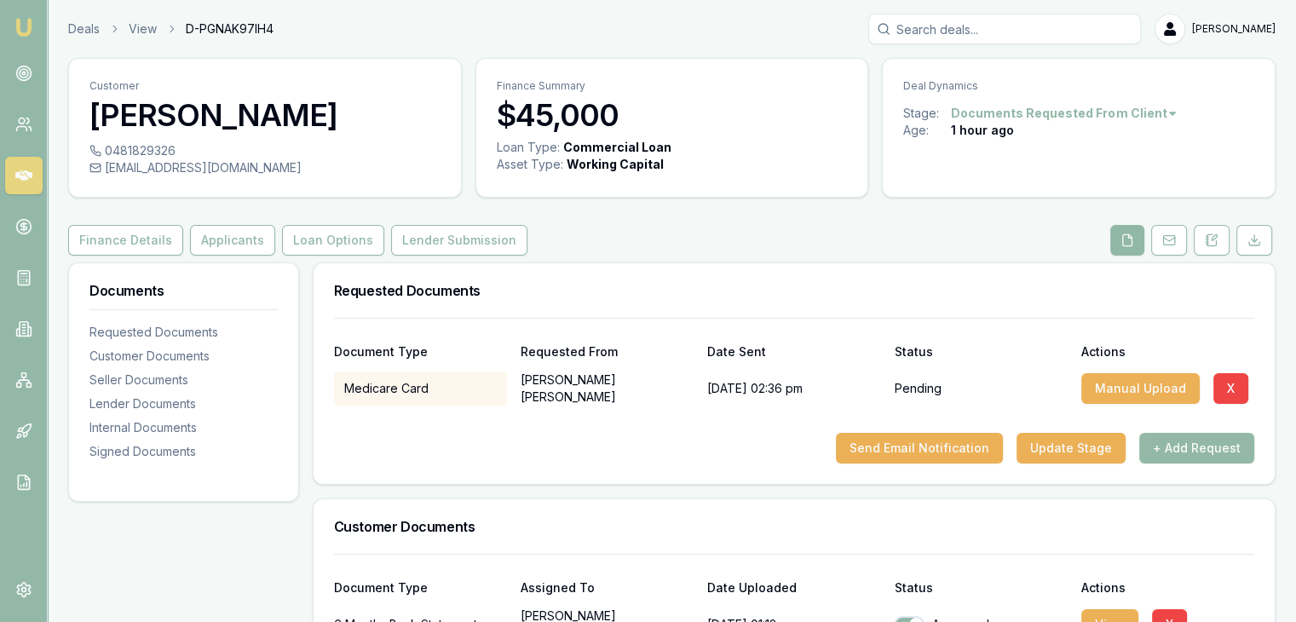
click at [1124, 248] on button at bounding box center [1127, 240] width 34 height 31
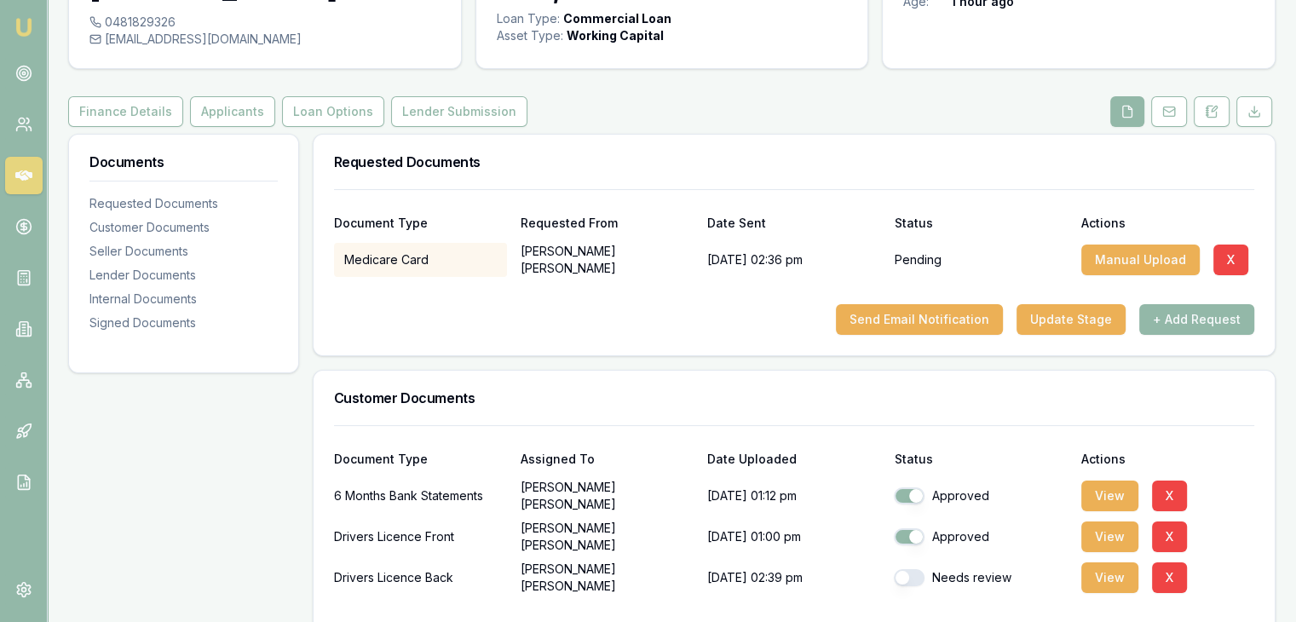
scroll to position [256, 0]
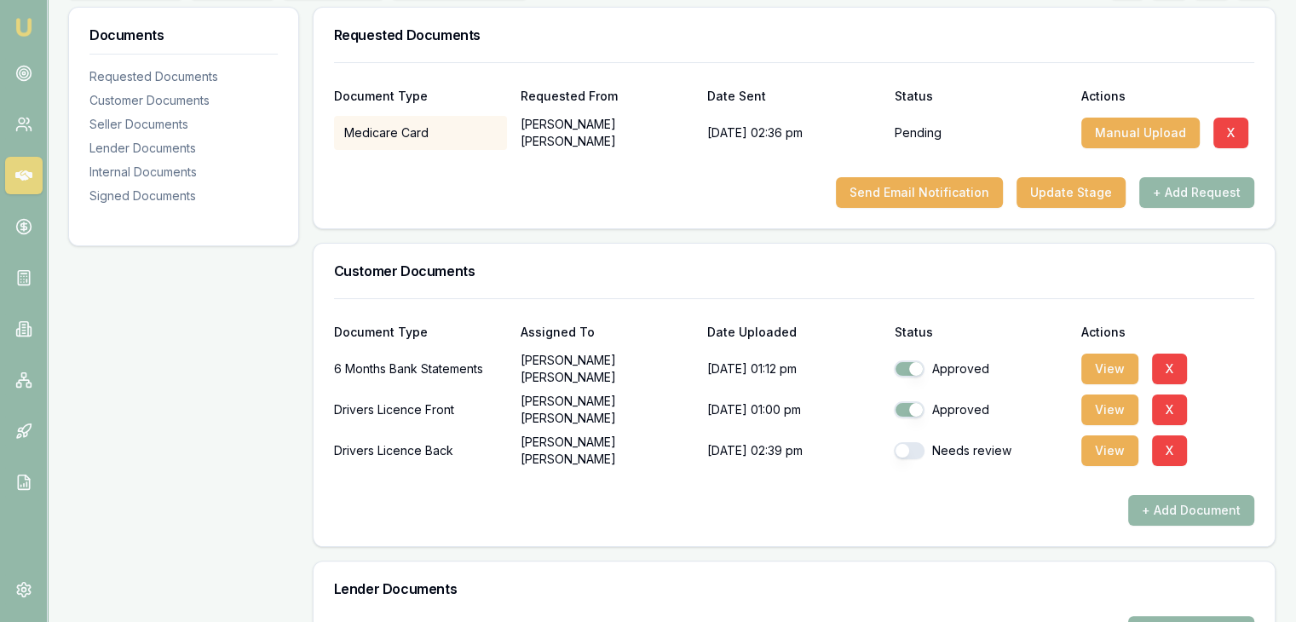
click at [907, 454] on button "button" at bounding box center [909, 450] width 31 height 17
checkbox input "true"
click at [1094, 449] on button "View" at bounding box center [1109, 450] width 57 height 31
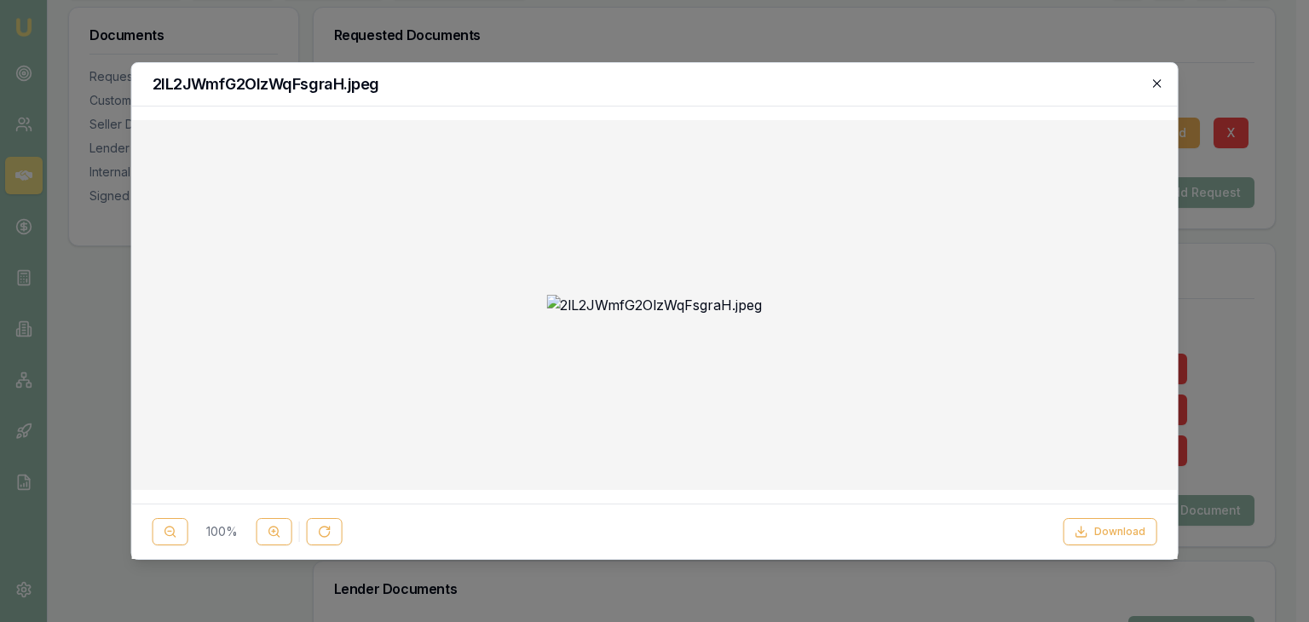
click at [1155, 81] on icon "button" at bounding box center [1157, 83] width 8 height 8
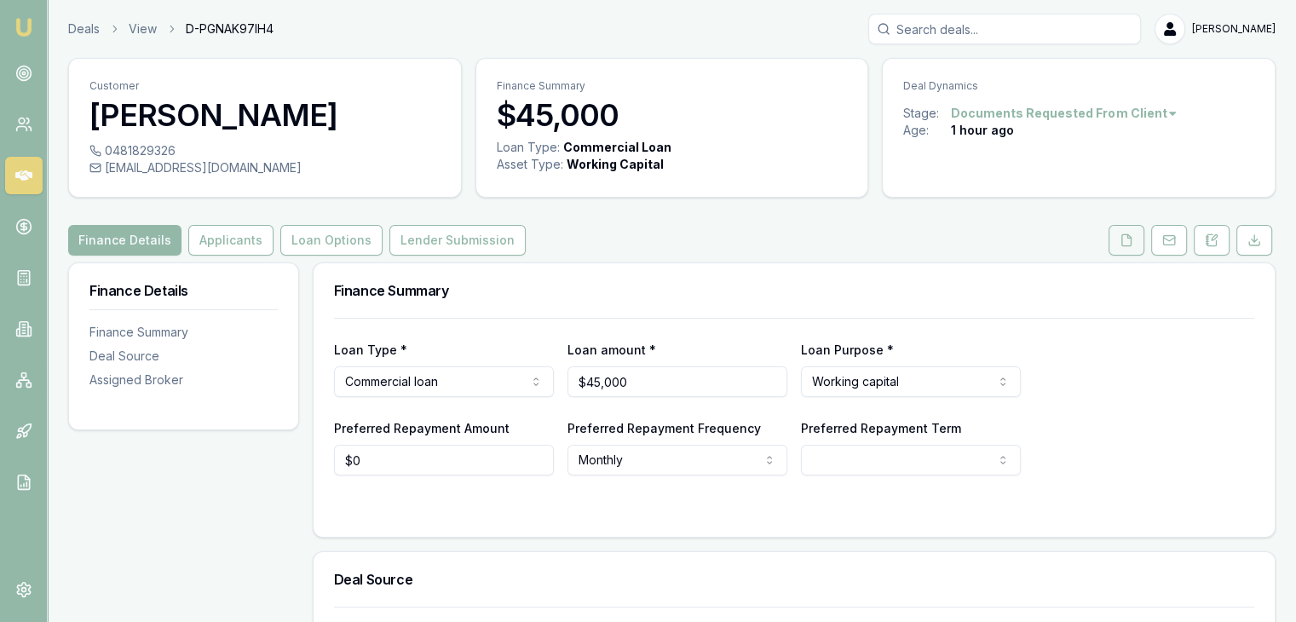
click at [1122, 245] on icon at bounding box center [1126, 239] width 9 height 11
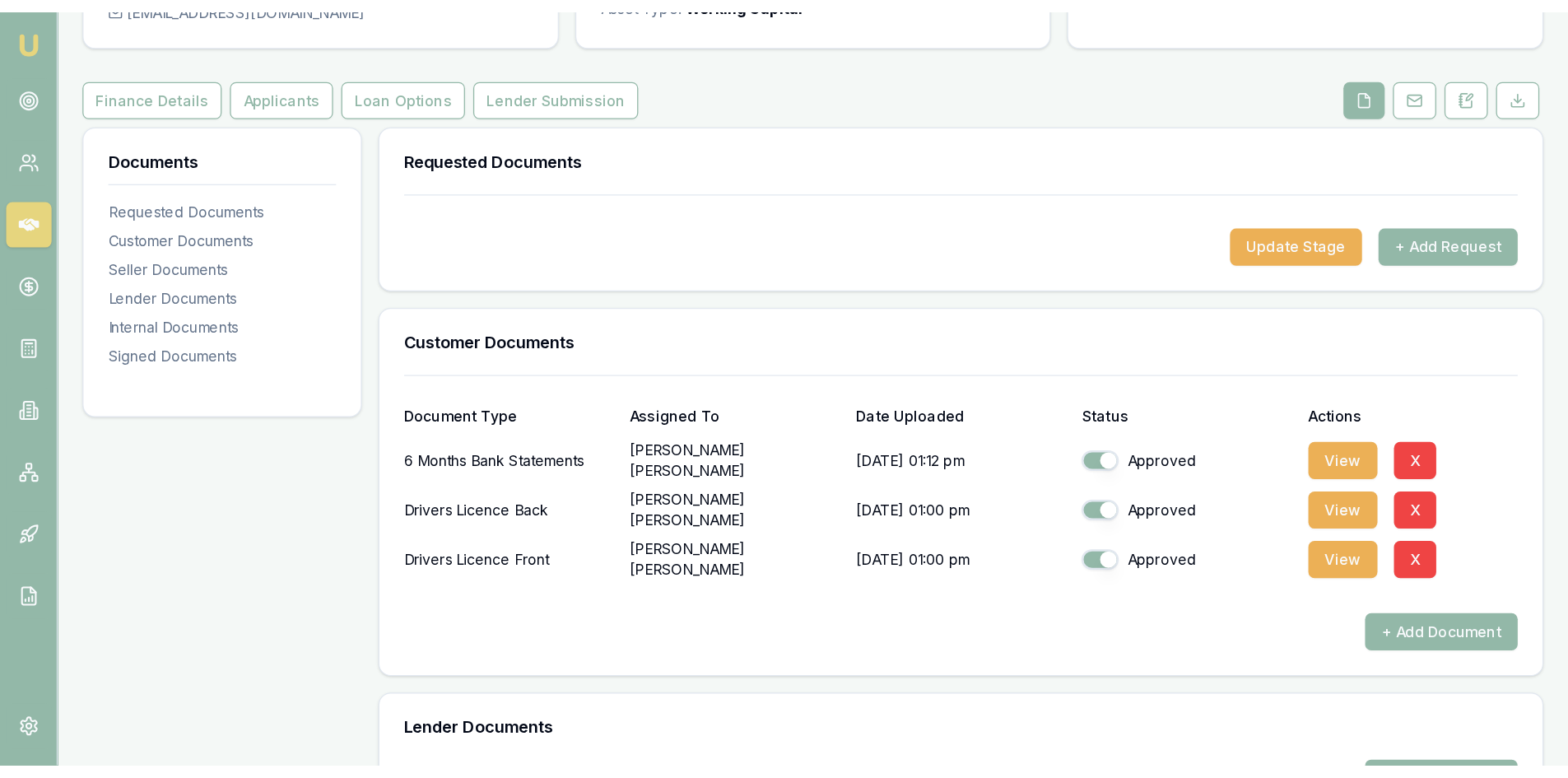
scroll to position [164, 0]
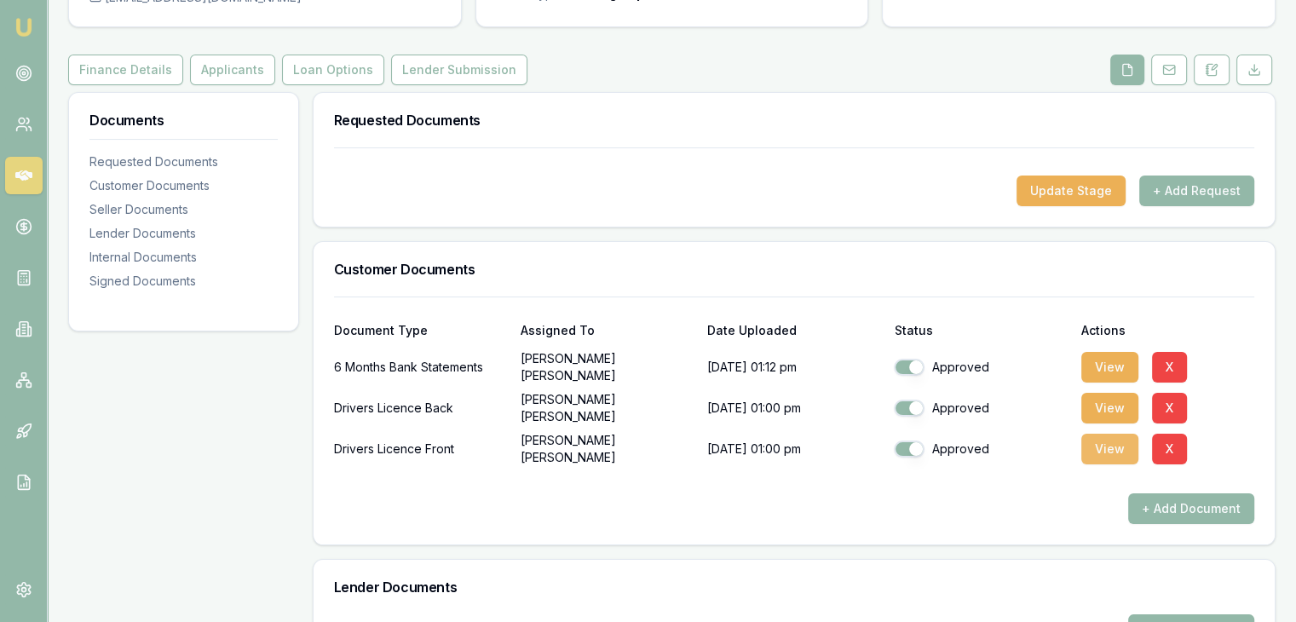
click at [1094, 452] on button "View" at bounding box center [1109, 449] width 57 height 31
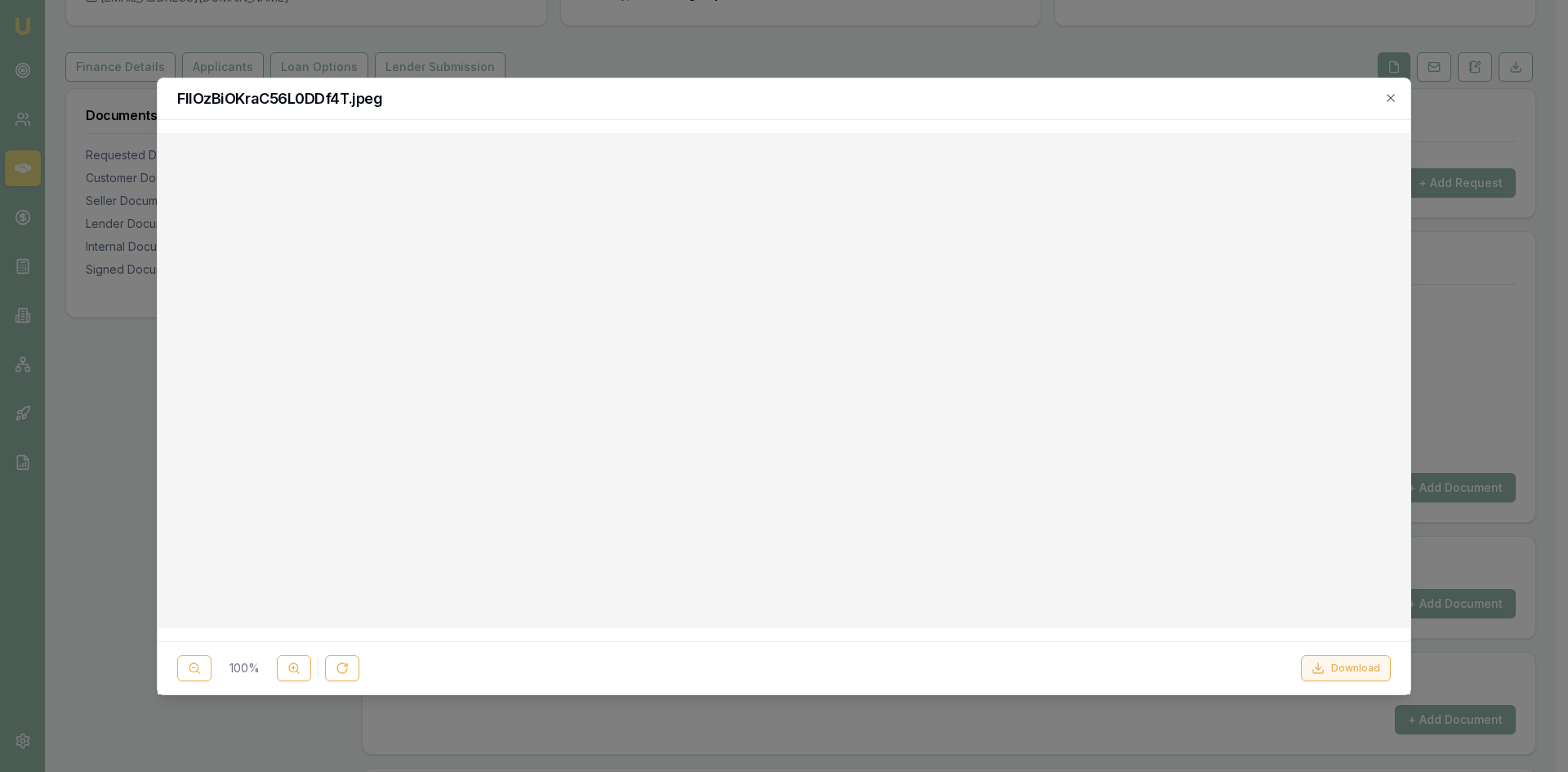
click at [1254, 596] on icon at bounding box center [1319, 668] width 13 height 13
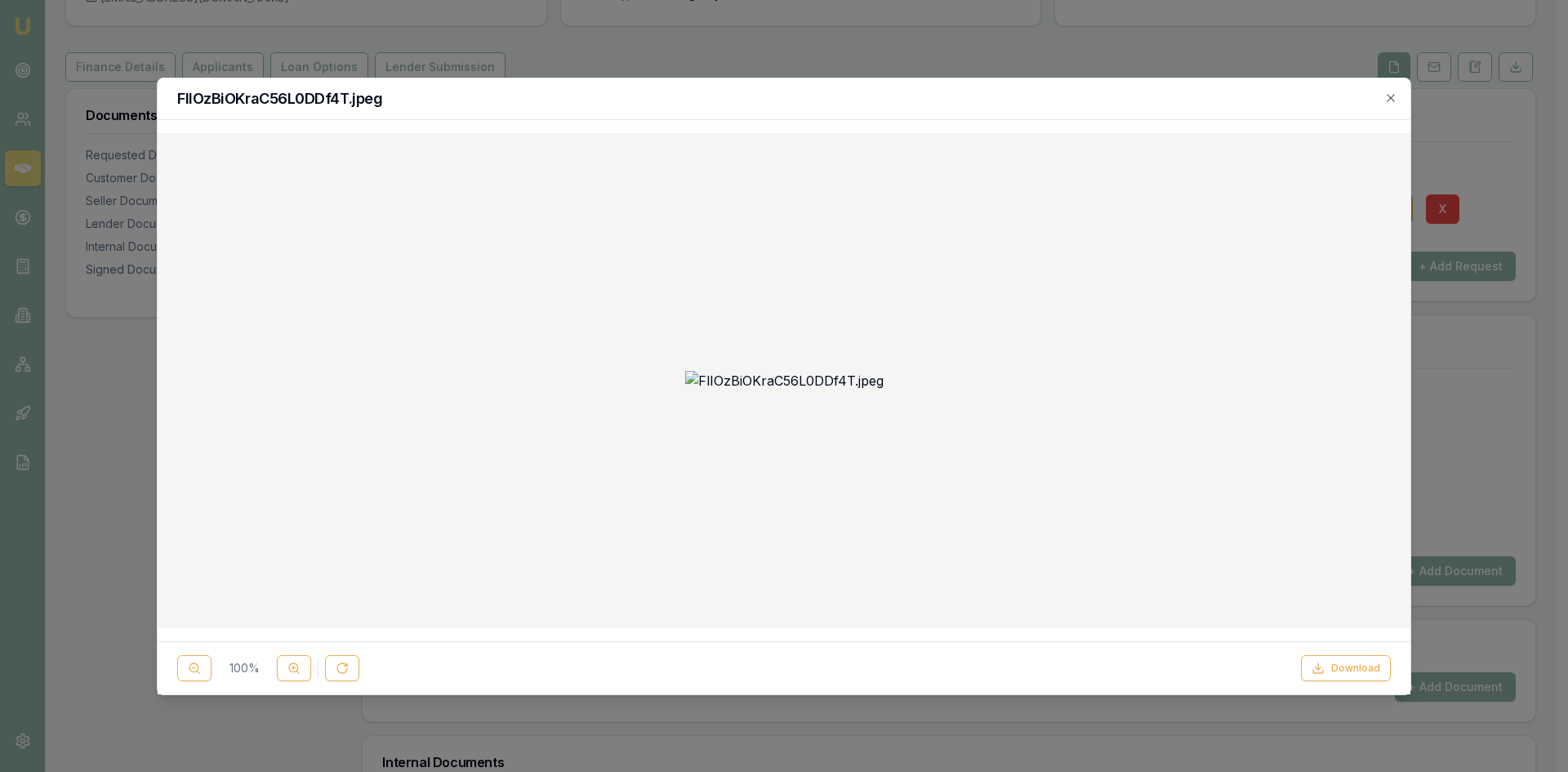
checkbox input "true"
click at [1254, 91] on icon "button" at bounding box center [1391, 98] width 13 height 13
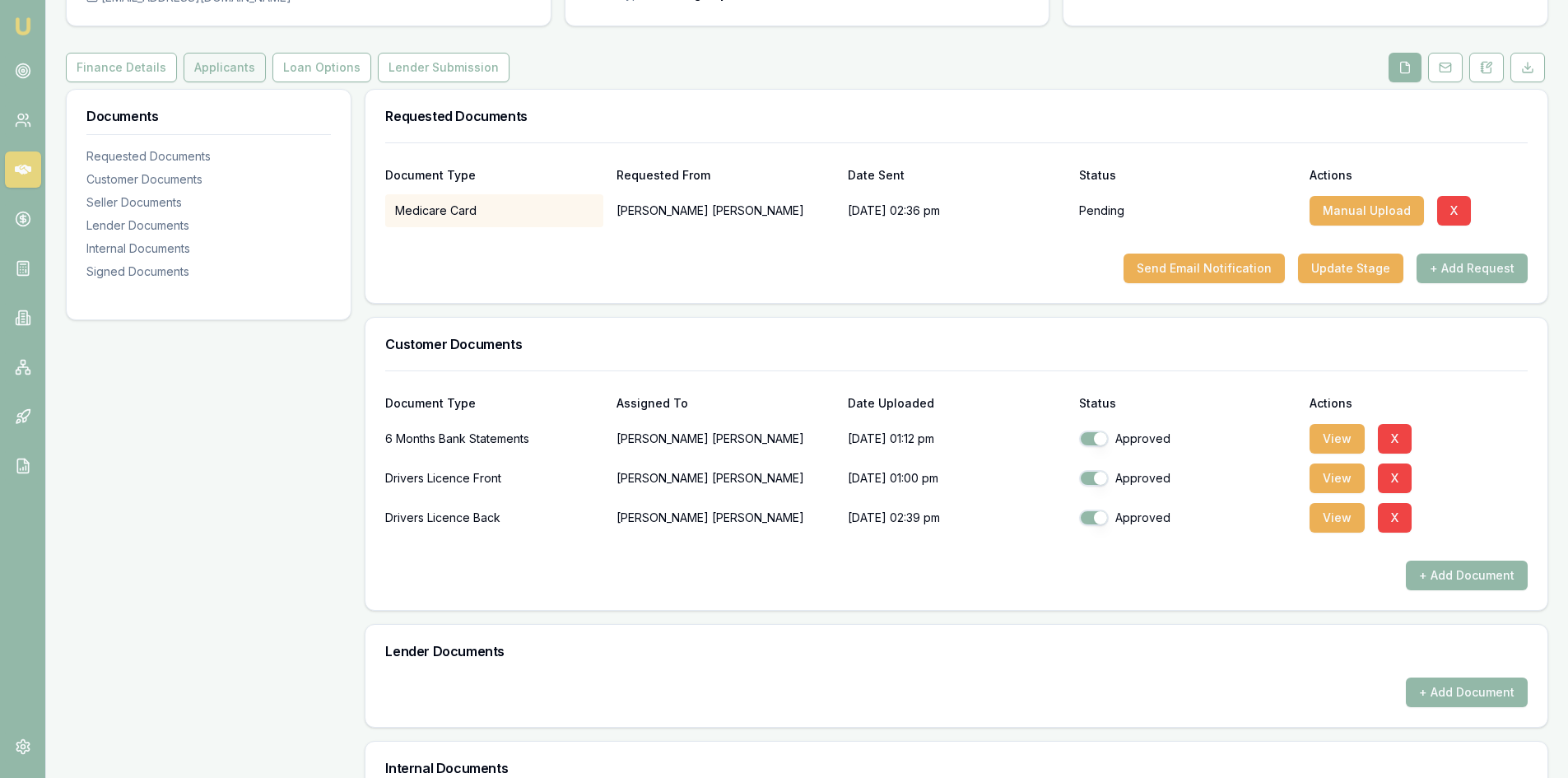
click at [195, 71] on button "Applicants" at bounding box center [224, 68] width 82 height 30
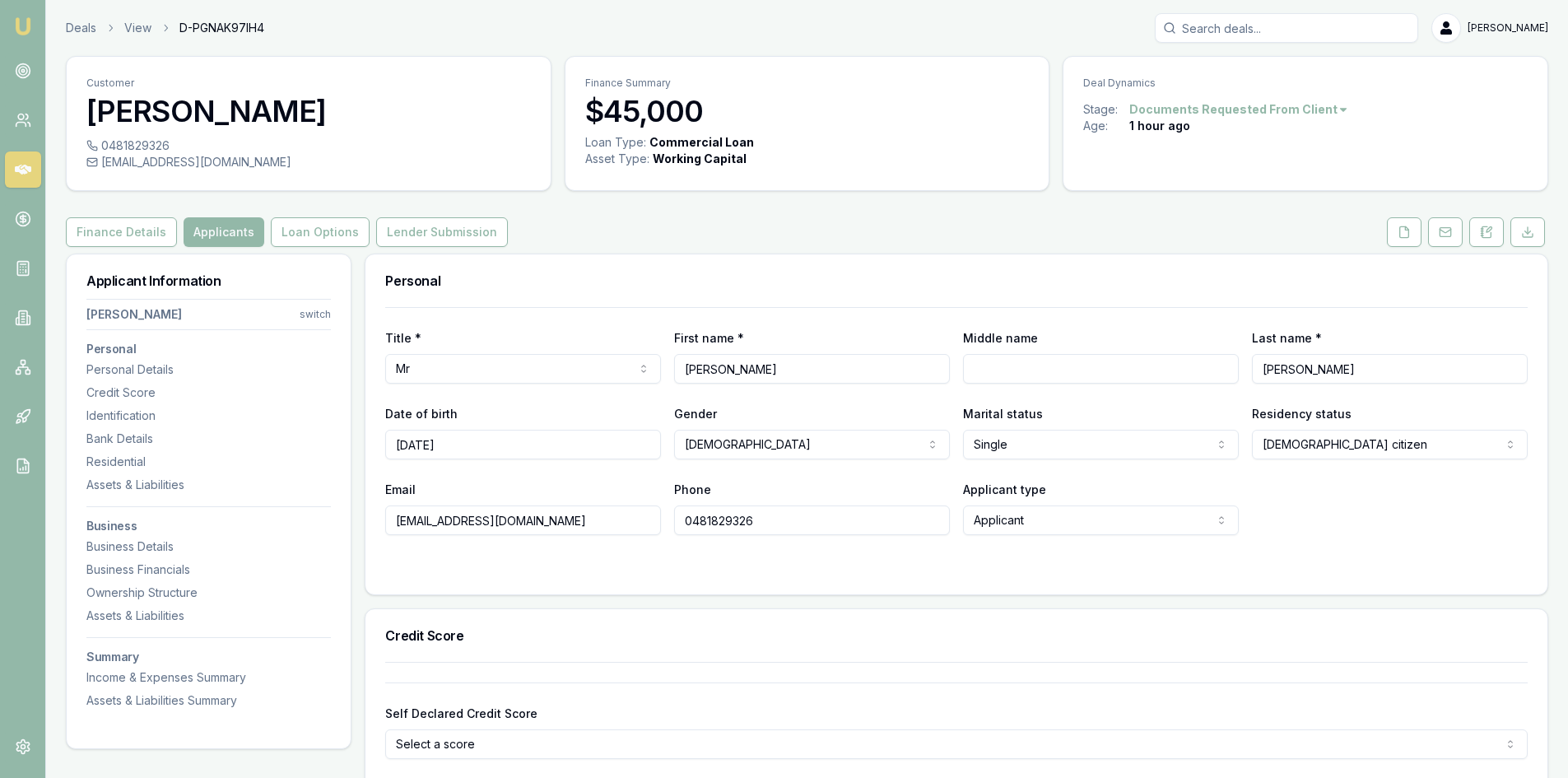
click at [1264, 363] on input "Vashist" at bounding box center [1389, 368] width 275 height 30
type input "V"
type input "[PERSON_NAME]"
click at [1098, 600] on div "Credit Score" at bounding box center [956, 636] width 1183 height 53
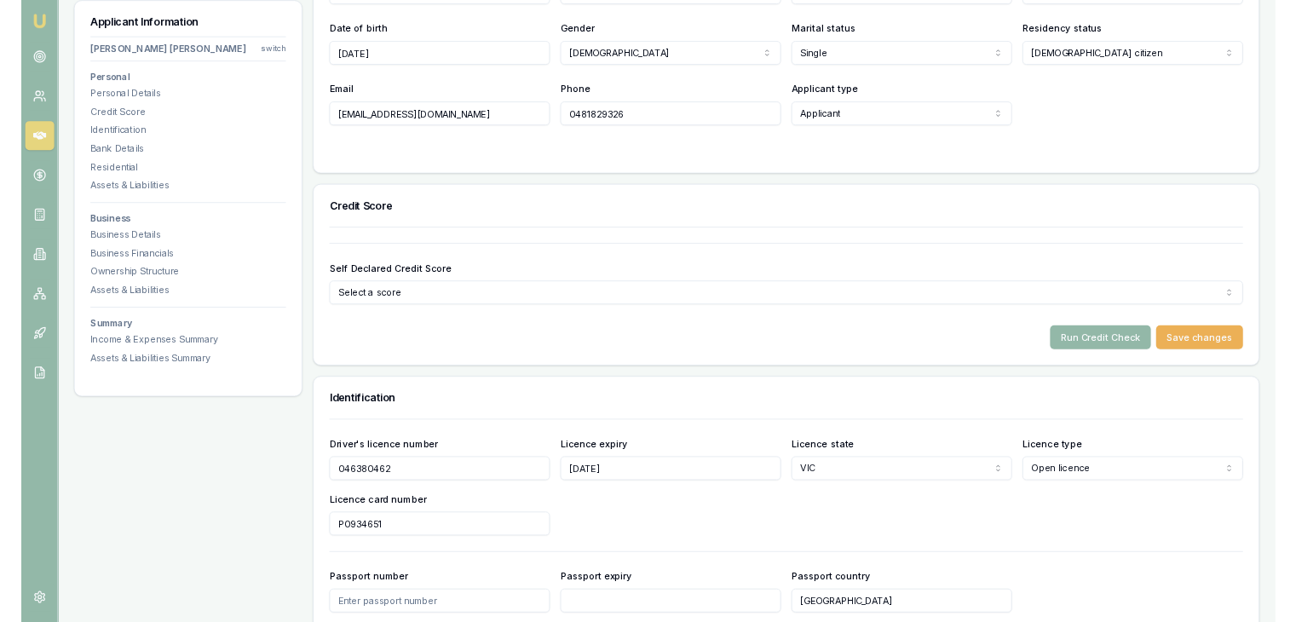
scroll to position [596, 0]
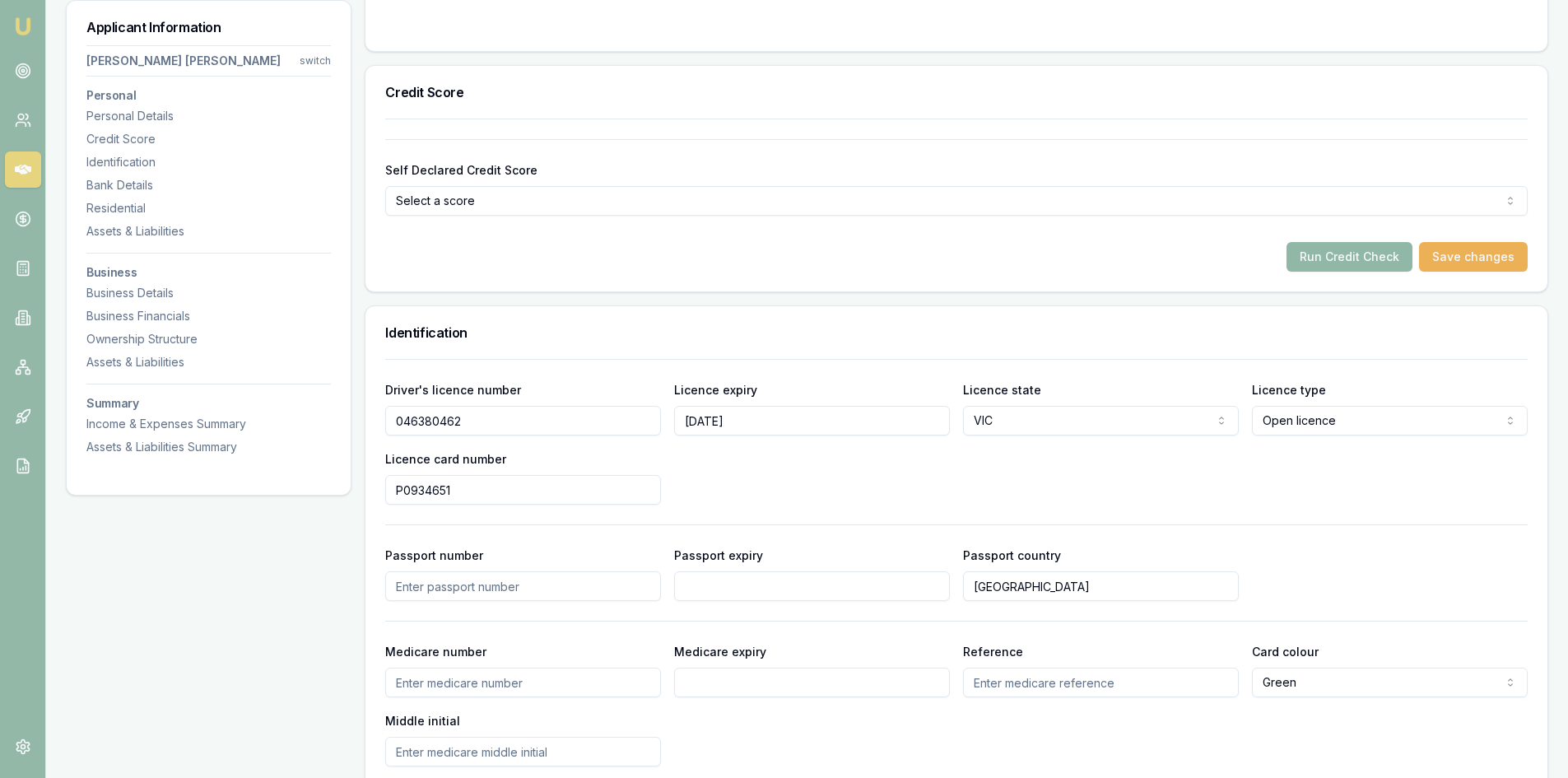
click at [1264, 243] on button "Run Credit Check" at bounding box center [1350, 257] width 126 height 30
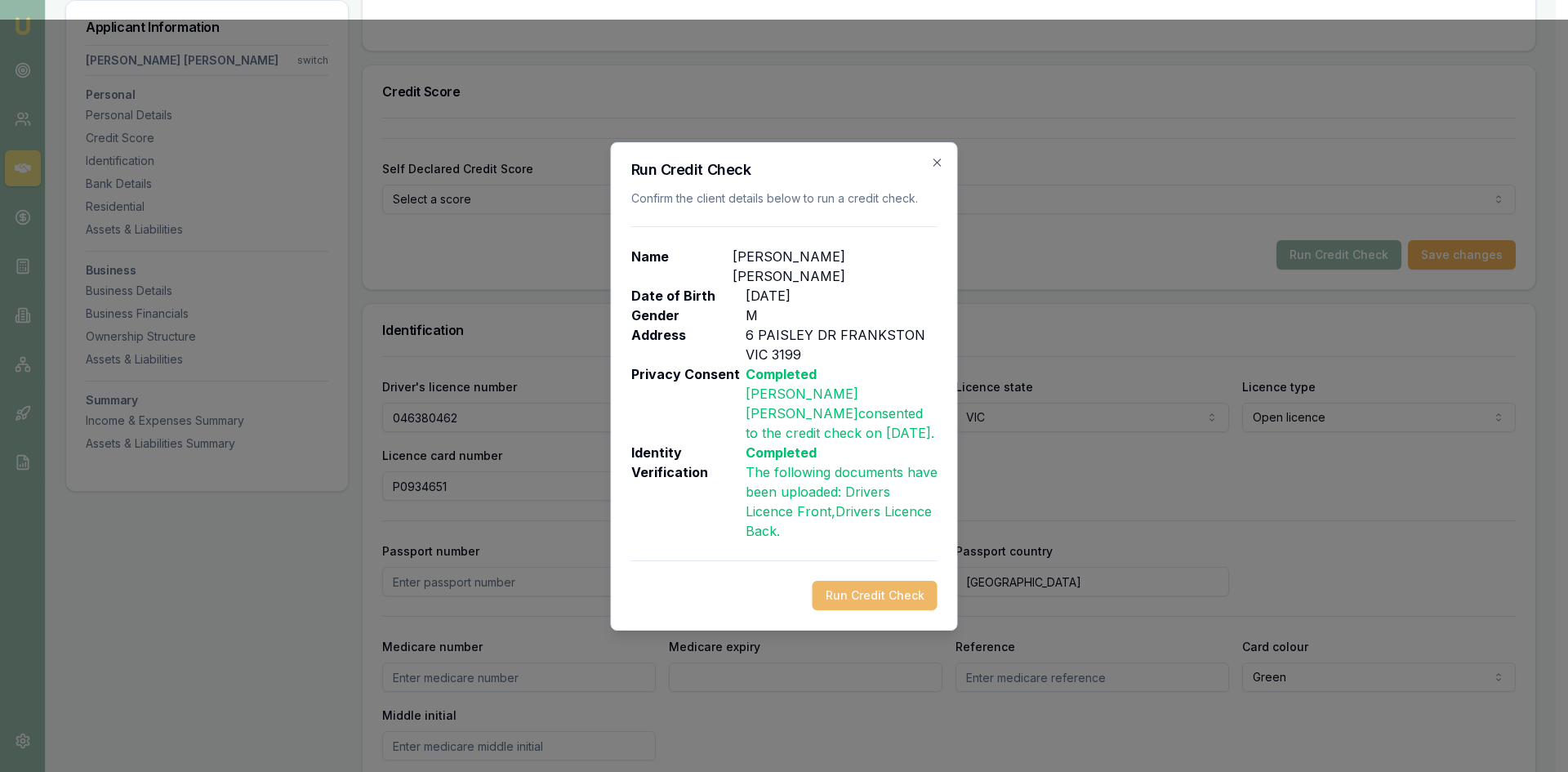
click at [873, 581] on button "Run Credit Check" at bounding box center [875, 596] width 125 height 30
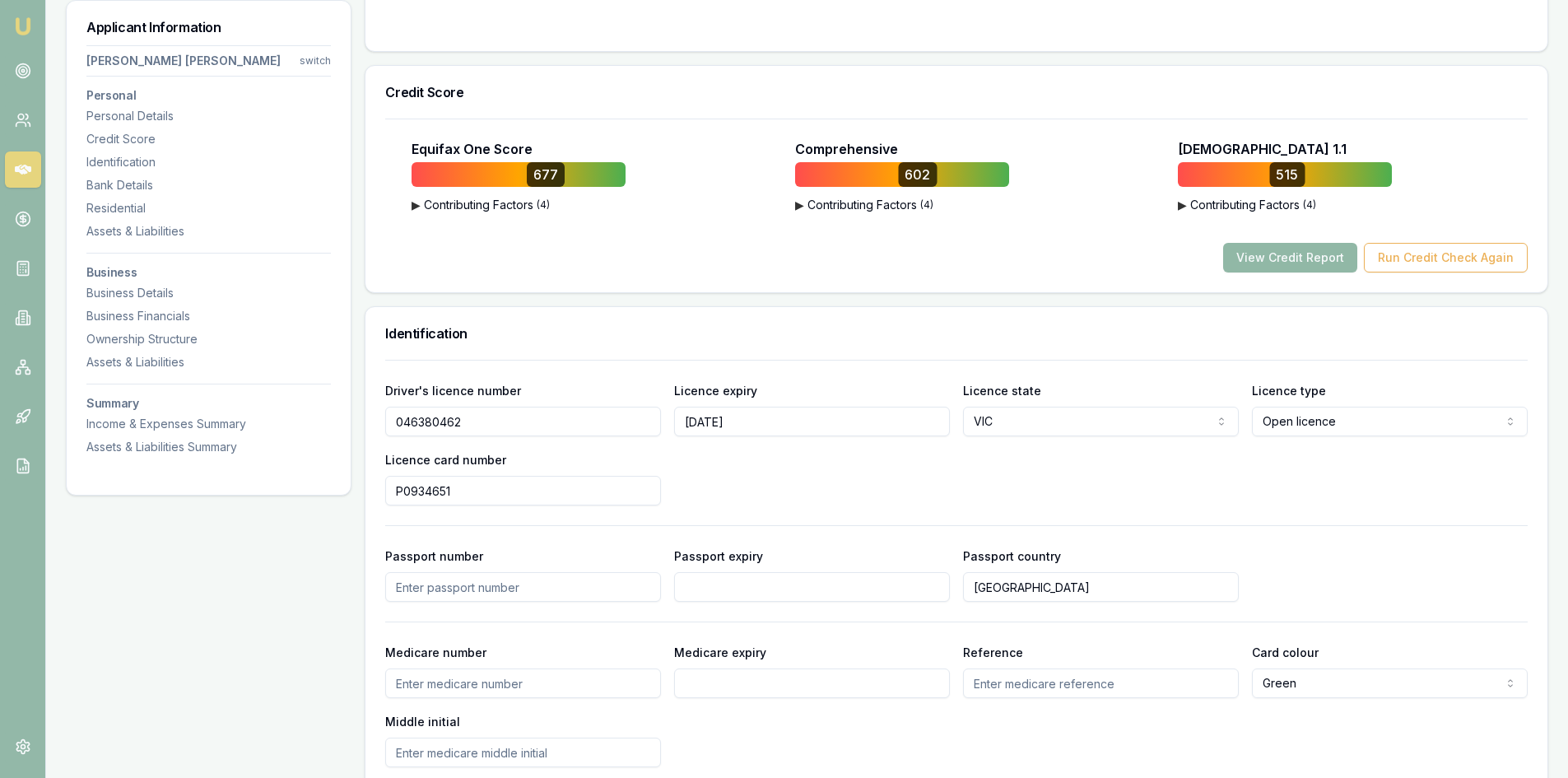
click at [1264, 243] on button "View Credit Report" at bounding box center [1290, 257] width 134 height 30
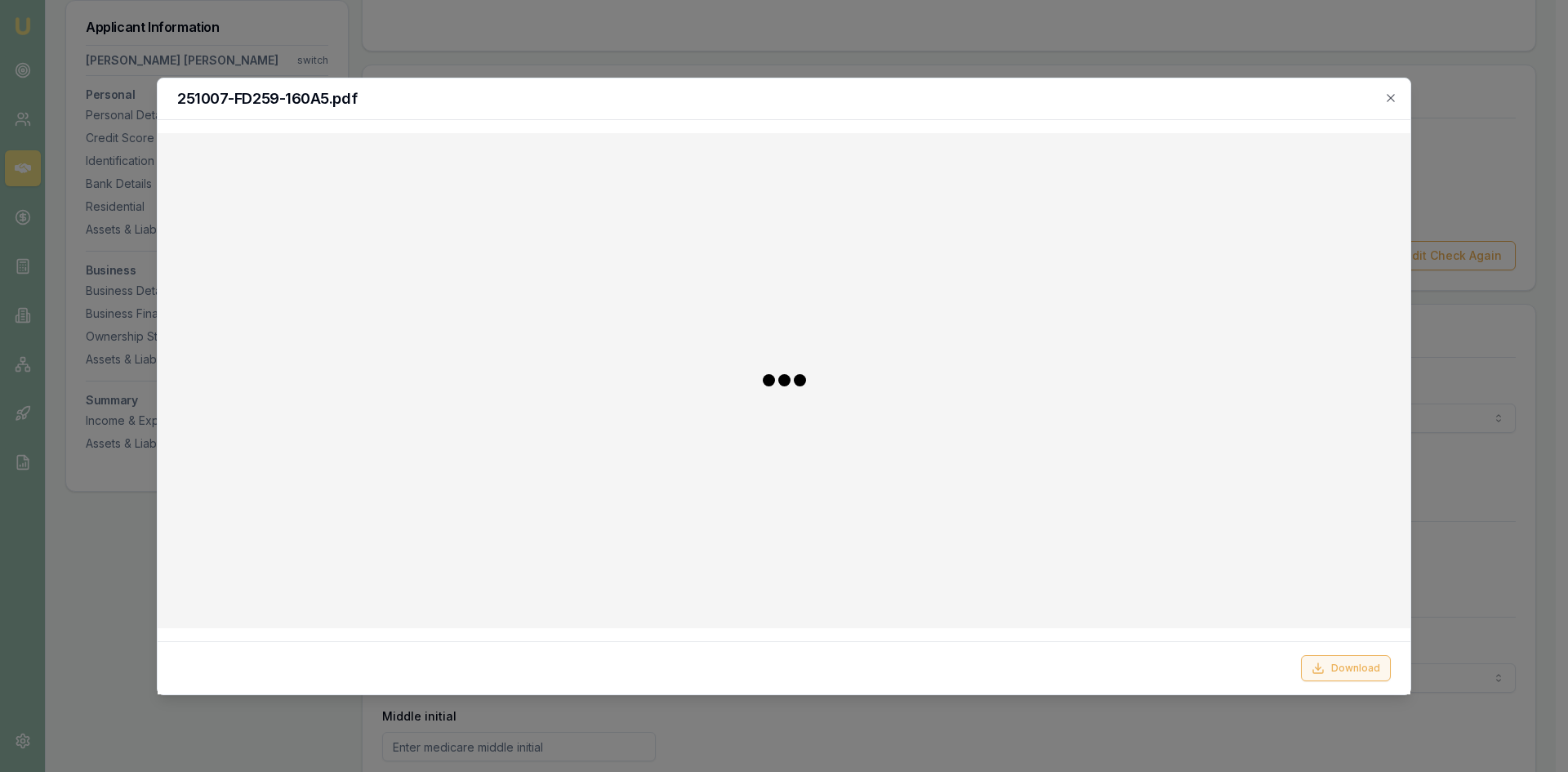
click at [1254, 596] on button "Download" at bounding box center [1346, 667] width 90 height 26
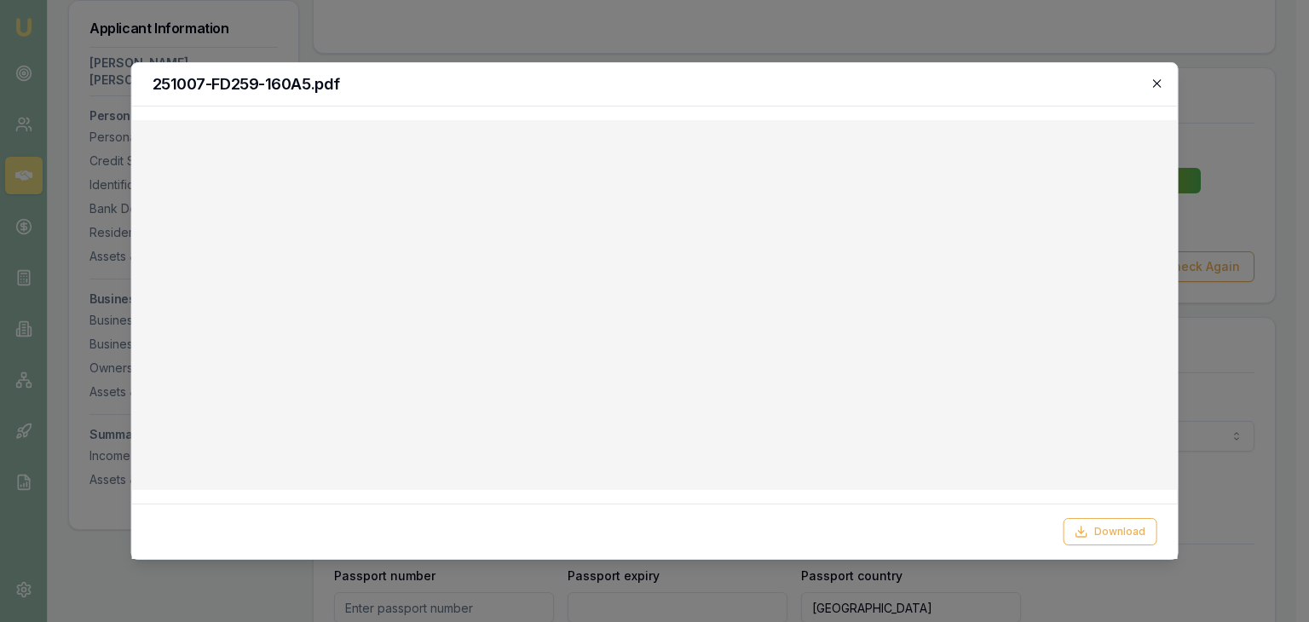
click at [1155, 84] on icon "button" at bounding box center [1157, 83] width 8 height 8
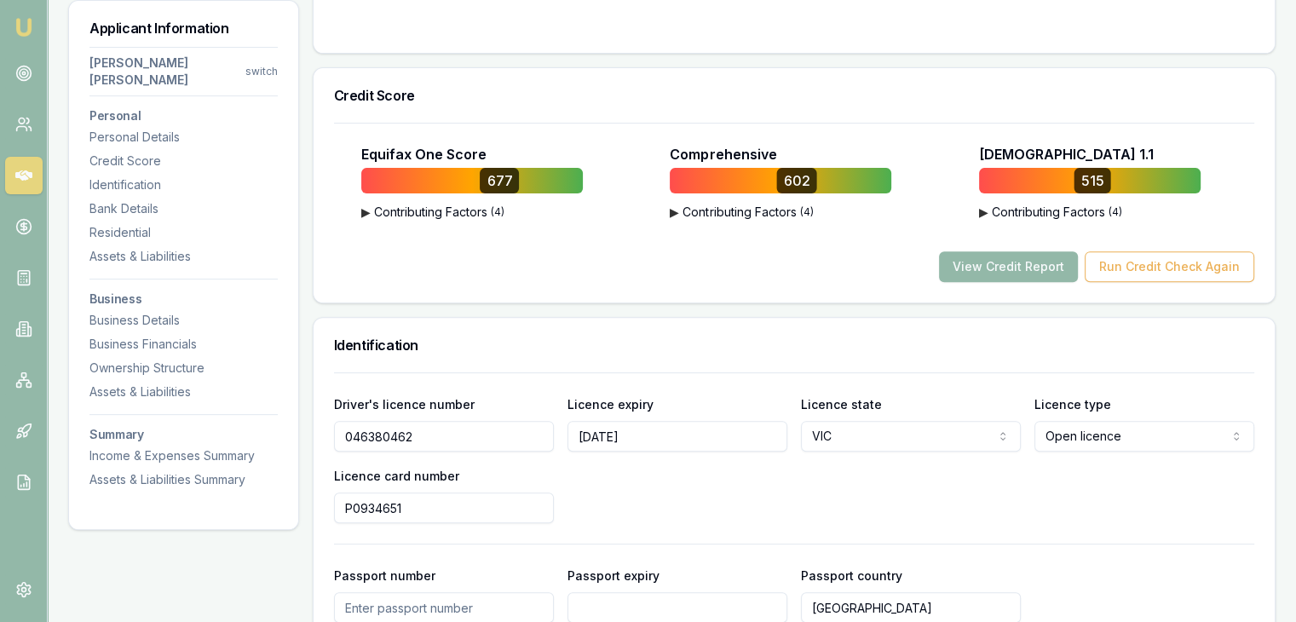
click at [21, 32] on img at bounding box center [24, 27] width 20 height 20
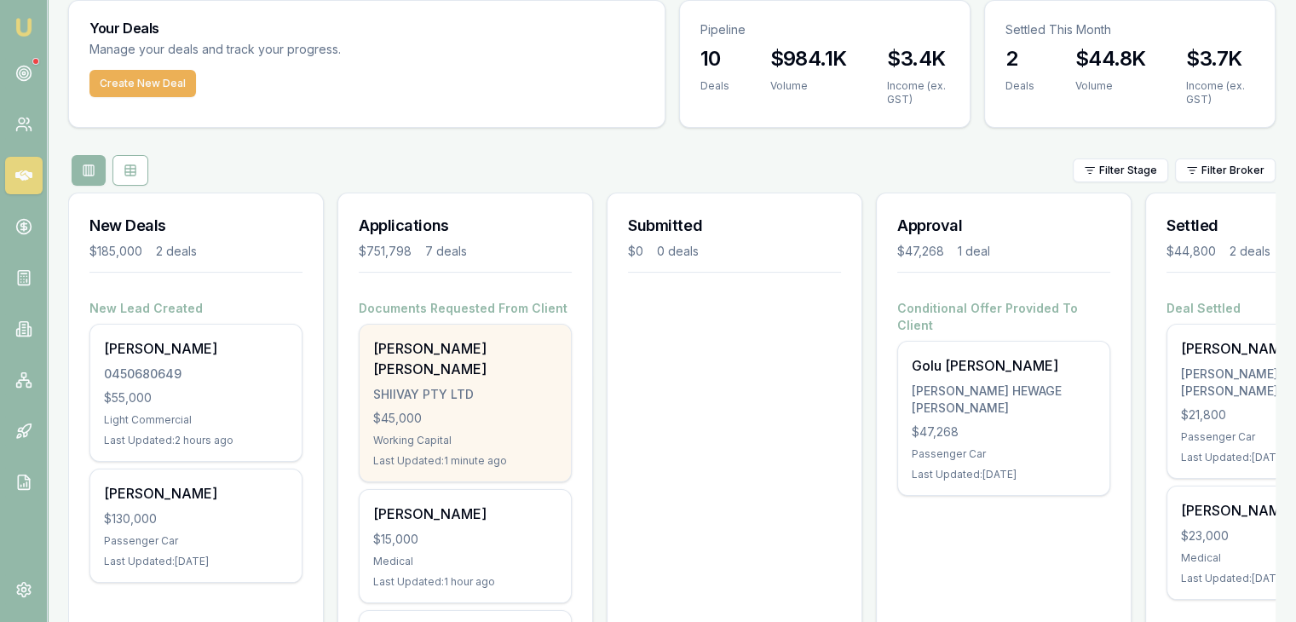
scroll to position [85, 0]
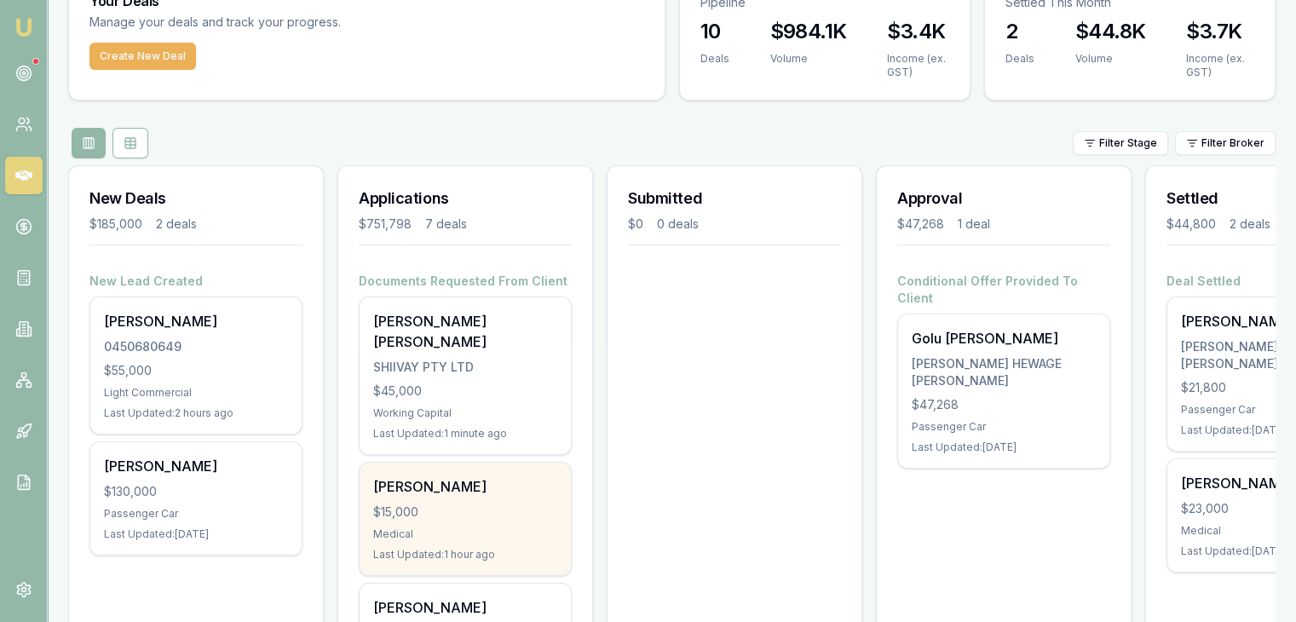
click at [412, 504] on div "$15,000" at bounding box center [465, 512] width 184 height 17
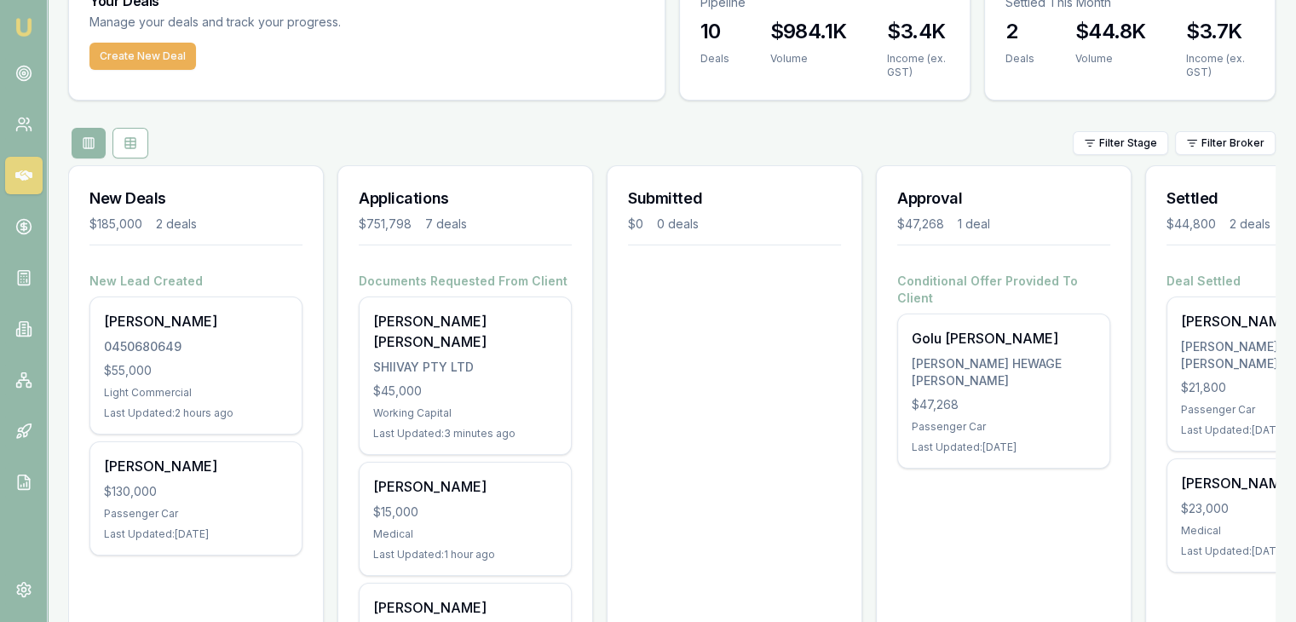
click at [26, 28] on img at bounding box center [24, 27] width 20 height 20
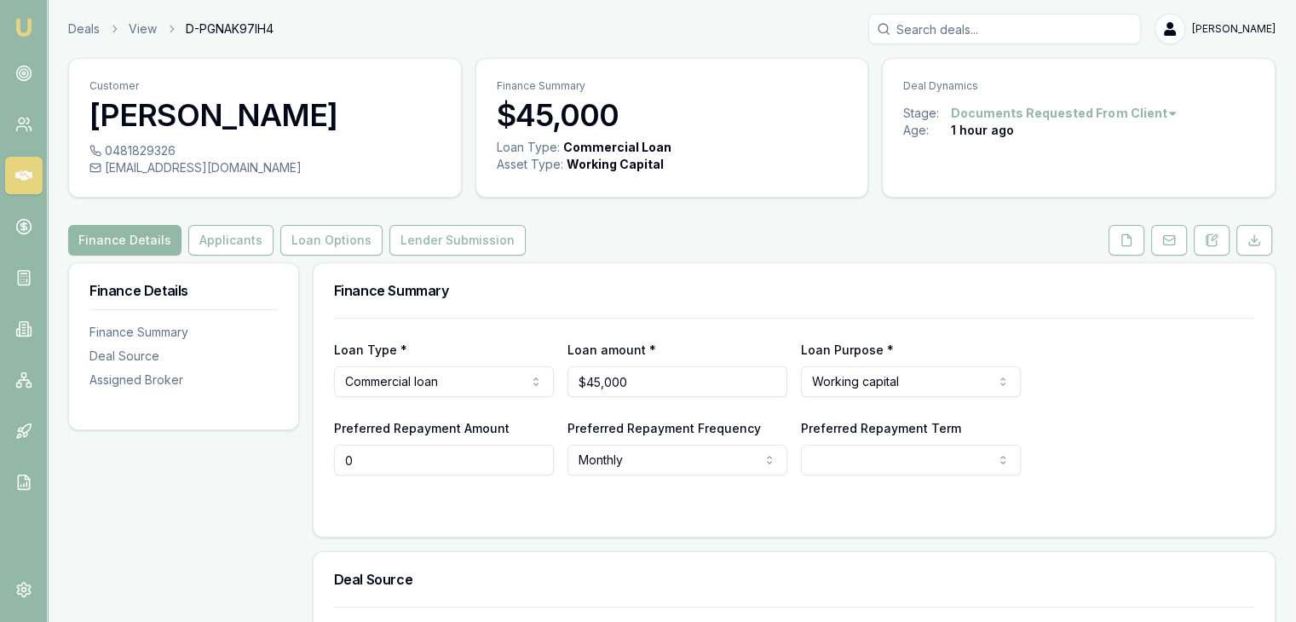
click at [473, 460] on input "0" at bounding box center [444, 460] width 220 height 31
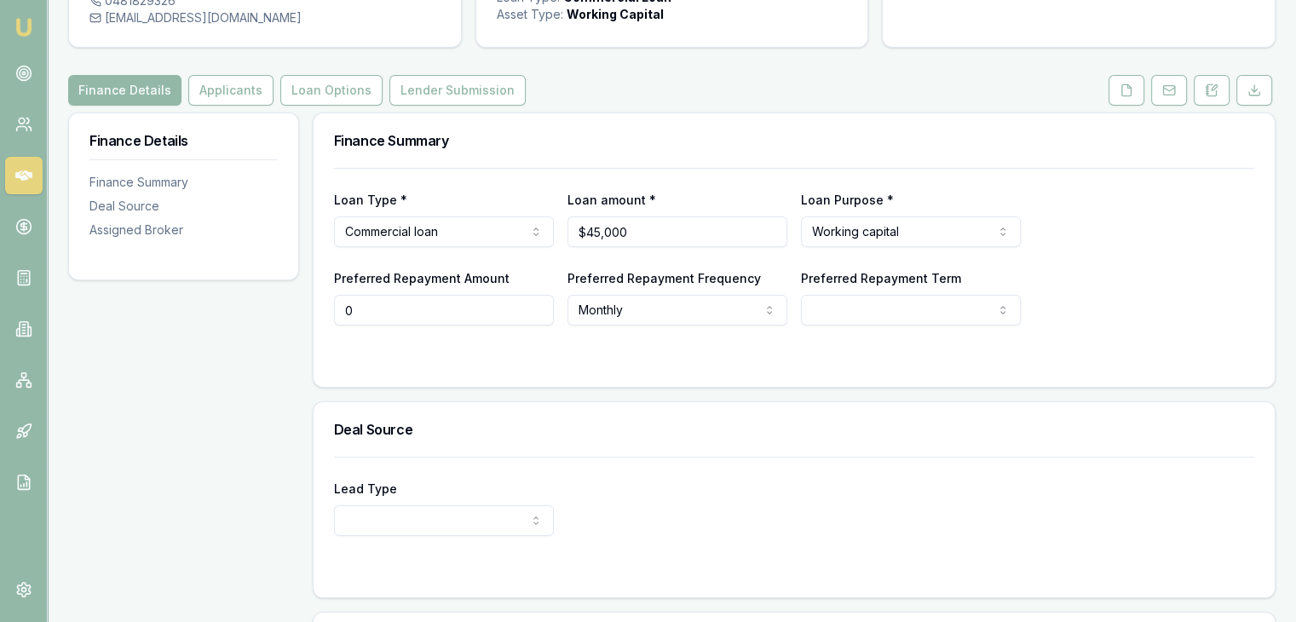
scroll to position [25, 0]
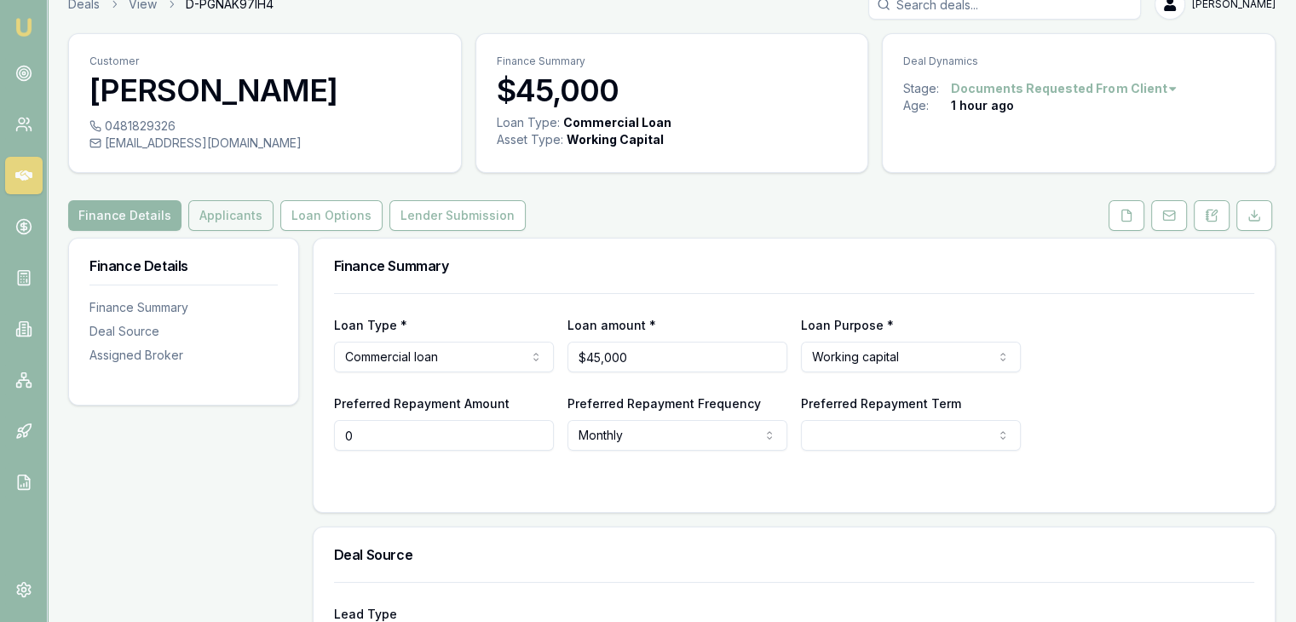
type input "$0"
click at [245, 214] on button "Applicants" at bounding box center [230, 215] width 85 height 31
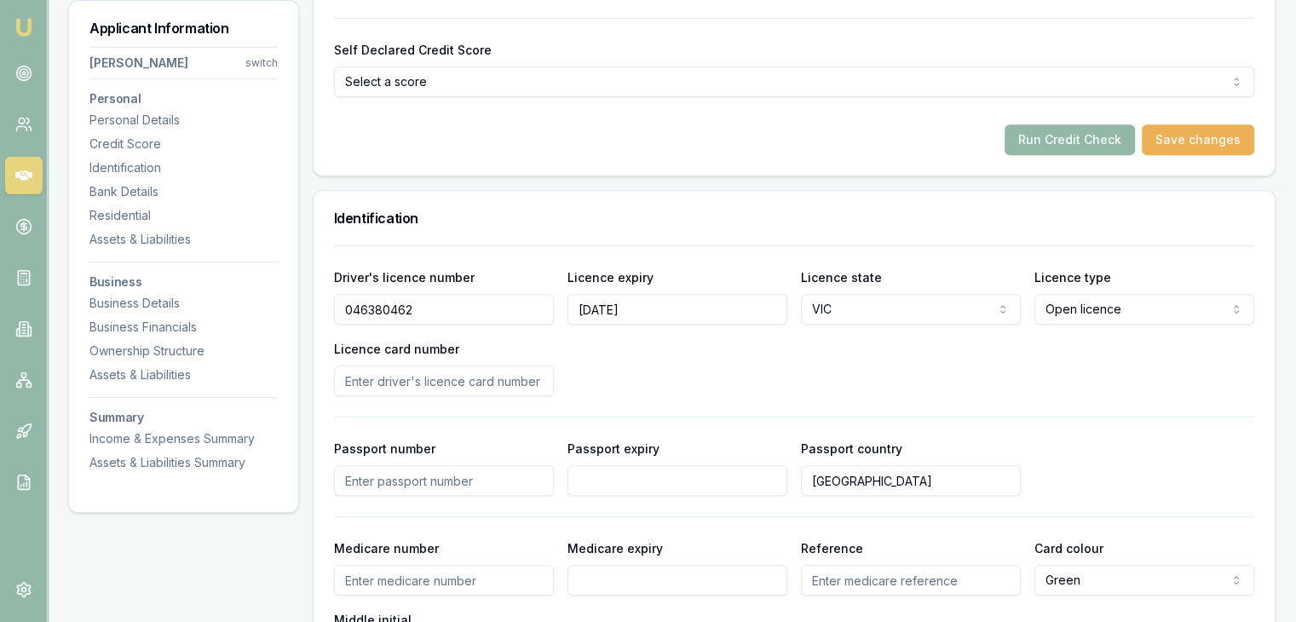
scroll to position [792, 0]
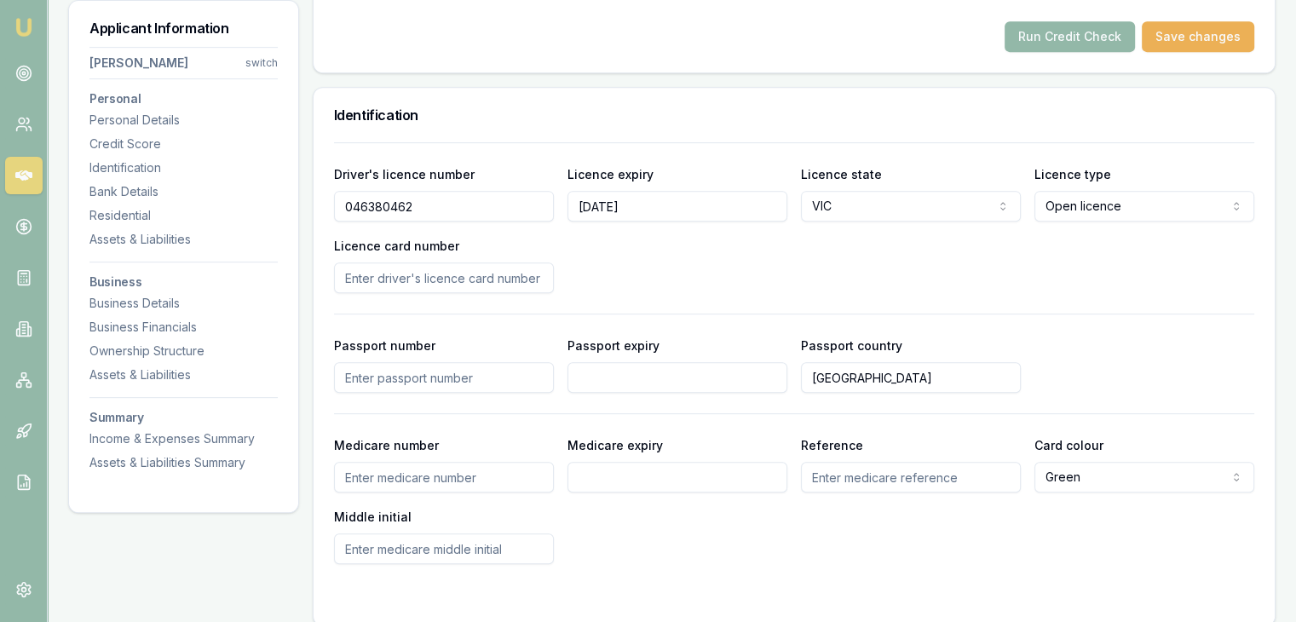
click at [420, 283] on input "Licence card number" at bounding box center [444, 277] width 220 height 31
type input "P0934651"
drag, startPoint x: 555, startPoint y: 279, endPoint x: 558, endPoint y: 290, distance: 10.8
click at [556, 279] on div "Driver's licence number [DRIVERS_LICENSE_NUMBER] Licence expiry [DATE] Licence …" at bounding box center [794, 229] width 920 height 130
click at [679, 264] on div "Driver's licence number [DRIVERS_LICENSE_NUMBER] Licence expiry [DATE] Licence …" at bounding box center [794, 229] width 920 height 130
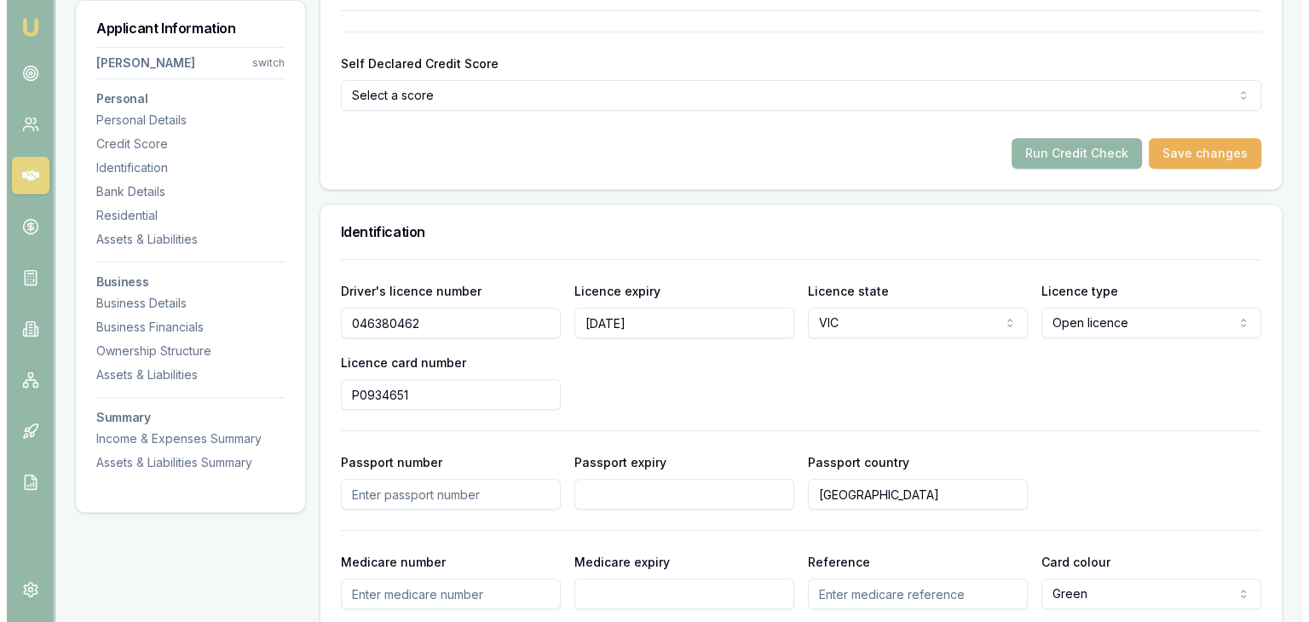
scroll to position [451, 0]
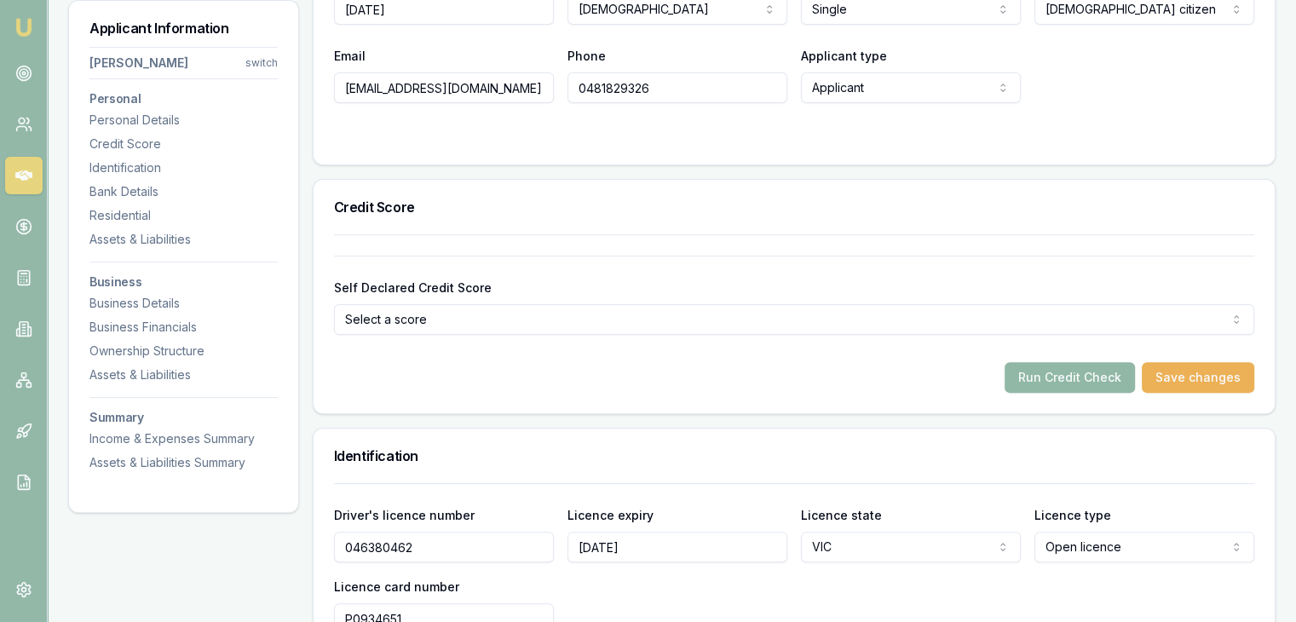
click at [1036, 376] on button "Run Credit Check" at bounding box center [1070, 377] width 130 height 31
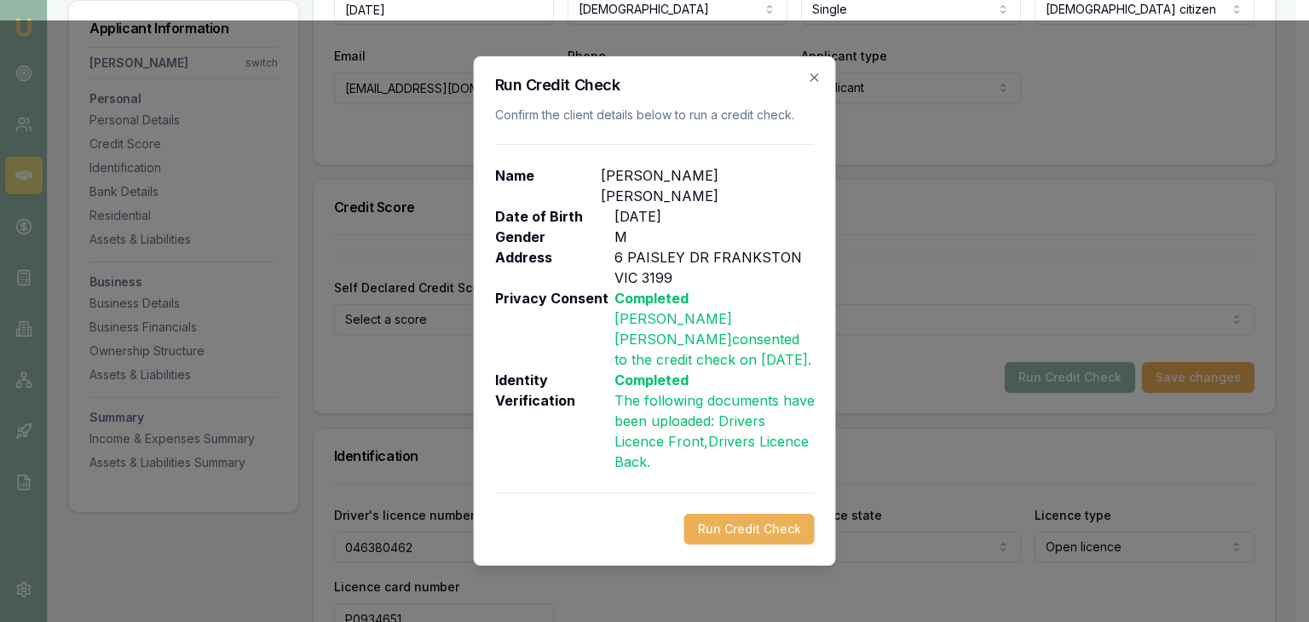
click at [720, 514] on button "Run Credit Check" at bounding box center [749, 529] width 130 height 31
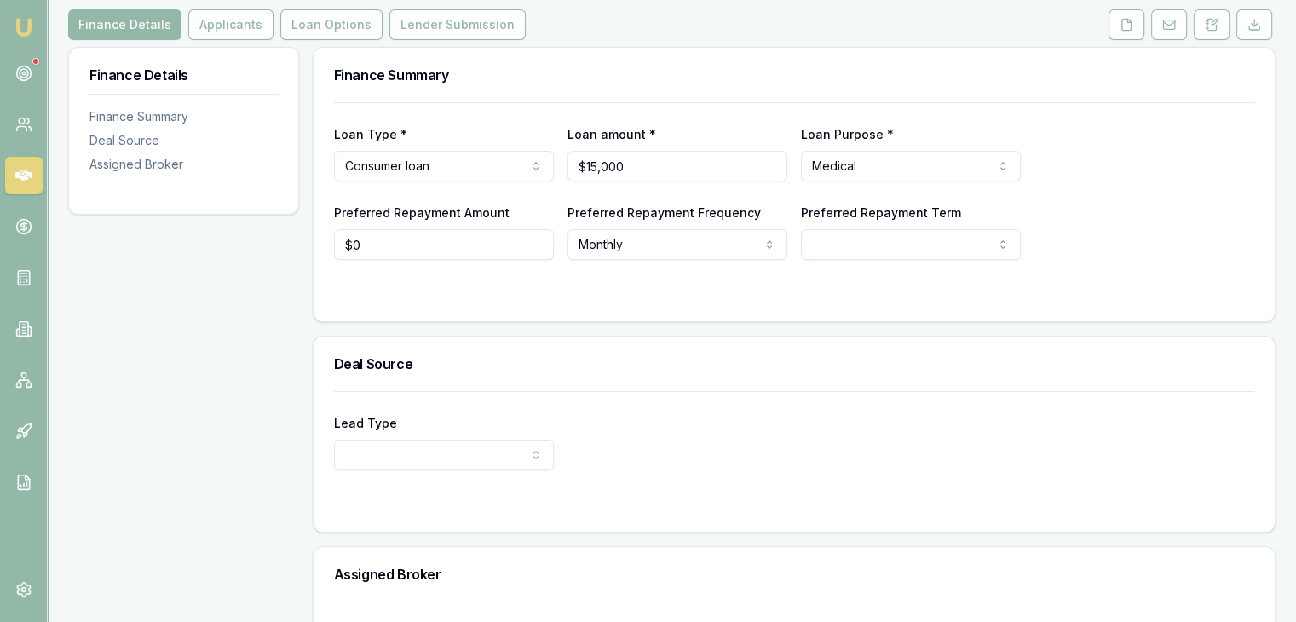
scroll to position [85, 0]
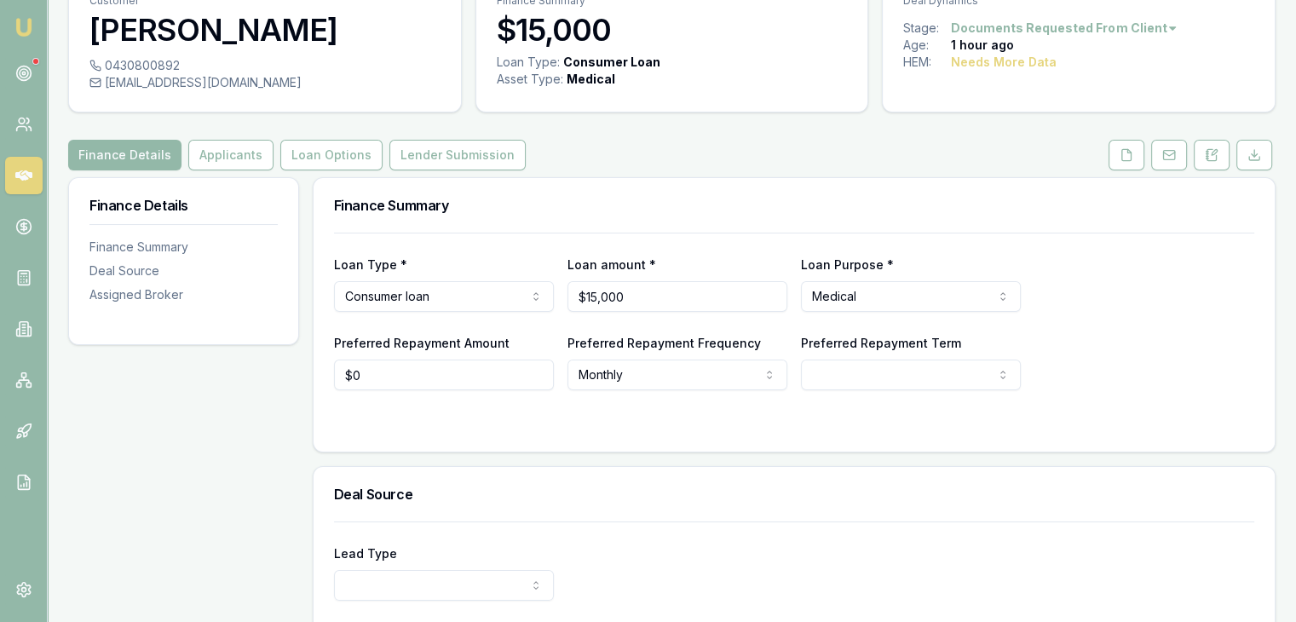
drag, startPoint x: 208, startPoint y: 153, endPoint x: 225, endPoint y: 178, distance: 30.0
click at [208, 154] on button "Applicants" at bounding box center [230, 155] width 85 height 31
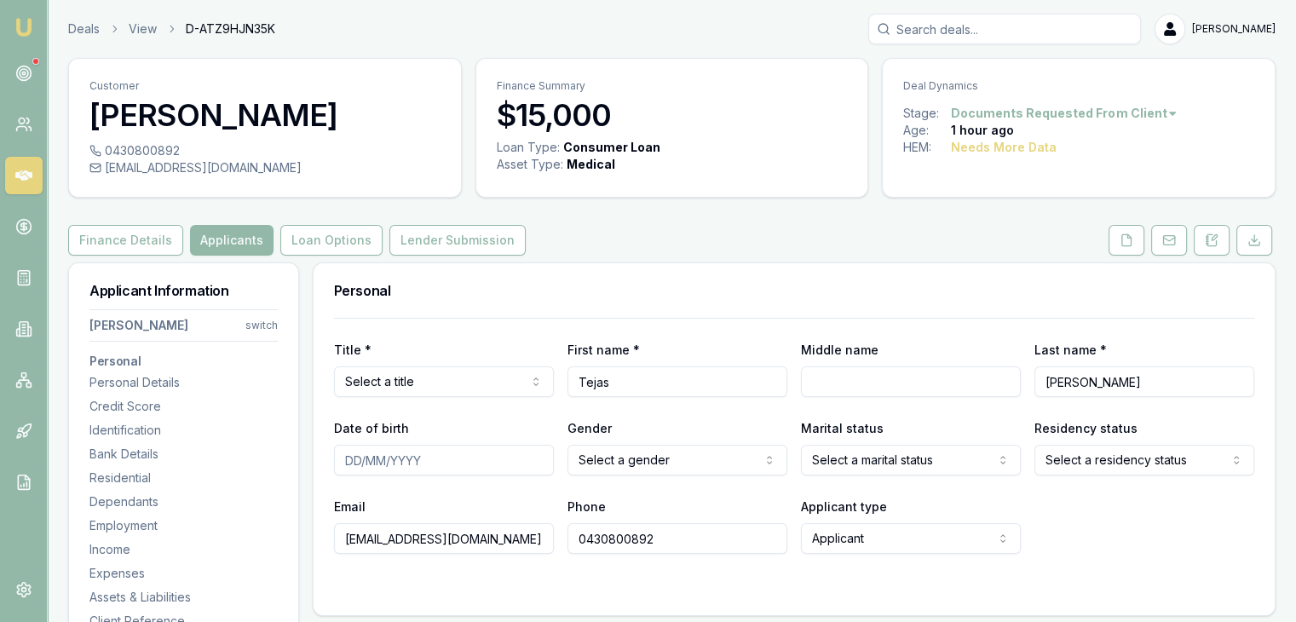
click at [356, 539] on input "[EMAIL_ADDRESS][DOMAIN_NAME]" at bounding box center [444, 538] width 220 height 31
type input "[EMAIL_ADDRESS][DOMAIN_NAME]"
click at [637, 294] on h3 "Personal" at bounding box center [794, 291] width 920 height 14
click at [1131, 243] on icon at bounding box center [1127, 240] width 14 height 14
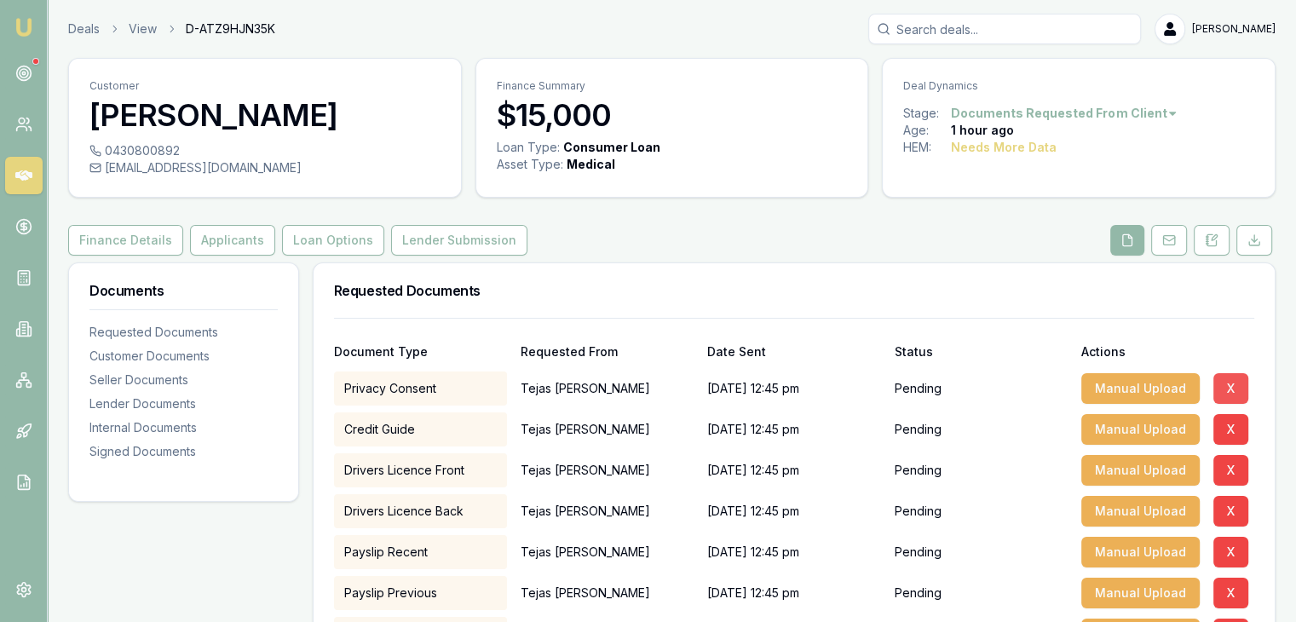
click at [1236, 383] on button "X" at bounding box center [1230, 388] width 35 height 31
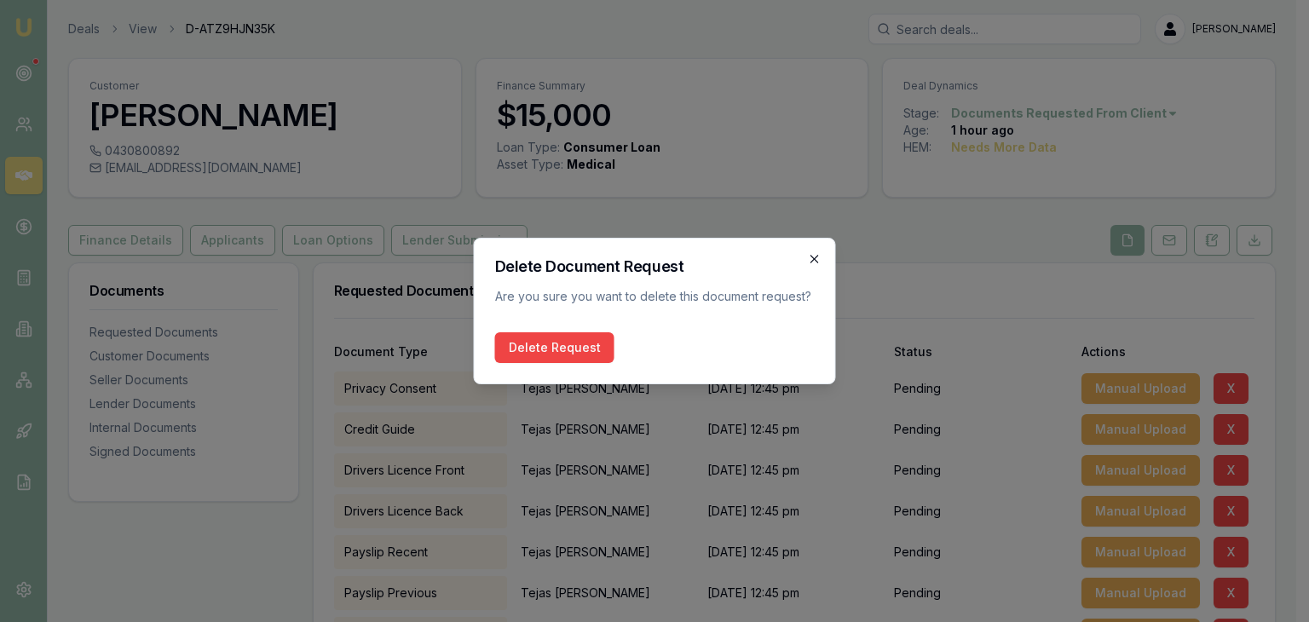
click at [820, 258] on icon "button" at bounding box center [815, 259] width 14 height 14
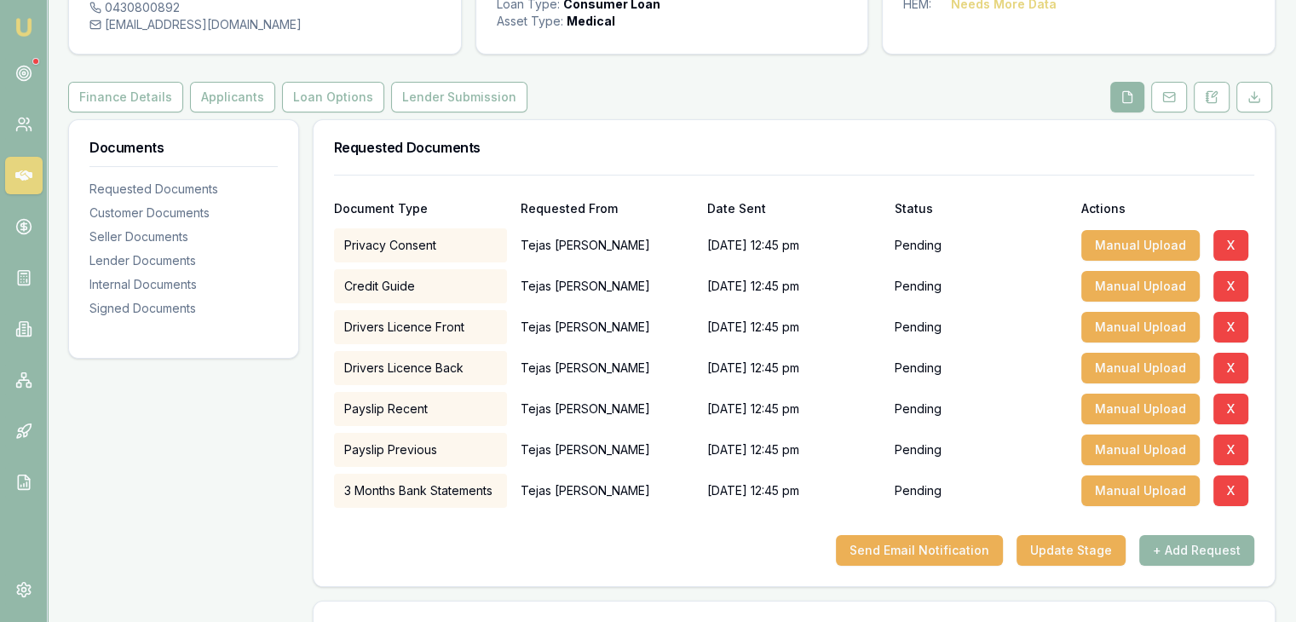
scroll to position [341, 0]
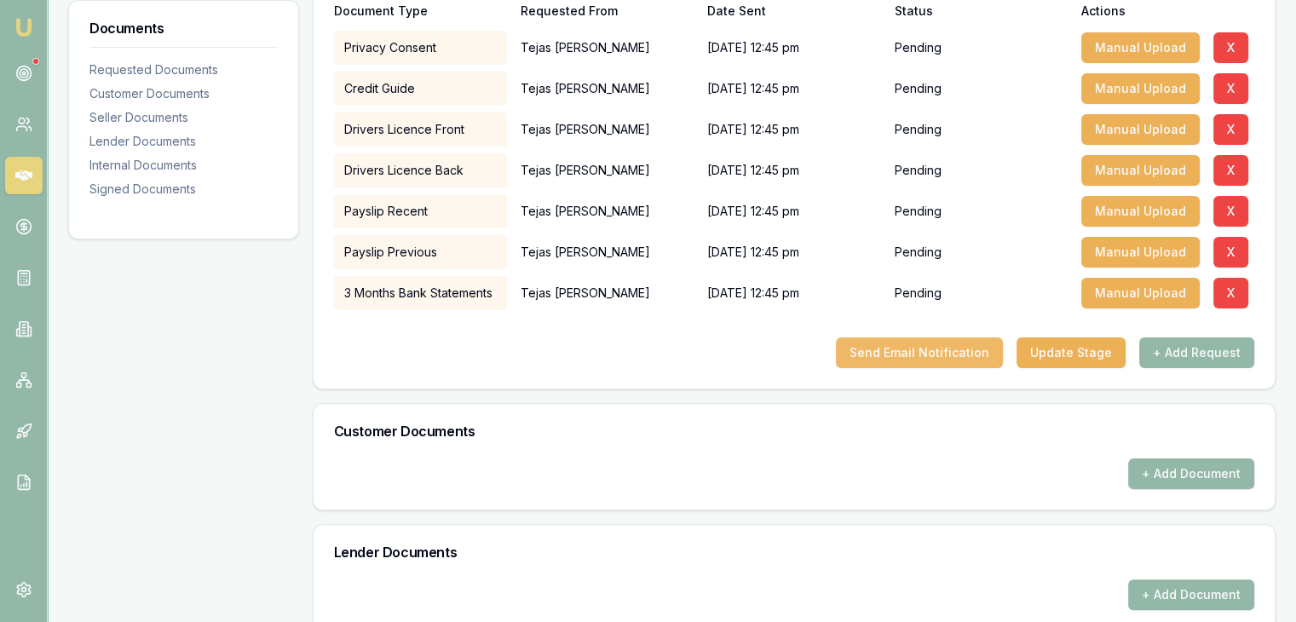
click at [893, 352] on button "Send Email Notification" at bounding box center [919, 352] width 167 height 31
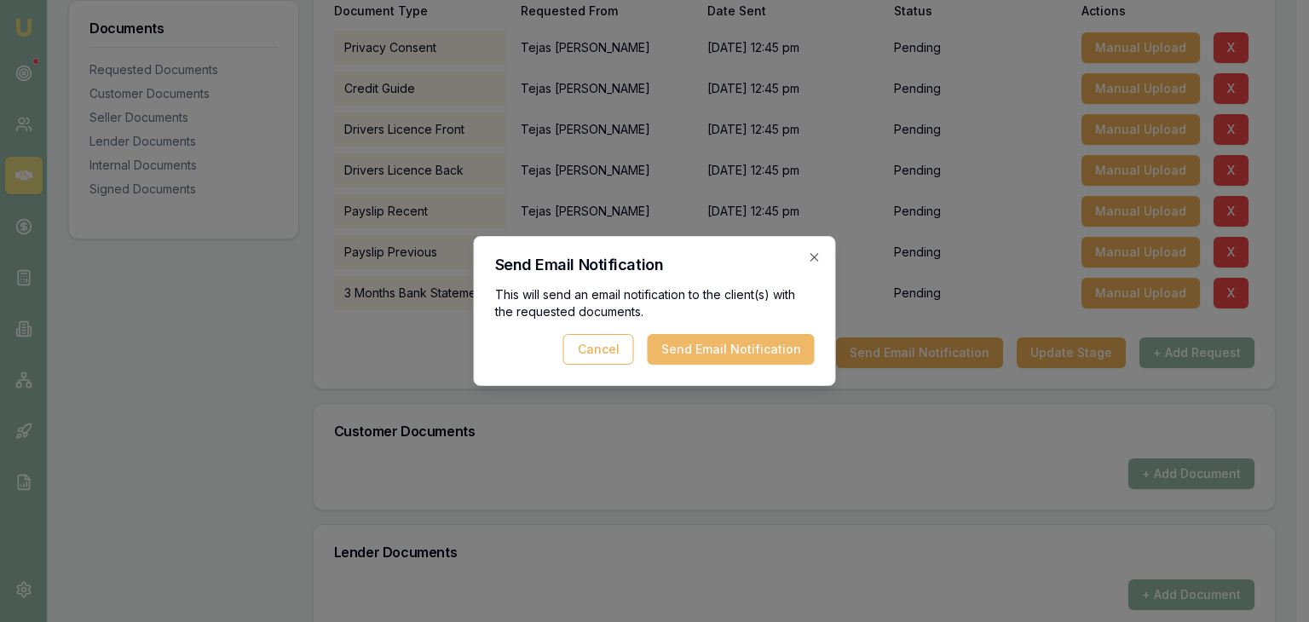
click at [734, 346] on button "Send Email Notification" at bounding box center [731, 349] width 167 height 31
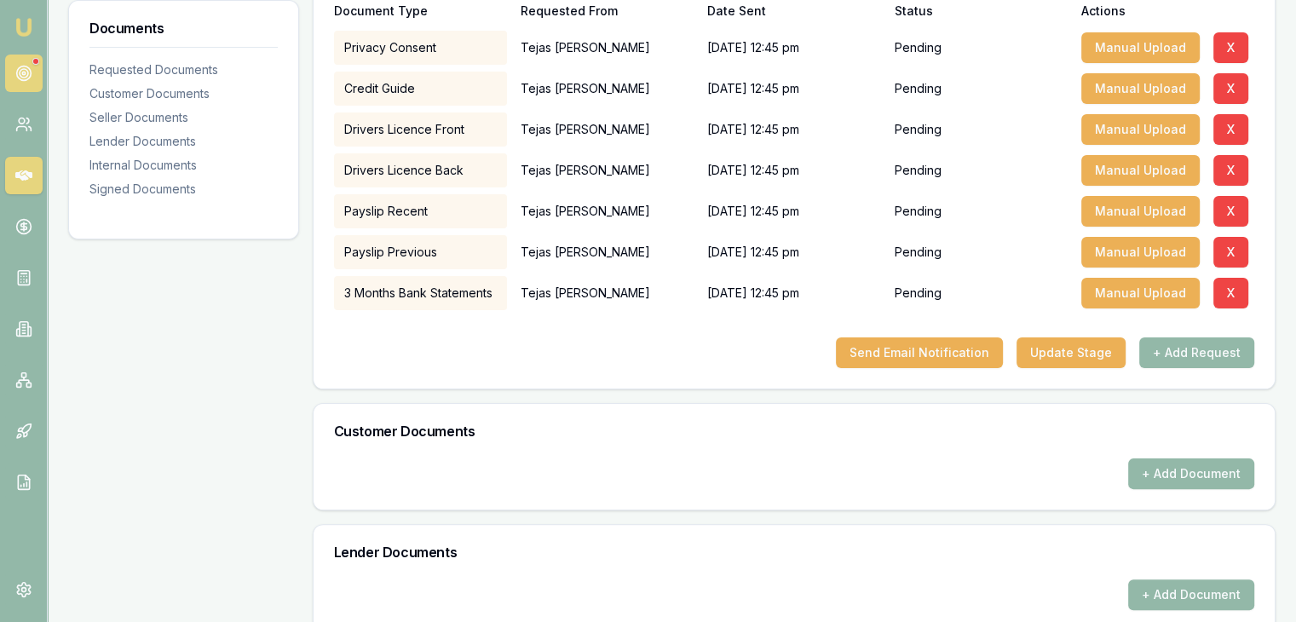
click at [28, 62] on link at bounding box center [23, 73] width 37 height 37
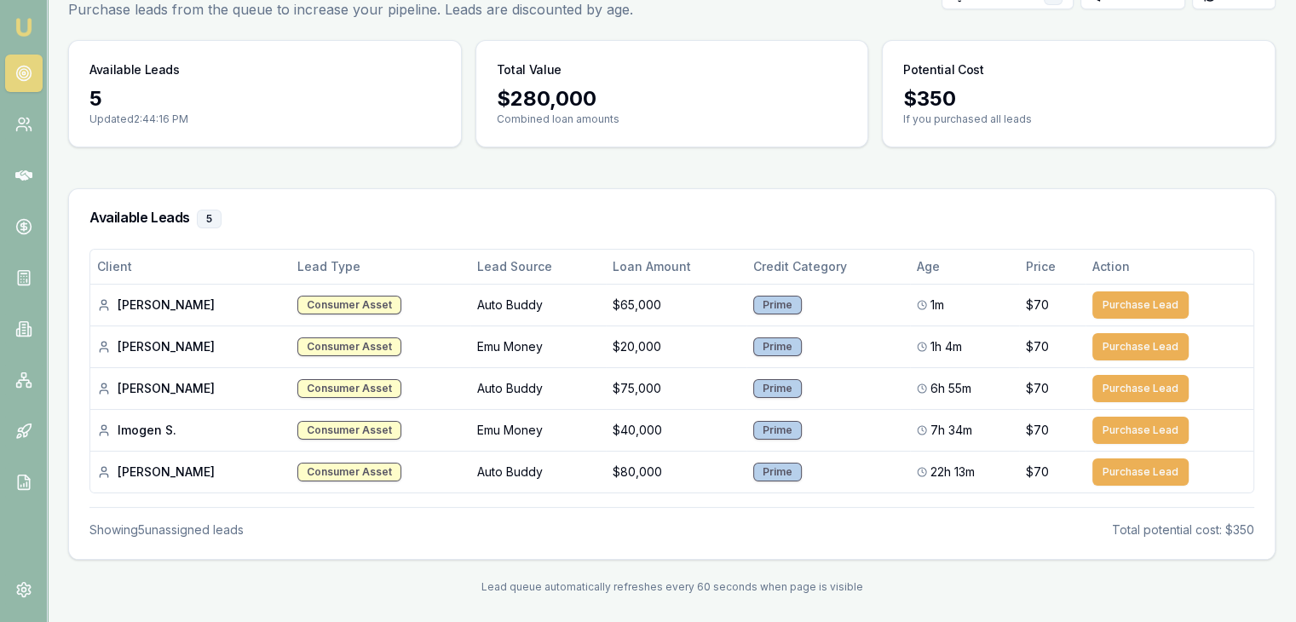
scroll to position [110, 0]
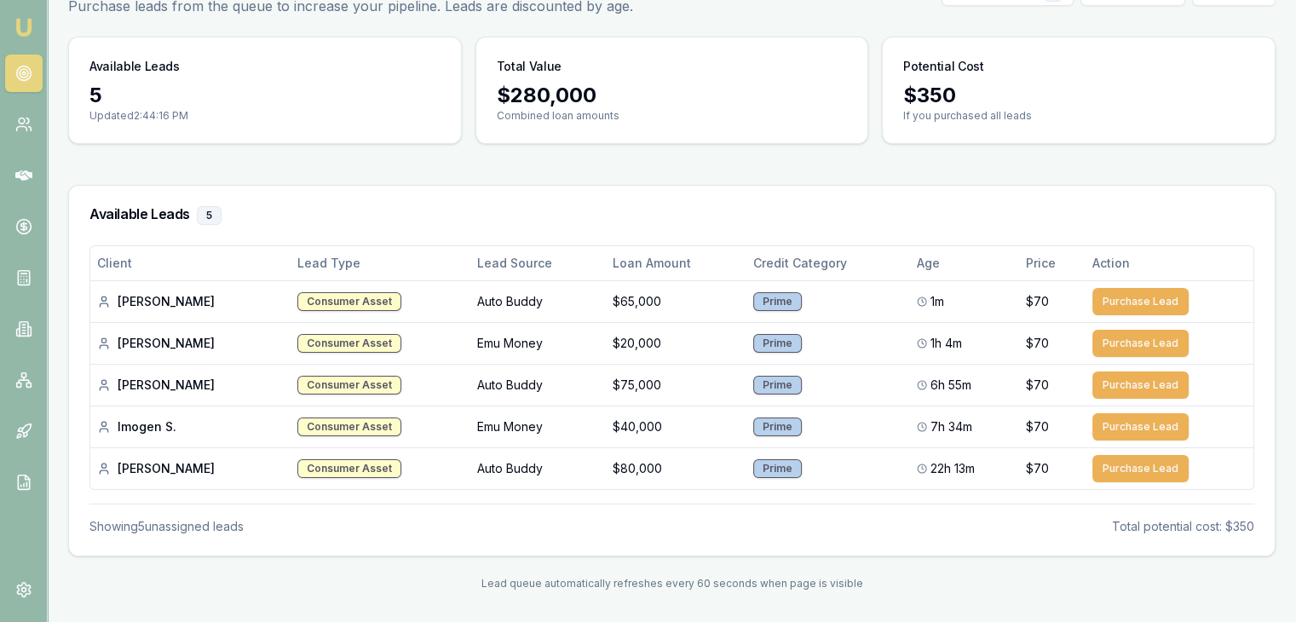
click at [25, 26] on img at bounding box center [24, 27] width 20 height 20
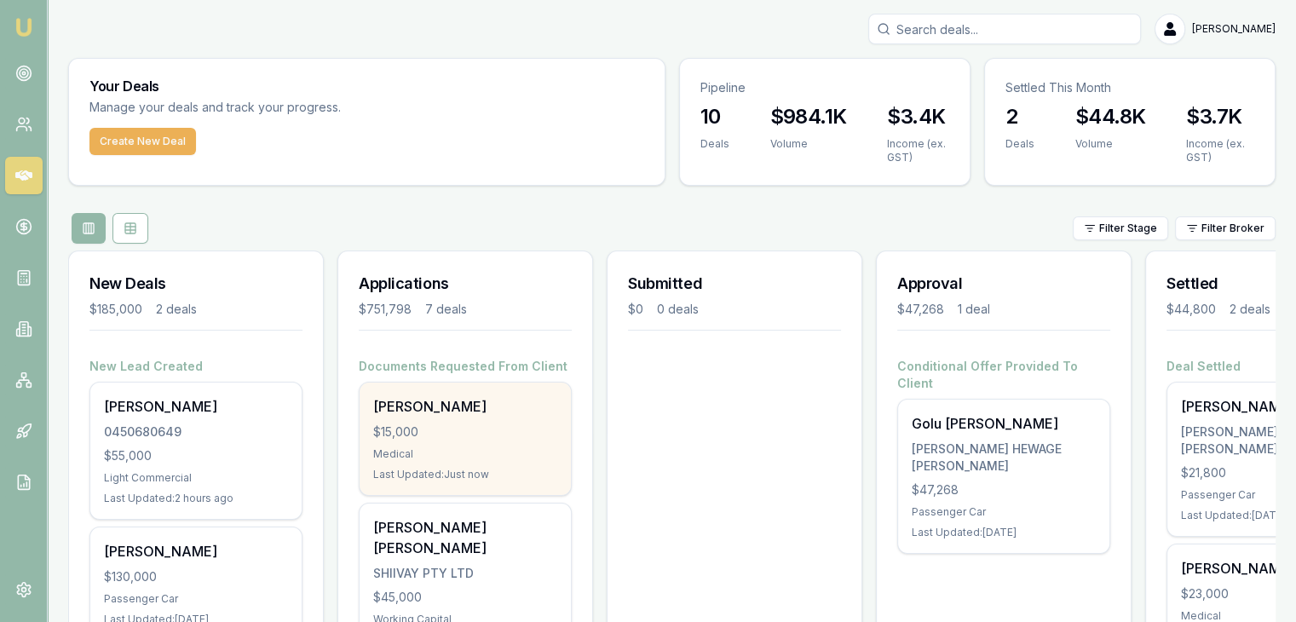
click at [437, 413] on div "[PERSON_NAME]" at bounding box center [465, 406] width 184 height 20
click at [411, 429] on div "$15,000" at bounding box center [465, 432] width 184 height 17
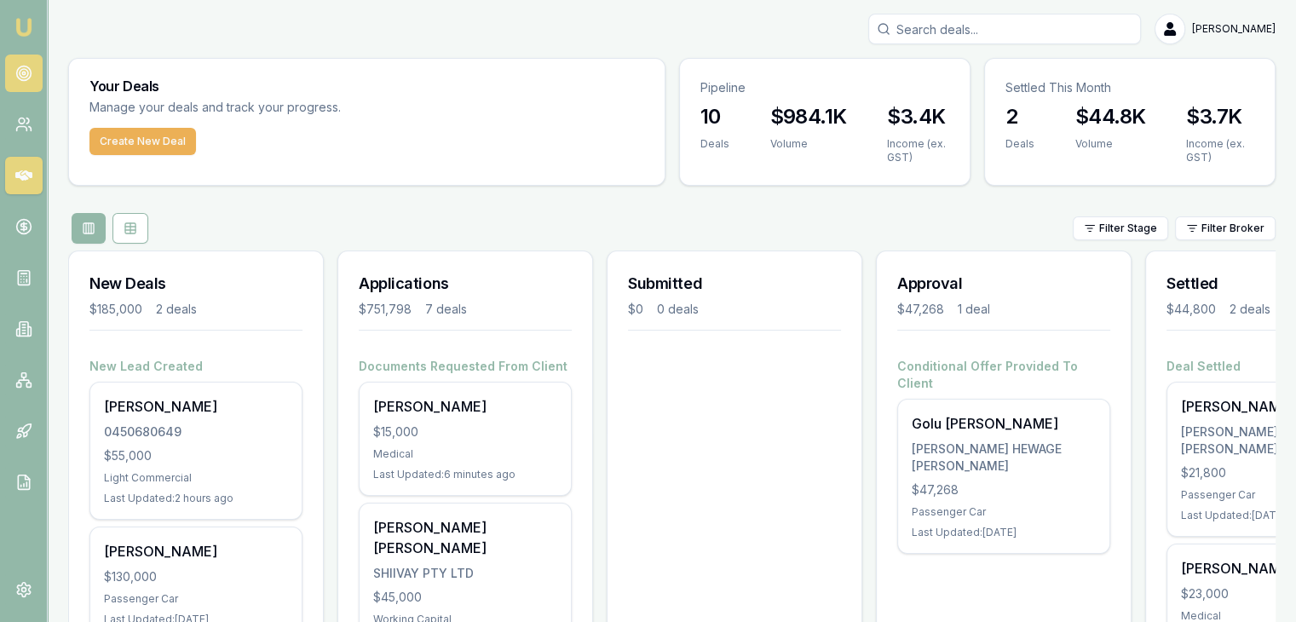
click at [28, 72] on icon at bounding box center [23, 73] width 17 height 17
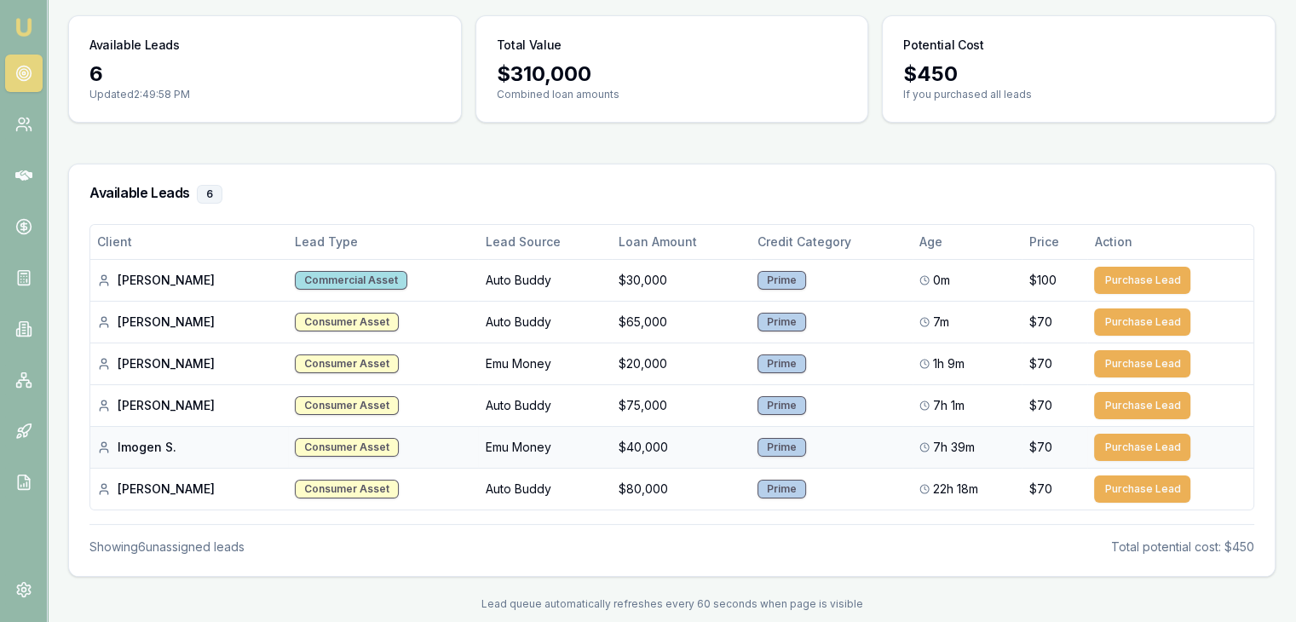
scroll to position [152, 0]
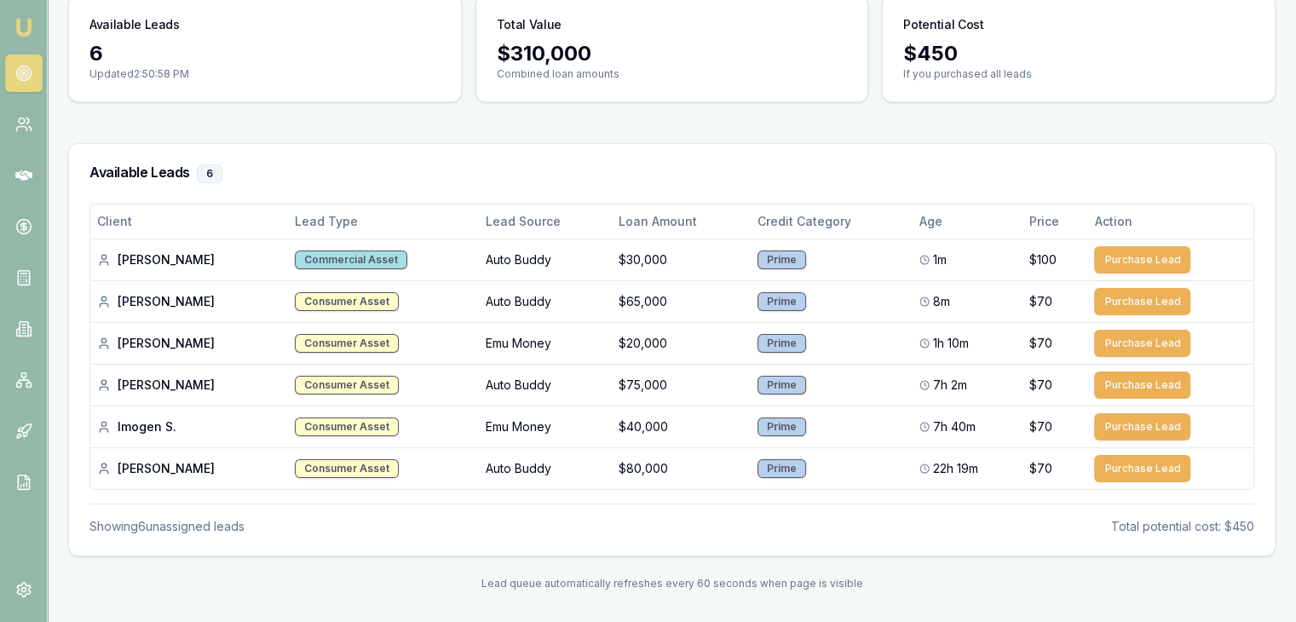
click at [33, 15] on link "Emu Broker" at bounding box center [23, 27] width 27 height 27
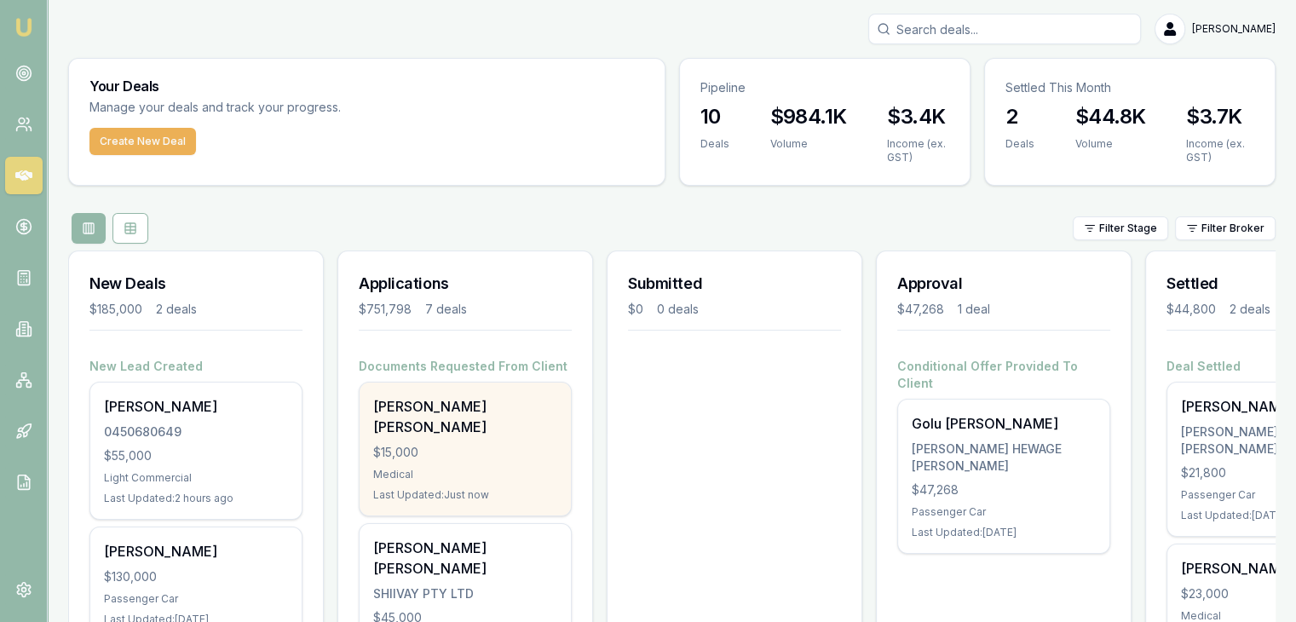
click at [434, 413] on div "[PERSON_NAME] [PERSON_NAME]" at bounding box center [465, 416] width 184 height 41
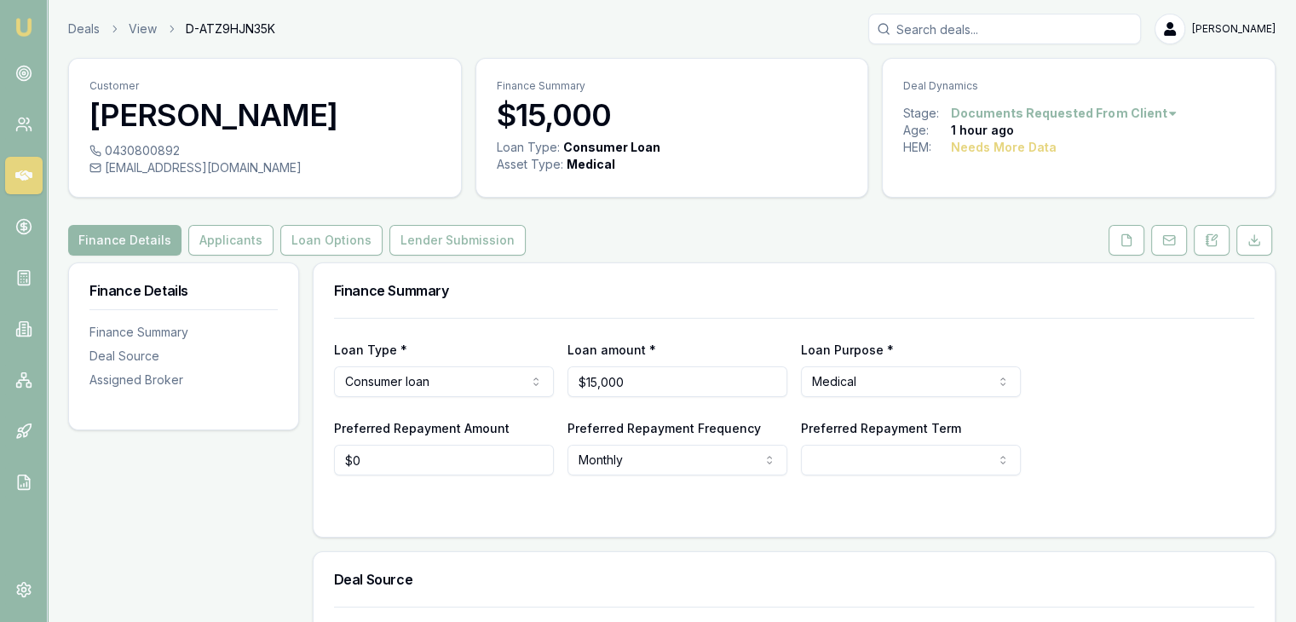
scroll to position [366, 0]
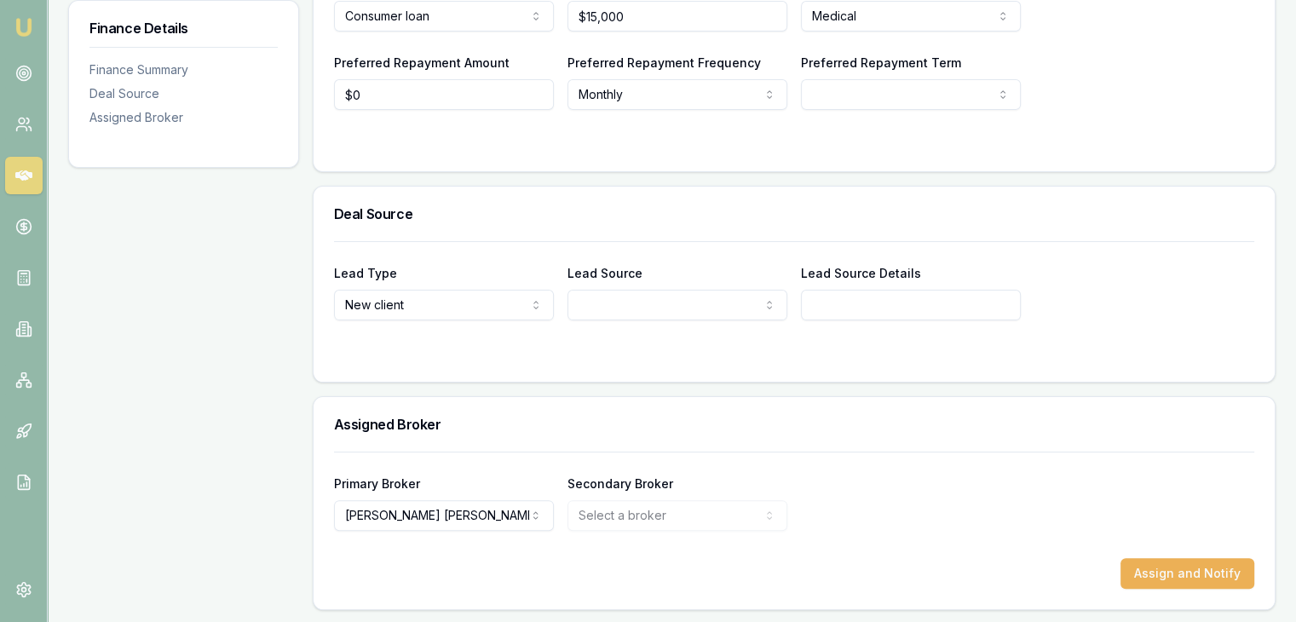
click at [880, 306] on input "Lead Source Details" at bounding box center [911, 305] width 220 height 31
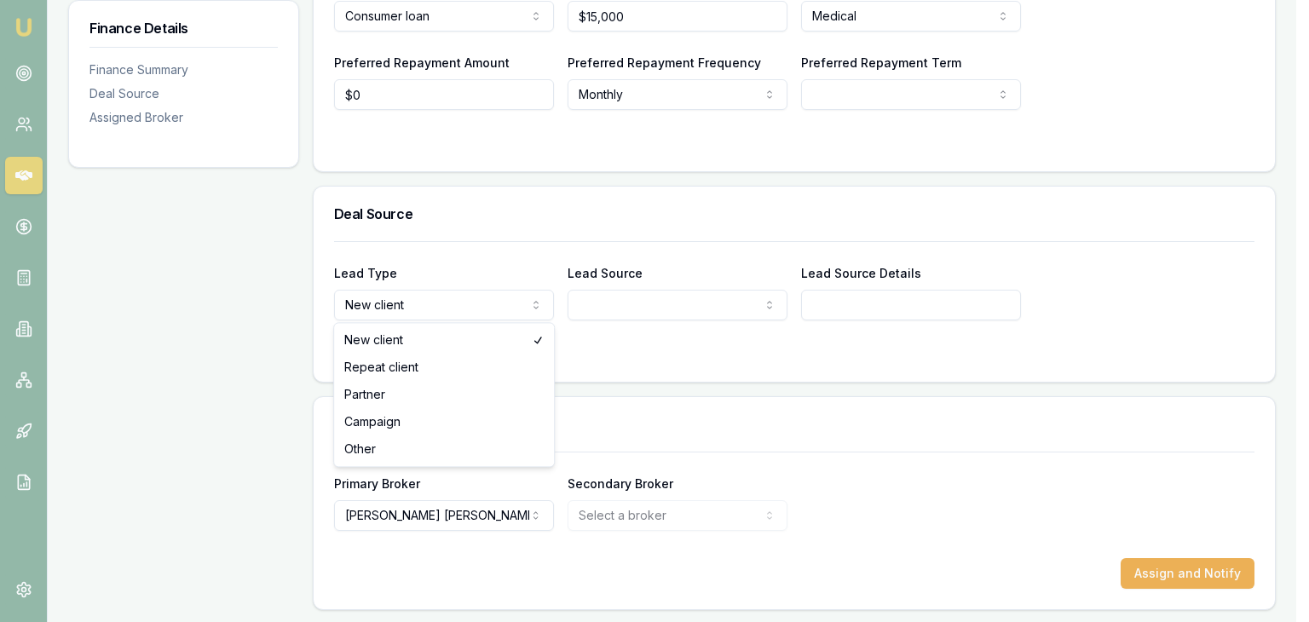
select select "PARTNER"
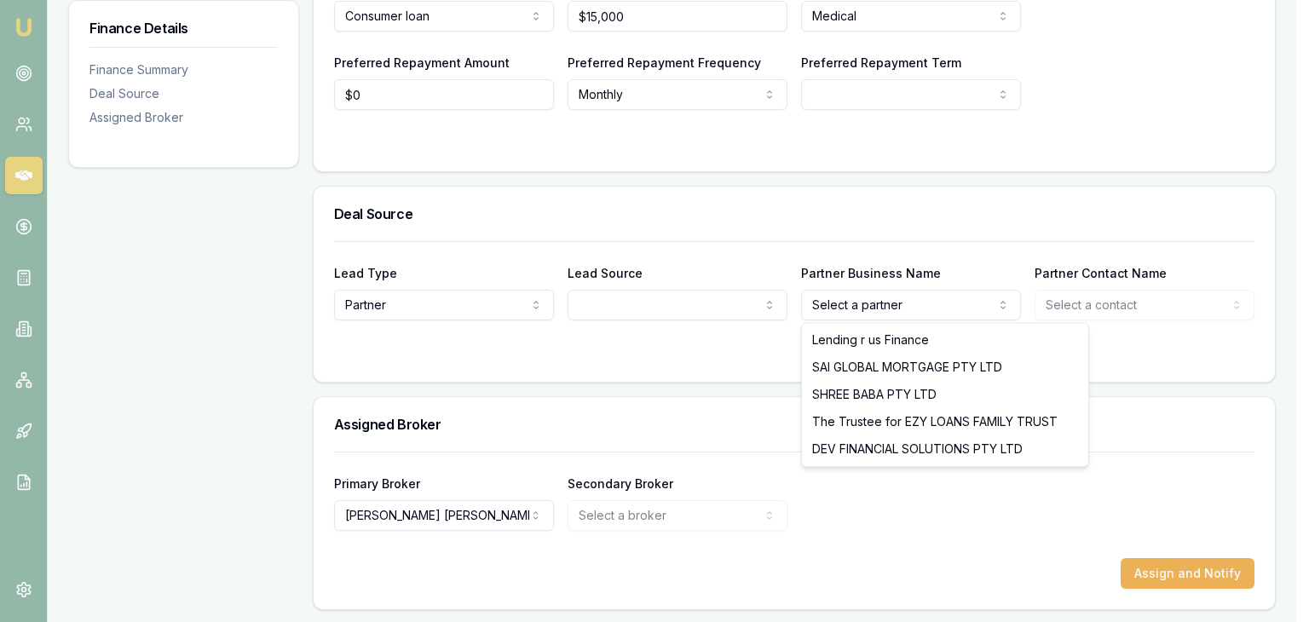
select select "The Trustee for EZY LOANS FAMILY TRUST"
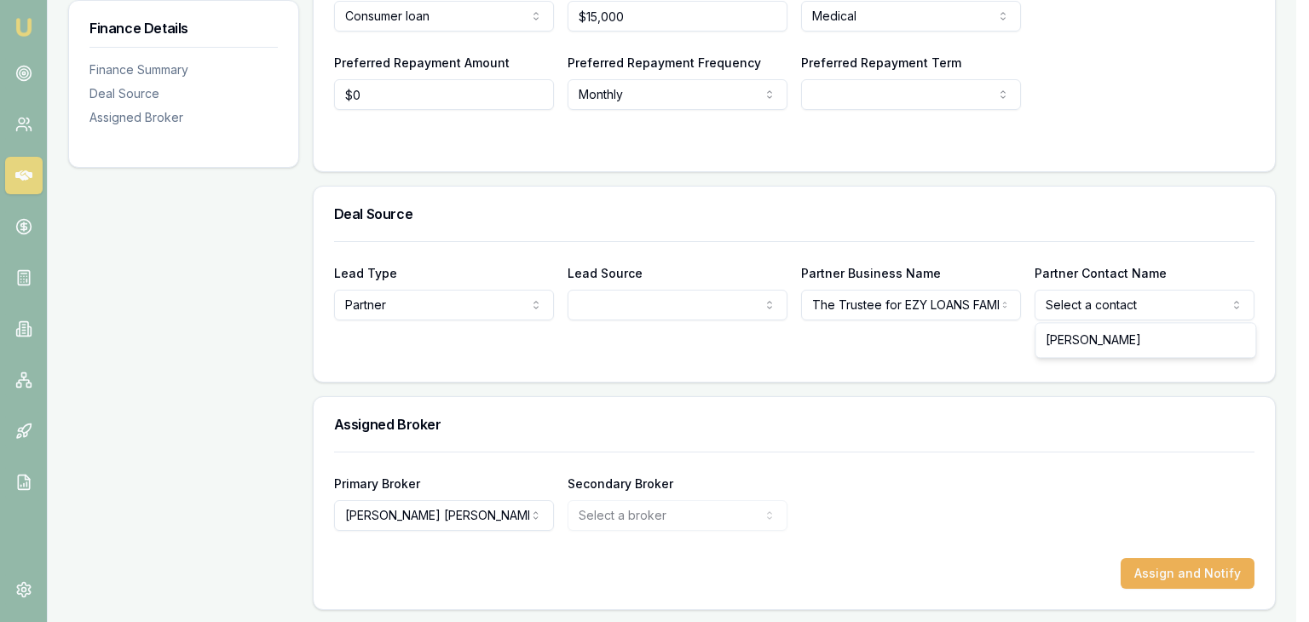
select select "[PERSON_NAME]"
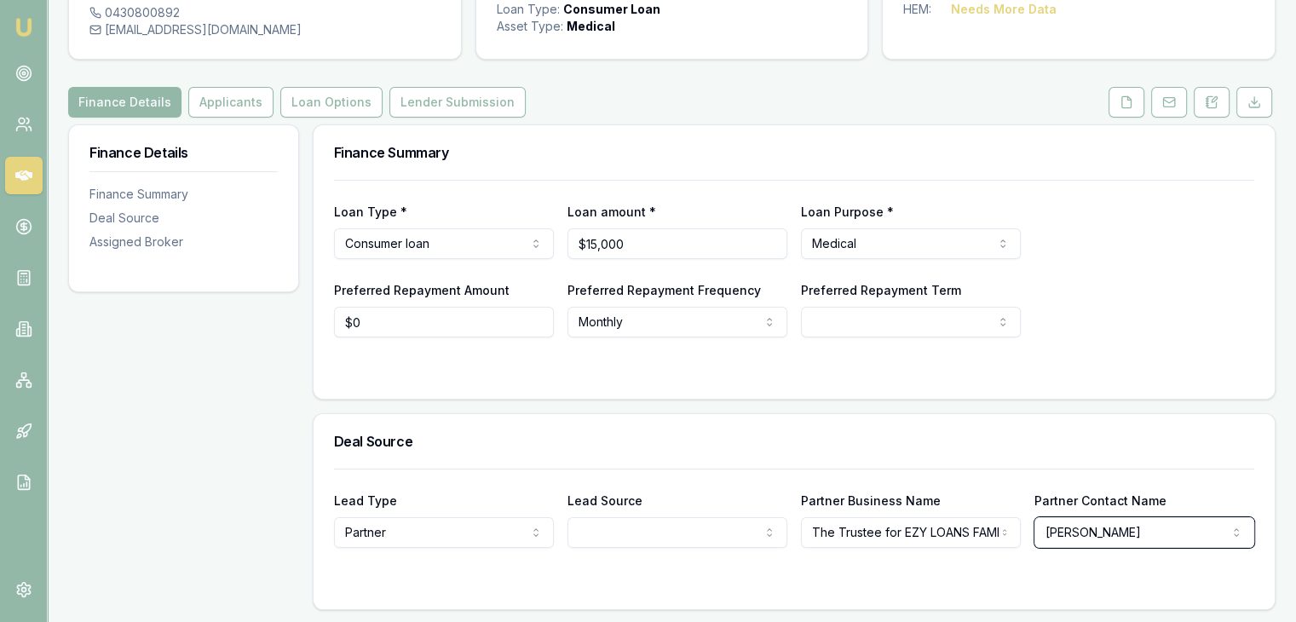
scroll to position [0, 0]
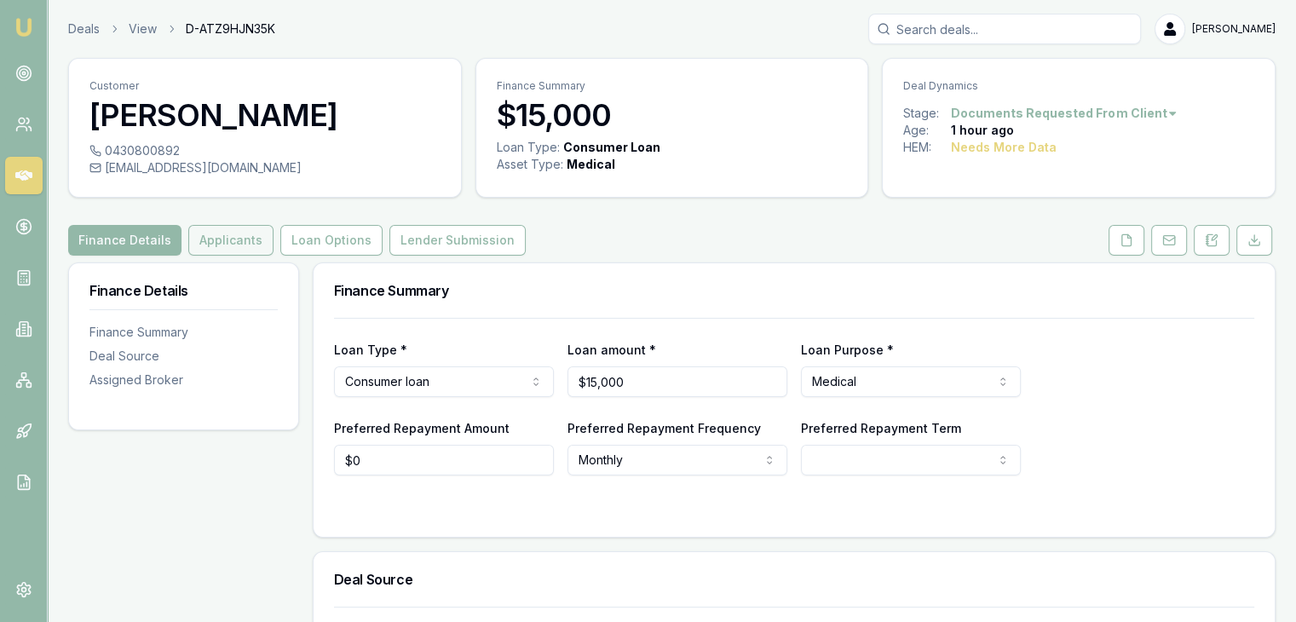
click at [205, 243] on button "Applicants" at bounding box center [230, 240] width 85 height 31
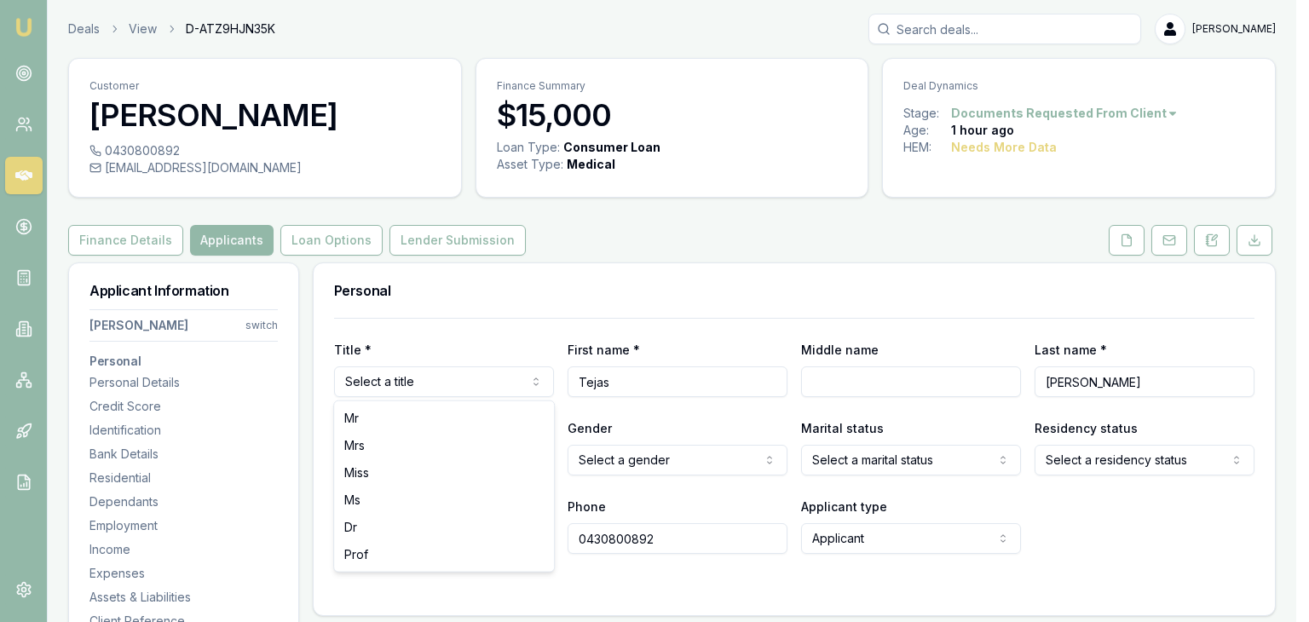
click at [395, 381] on html "Emu Broker Deals View D-ATZ9HJN35K Pinkesh Patel Toggle Menu Customer Tejas Pat…" at bounding box center [654, 311] width 1309 height 622
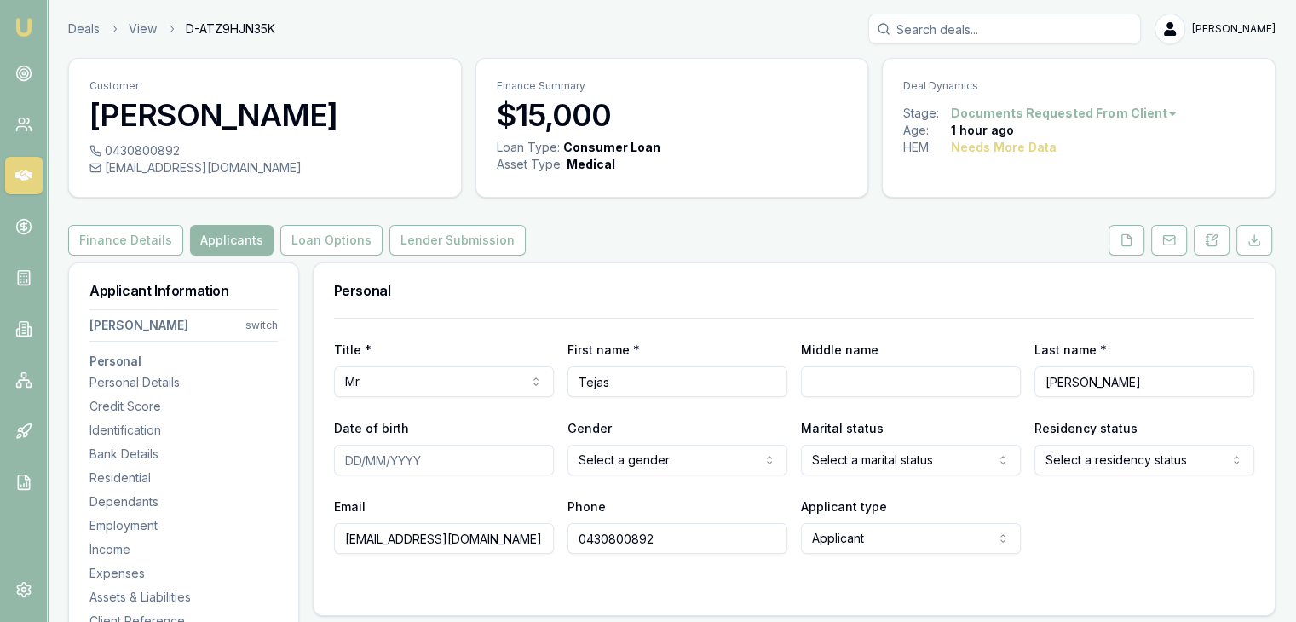
click at [357, 458] on input "Date of birth" at bounding box center [444, 460] width 220 height 31
click at [631, 467] on html "Emu Broker Deals View D-ATZ9HJN35K Pinkesh Patel Toggle Menu Customer Tejas Pat…" at bounding box center [648, 311] width 1296 height 622
click at [829, 461] on html "Emu Broker Deals View D-ATZ9HJN35K Pinkesh Patel Toggle Menu Customer Tejas Pat…" at bounding box center [654, 311] width 1309 height 622
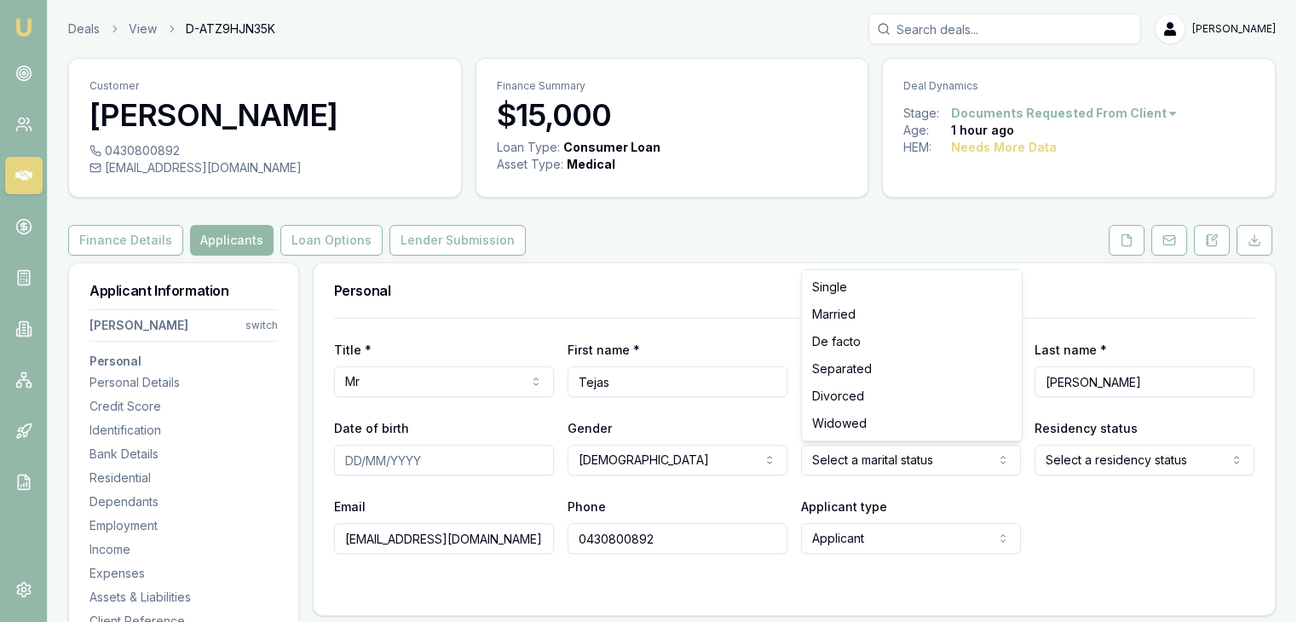
drag, startPoint x: 862, startPoint y: 293, endPoint x: 869, endPoint y: 317, distance: 25.1
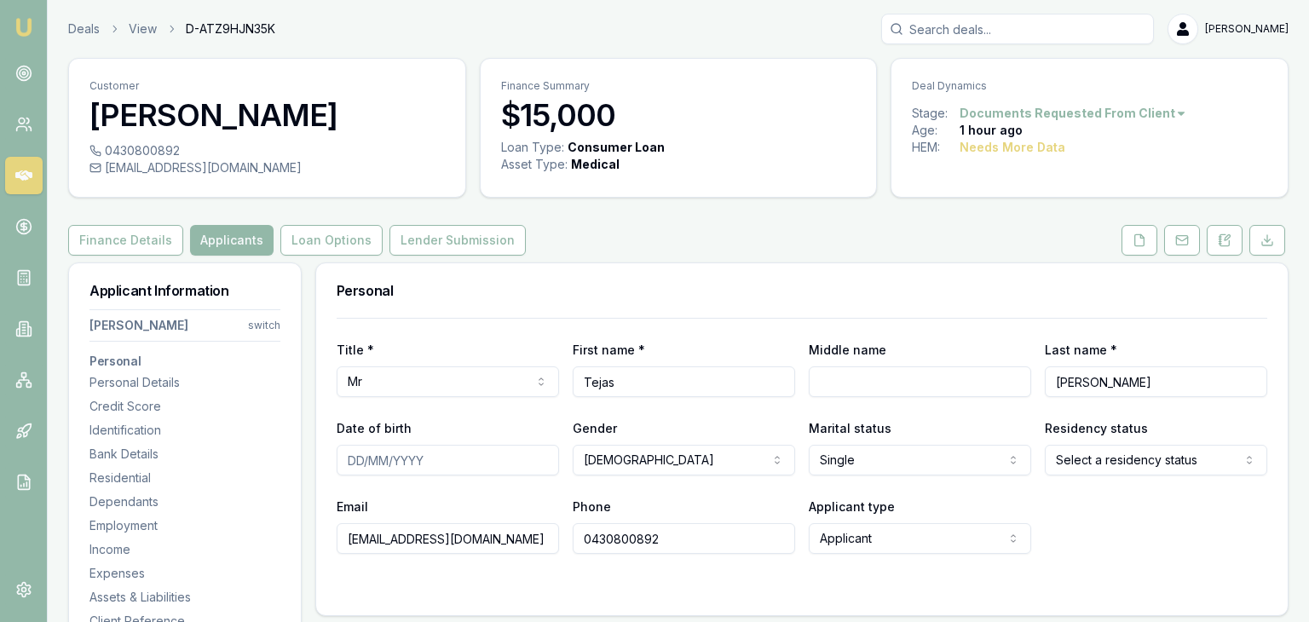
click at [1060, 458] on html "Emu Broker Deals View D-ATZ9HJN35K Pinkesh Patel Toggle Menu Customer Tejas Pat…" at bounding box center [654, 311] width 1309 height 622
click at [446, 466] on input "Date of birth" at bounding box center [444, 460] width 220 height 31
click at [143, 236] on button "Finance Details" at bounding box center [125, 240] width 115 height 31
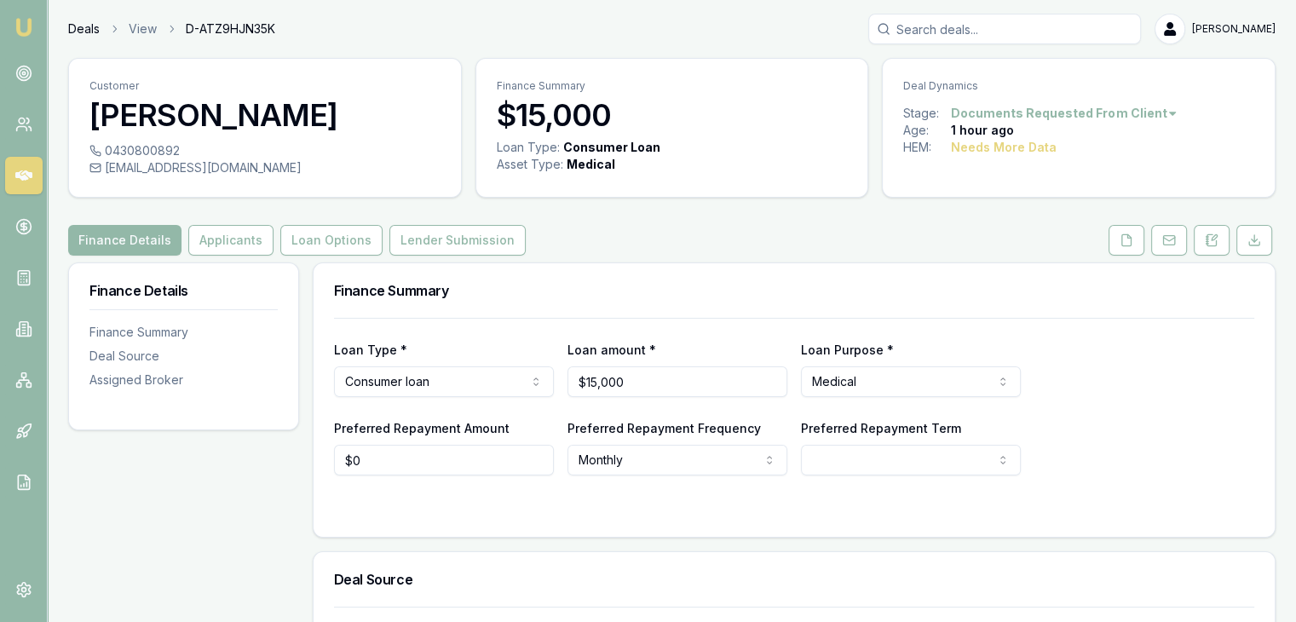
click at [91, 21] on link "Deals" at bounding box center [84, 28] width 32 height 17
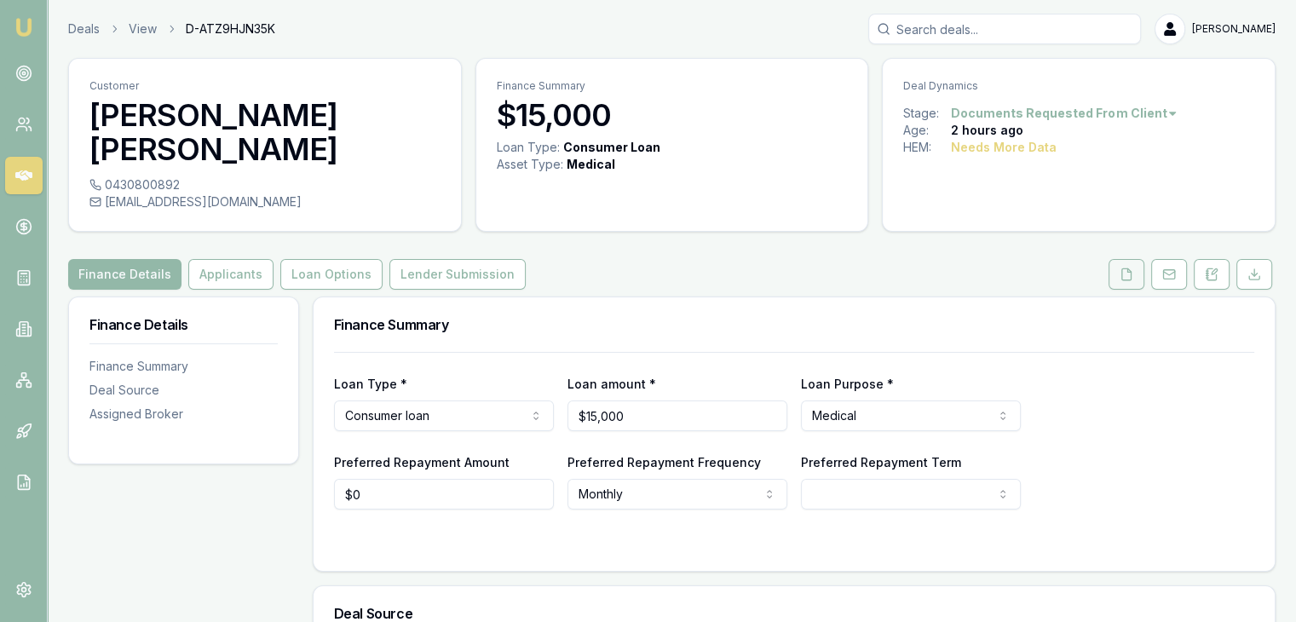
click at [1116, 277] on button at bounding box center [1127, 274] width 36 height 31
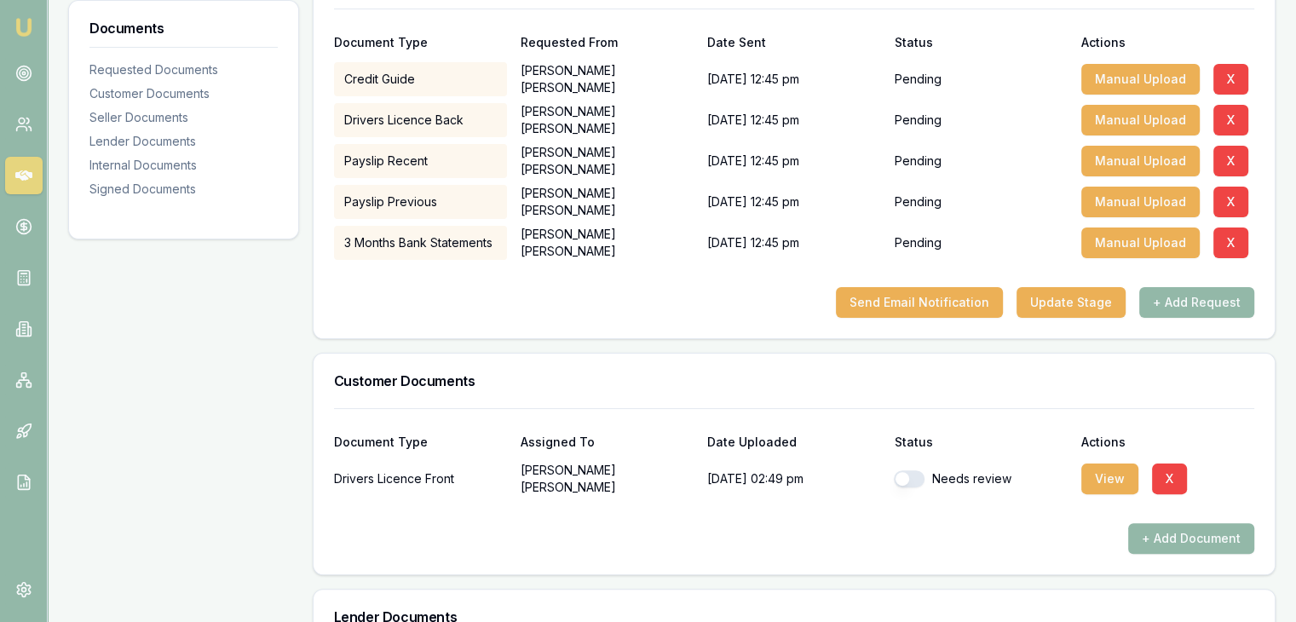
scroll to position [511, 0]
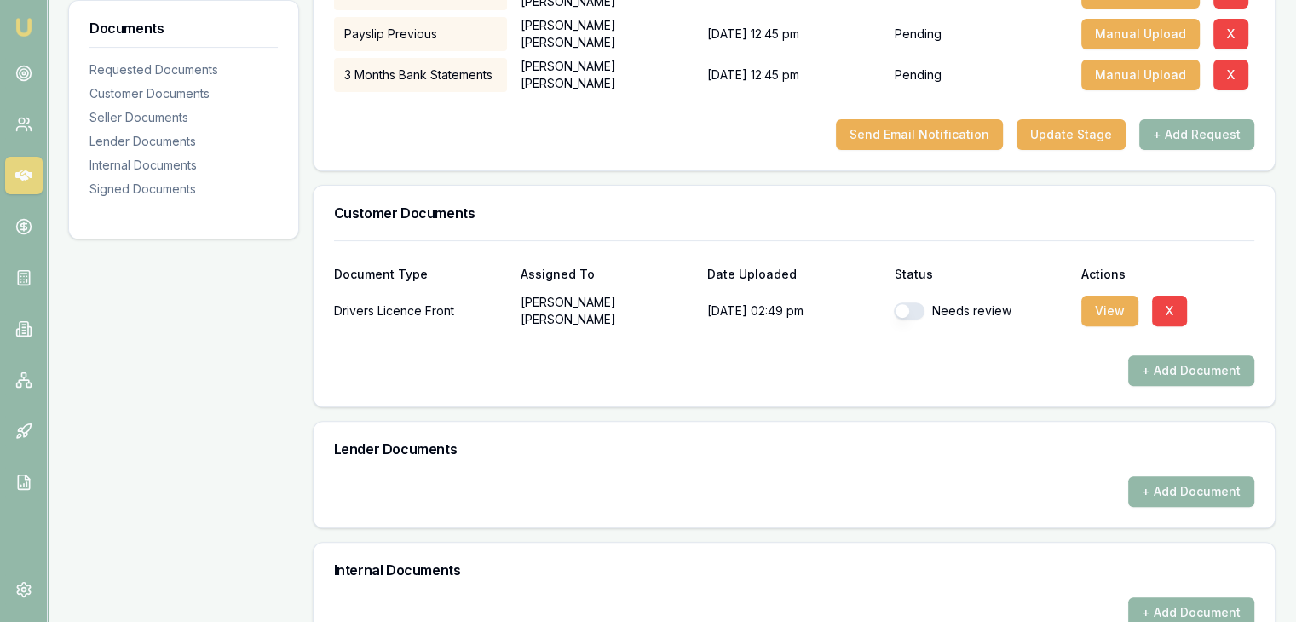
click at [903, 311] on button "button" at bounding box center [909, 311] width 31 height 17
checkbox input "true"
click at [1111, 311] on button "View" at bounding box center [1109, 311] width 57 height 31
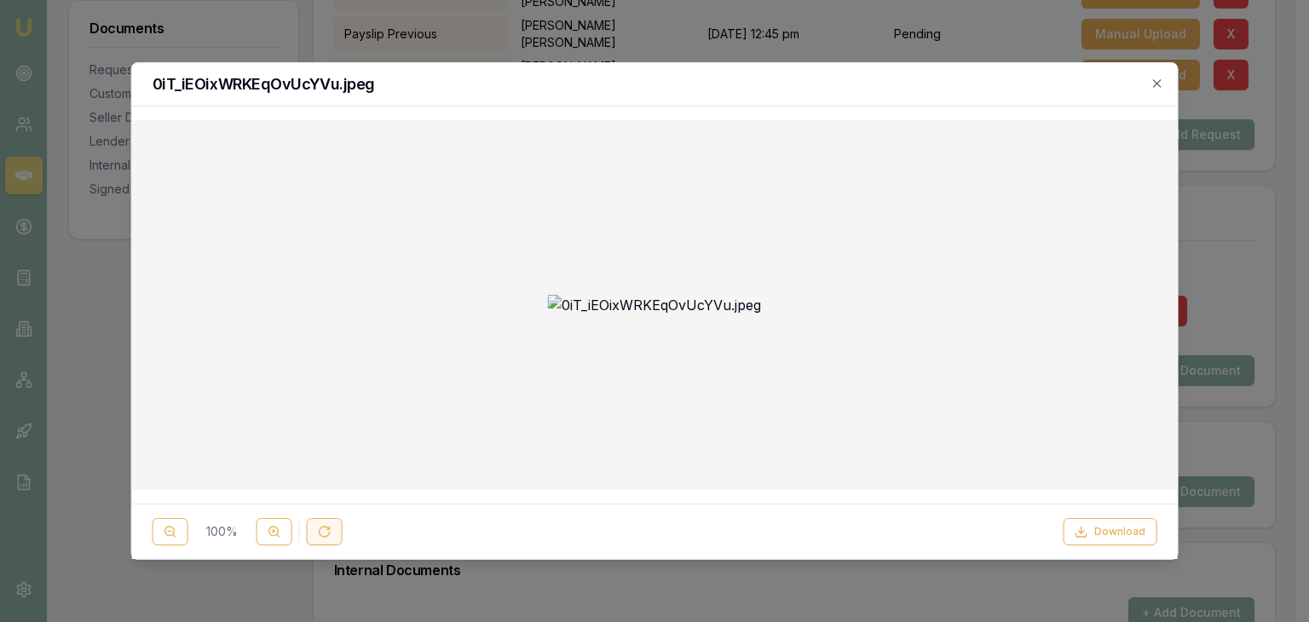
click at [330, 522] on button at bounding box center [325, 531] width 36 height 27
click at [1159, 86] on icon "button" at bounding box center [1157, 83] width 8 height 8
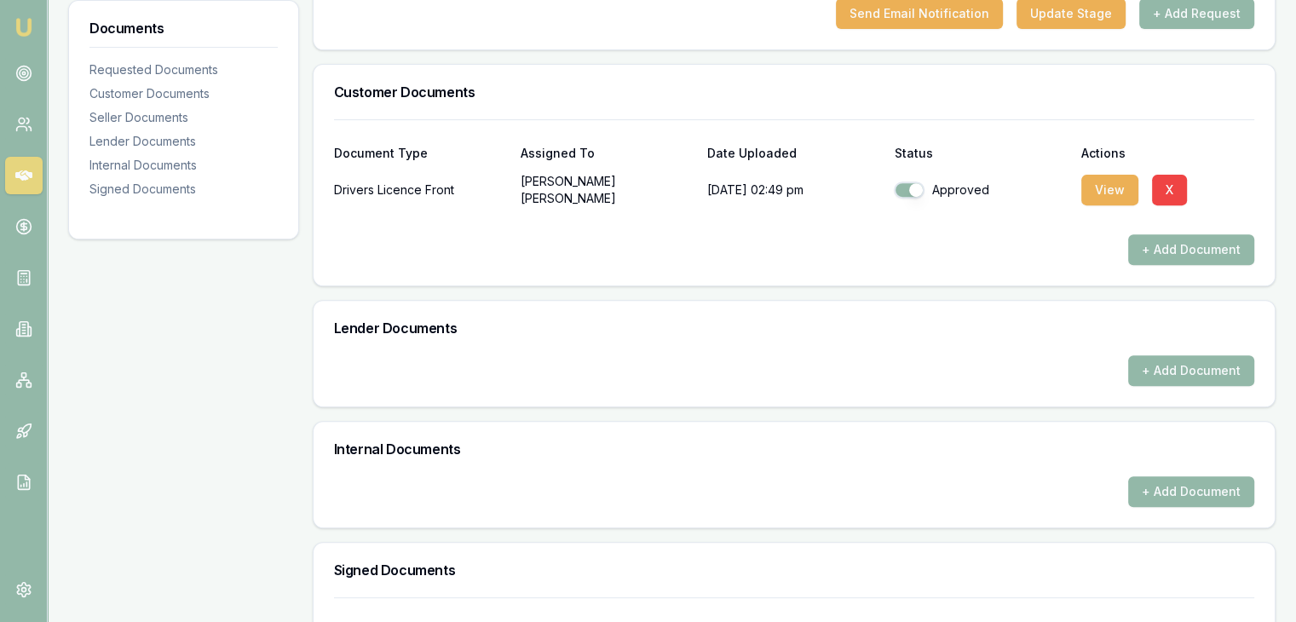
scroll to position [787, 0]
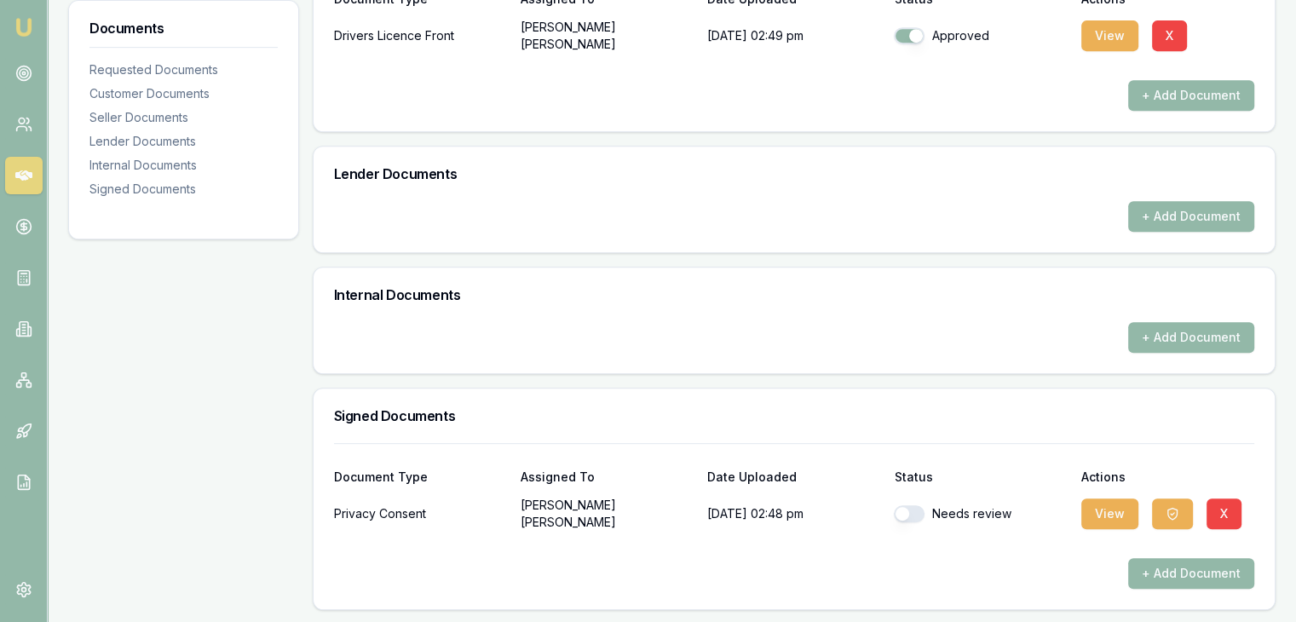
click at [904, 502] on div "Needs review" at bounding box center [980, 514] width 173 height 34
click at [904, 506] on button "button" at bounding box center [909, 513] width 31 height 17
checkbox input "true"
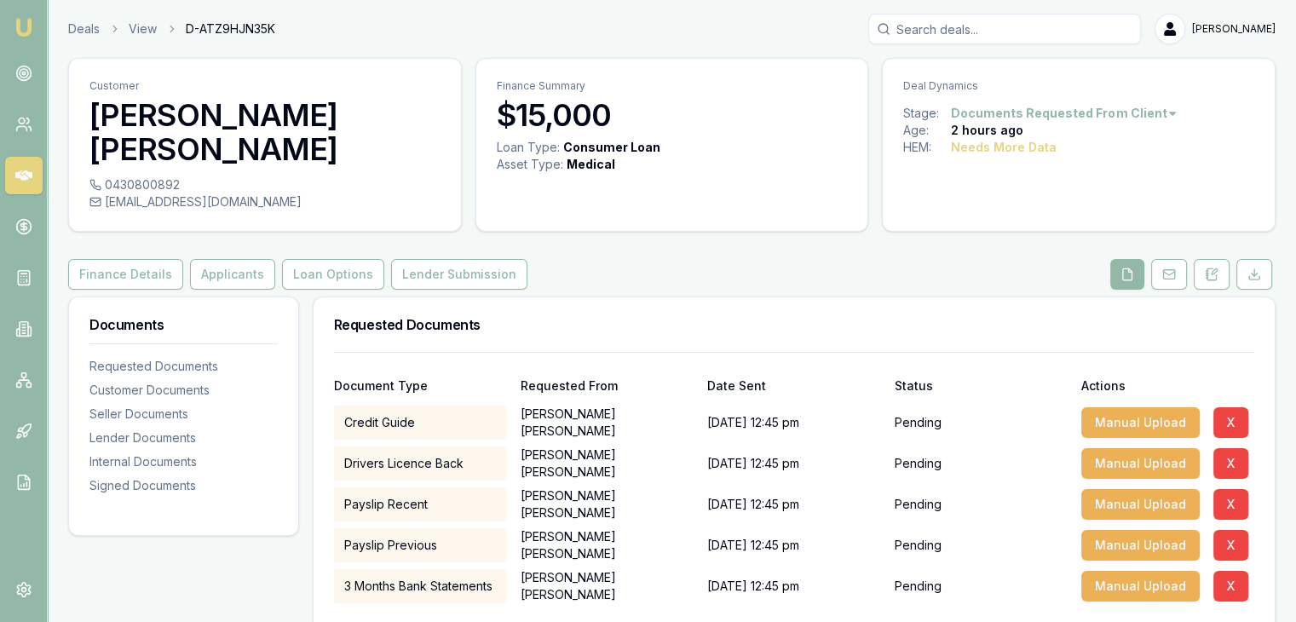
scroll to position [256, 0]
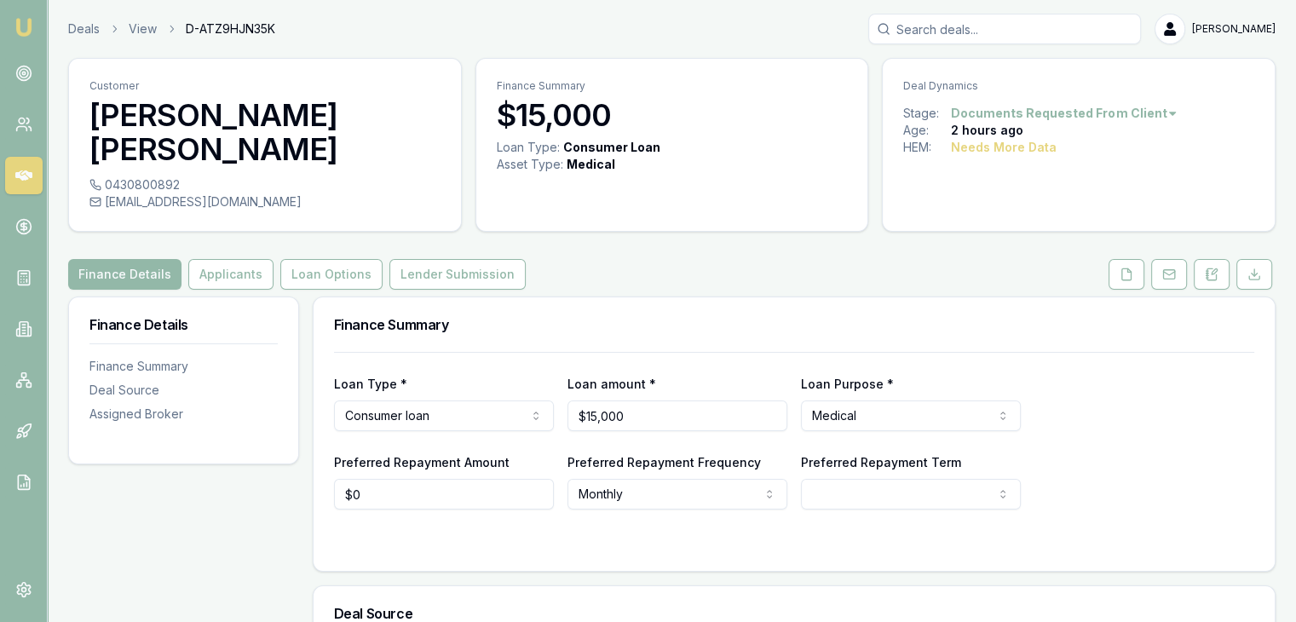
click at [1109, 275] on link at bounding box center [1126, 274] width 43 height 31
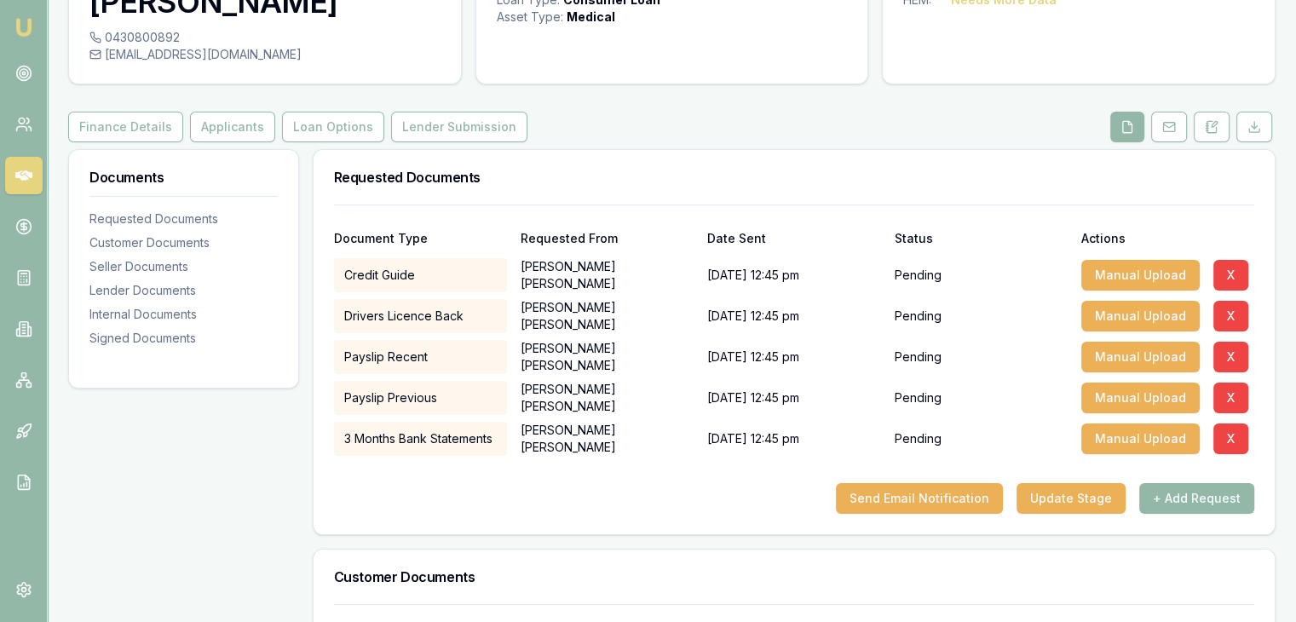
scroll to position [85, 0]
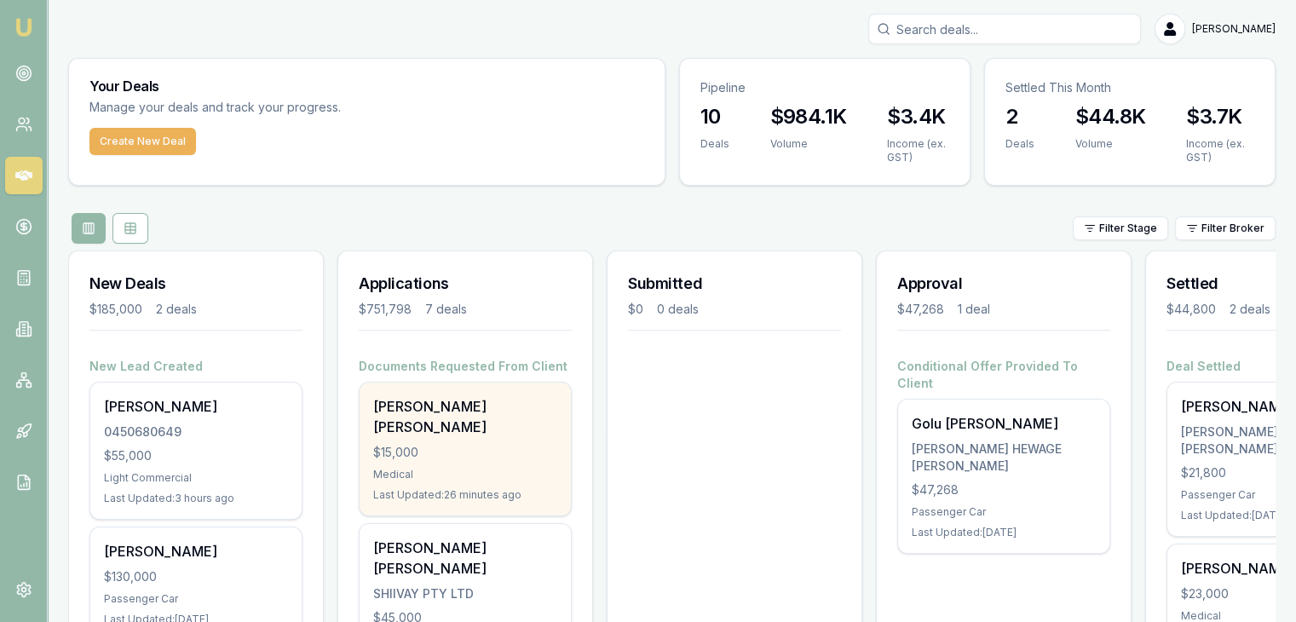
click at [454, 413] on div "[PERSON_NAME] [PERSON_NAME]" at bounding box center [465, 416] width 184 height 41
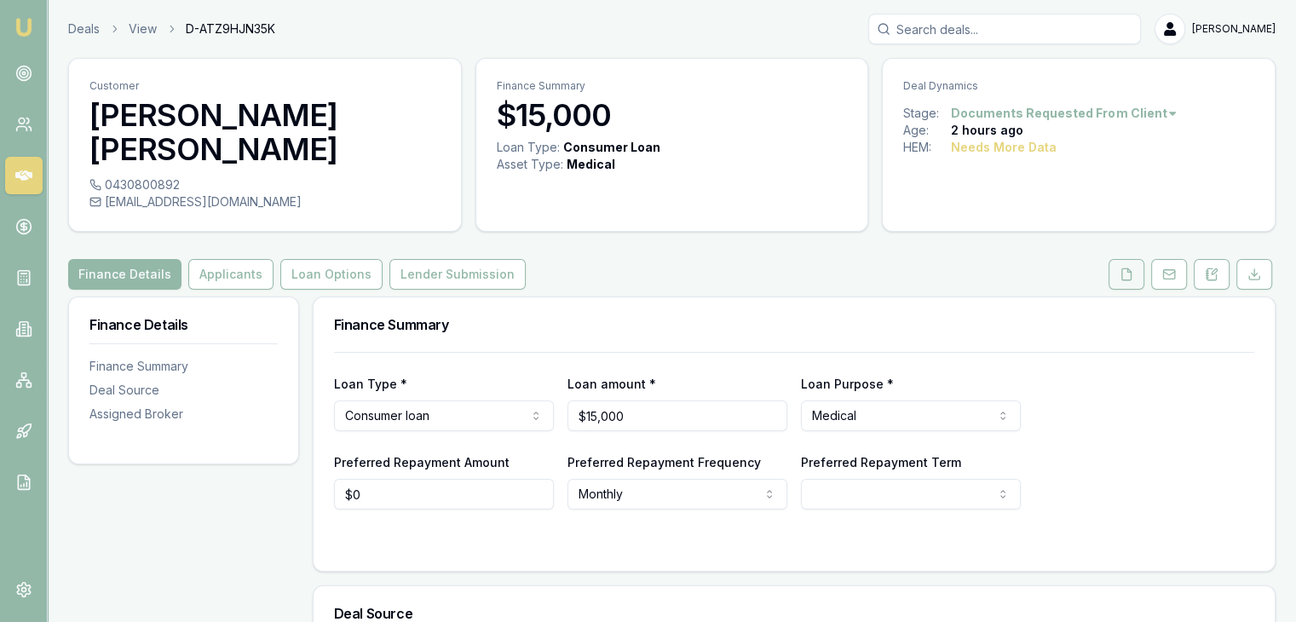
click at [1127, 276] on icon at bounding box center [1127, 275] width 14 height 14
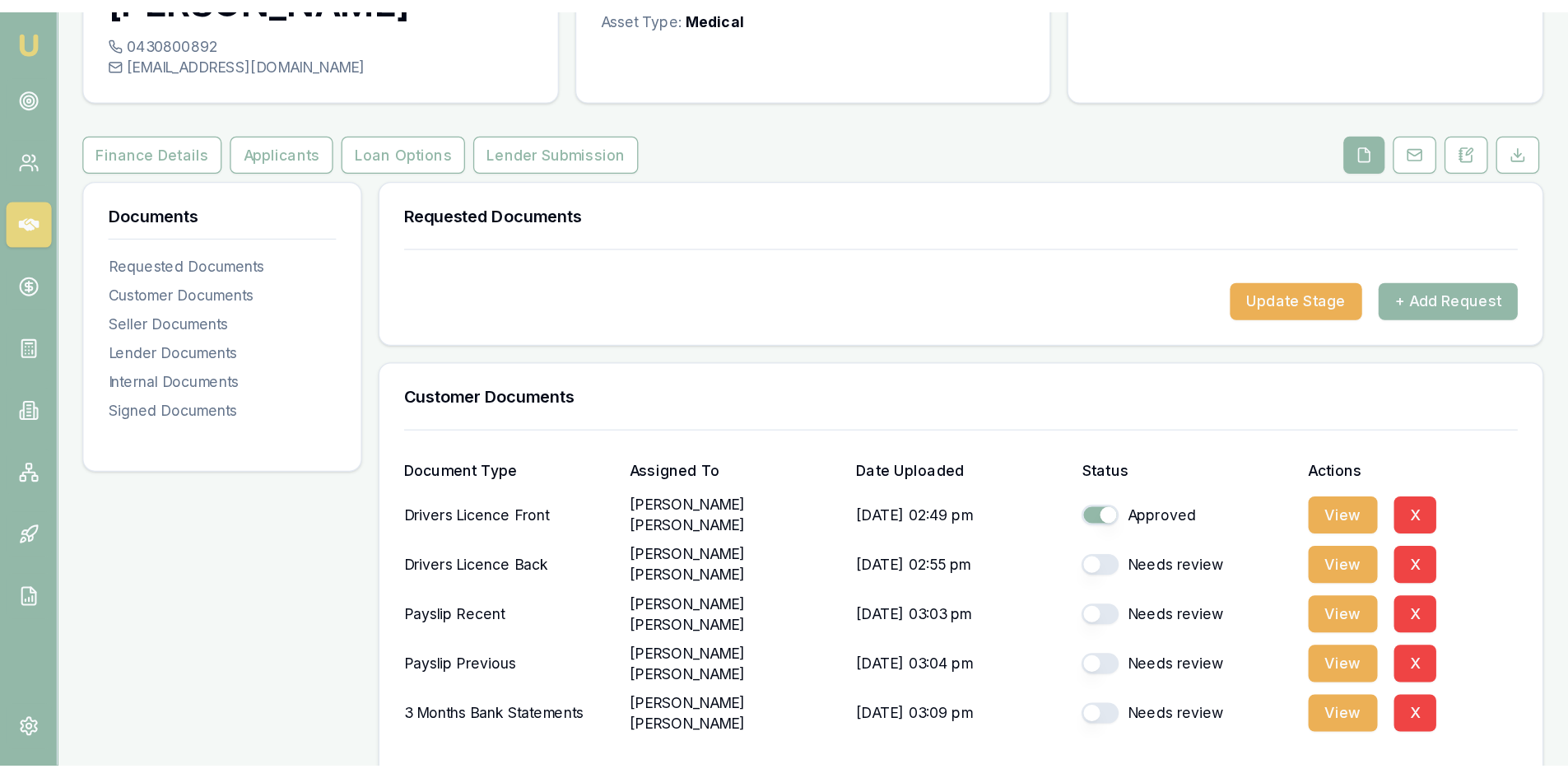
scroll to position [247, 0]
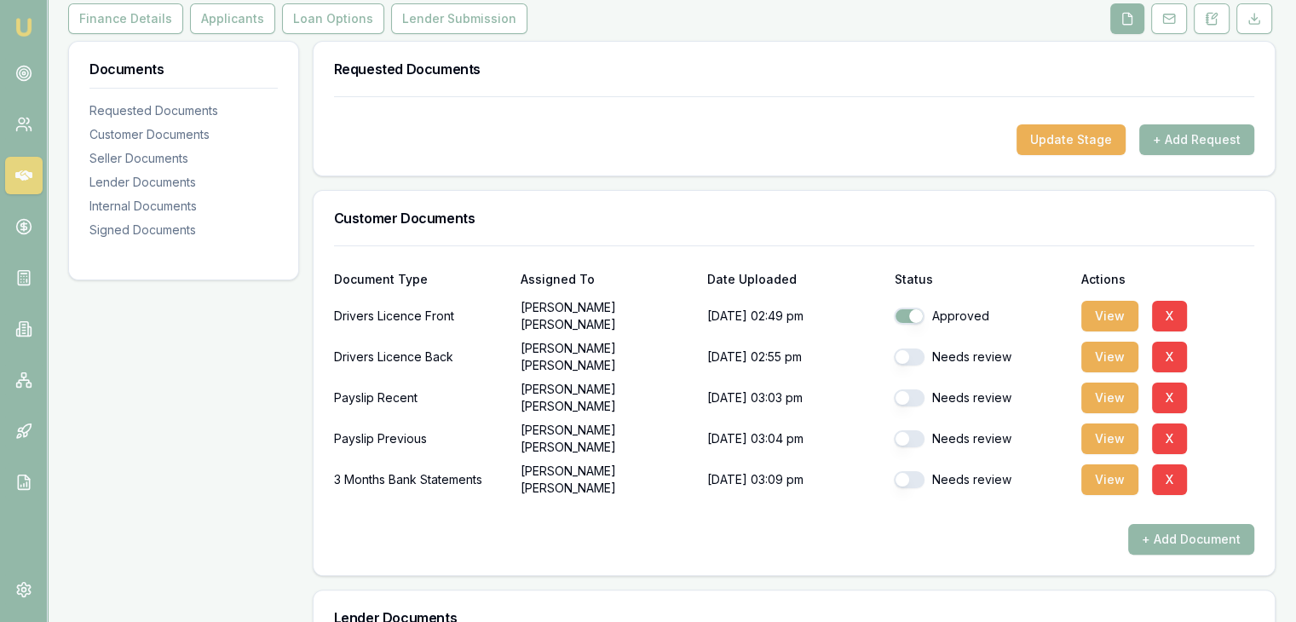
click at [907, 434] on button "button" at bounding box center [909, 438] width 31 height 17
checkbox input "true"
click at [910, 395] on button "button" at bounding box center [909, 397] width 31 height 17
checkbox input "false"
checkbox input "true"
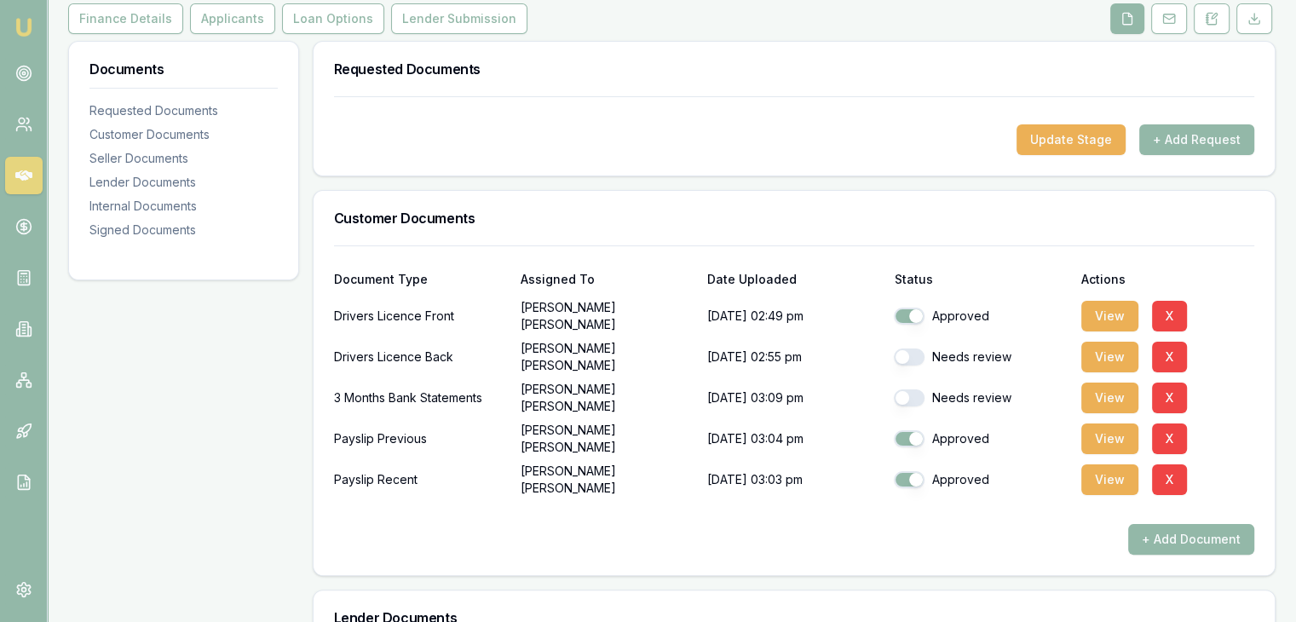
click at [896, 359] on button "button" at bounding box center [909, 357] width 31 height 17
checkbox input "true"
click at [911, 403] on button "button" at bounding box center [909, 397] width 31 height 17
checkbox input "true"
click at [1101, 432] on button "View" at bounding box center [1109, 439] width 57 height 31
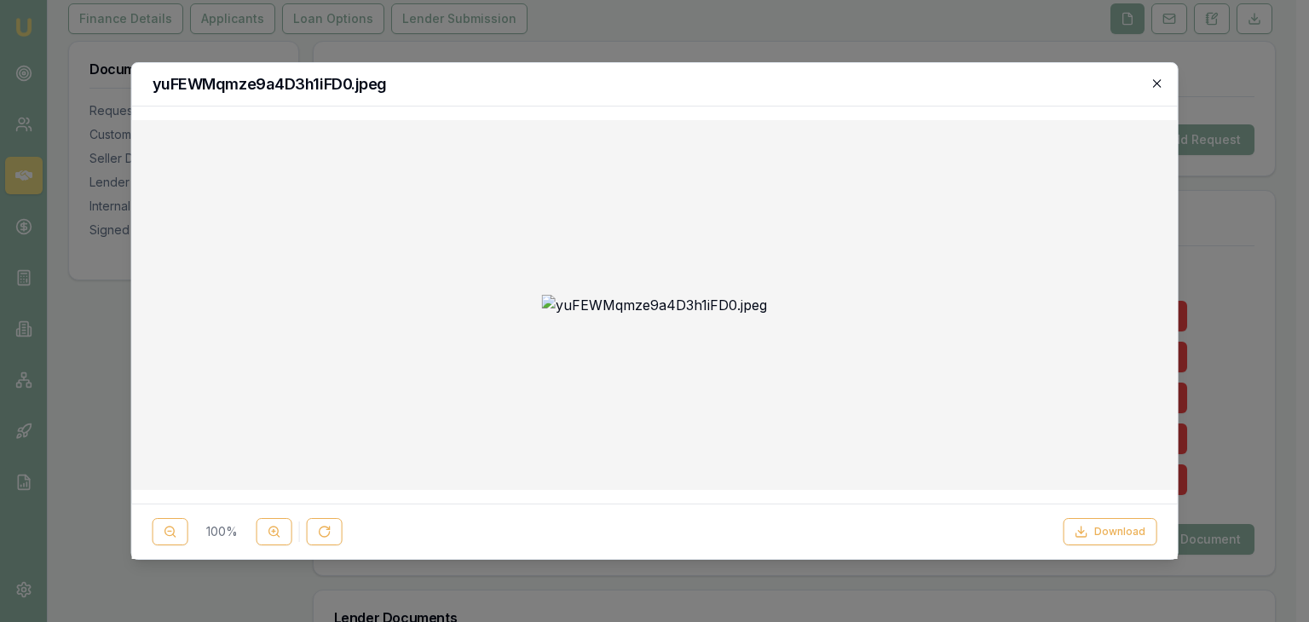
click at [1162, 81] on icon "button" at bounding box center [1157, 84] width 14 height 14
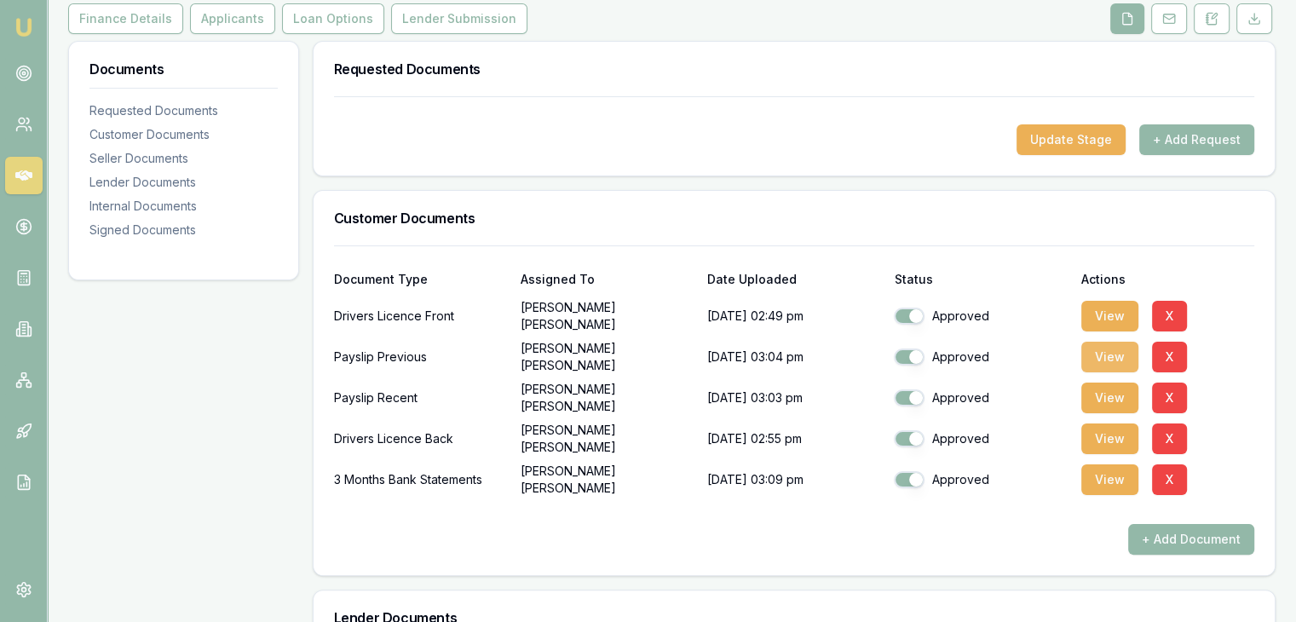
click at [1121, 355] on button "View" at bounding box center [1109, 357] width 57 height 31
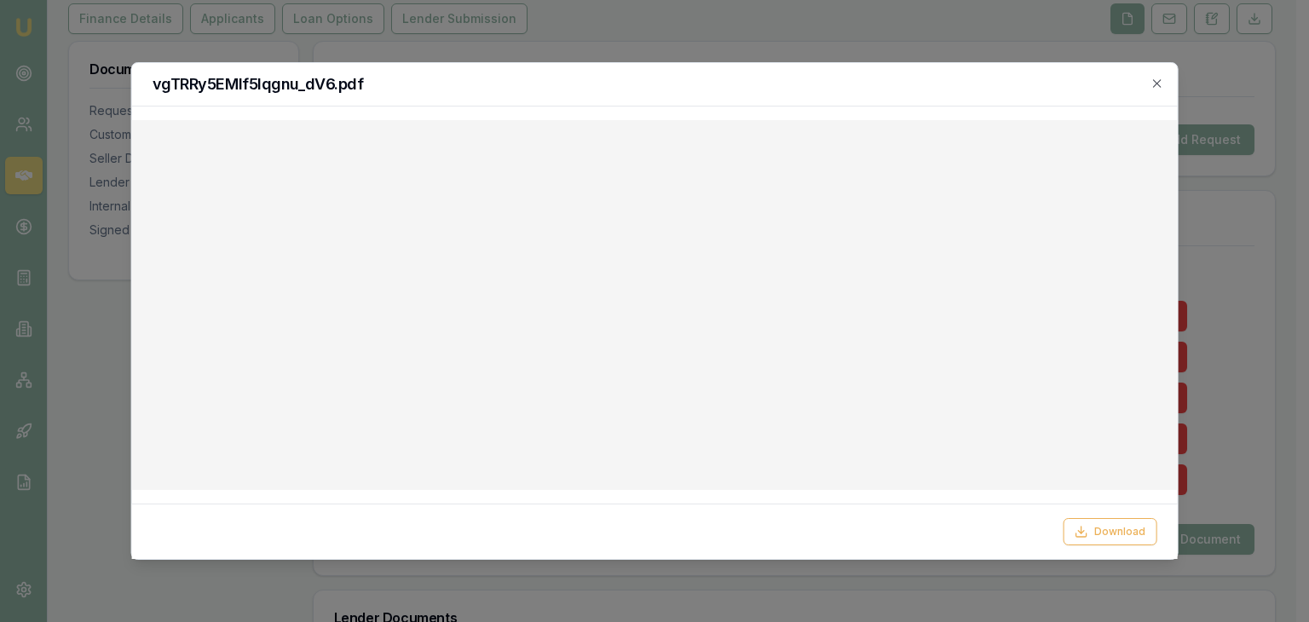
click at [1145, 84] on h2 "vgTRRy5EMIf5lqgnu_dV6.pdf" at bounding box center [655, 84] width 1005 height 15
click at [1155, 84] on icon "button" at bounding box center [1157, 83] width 8 height 8
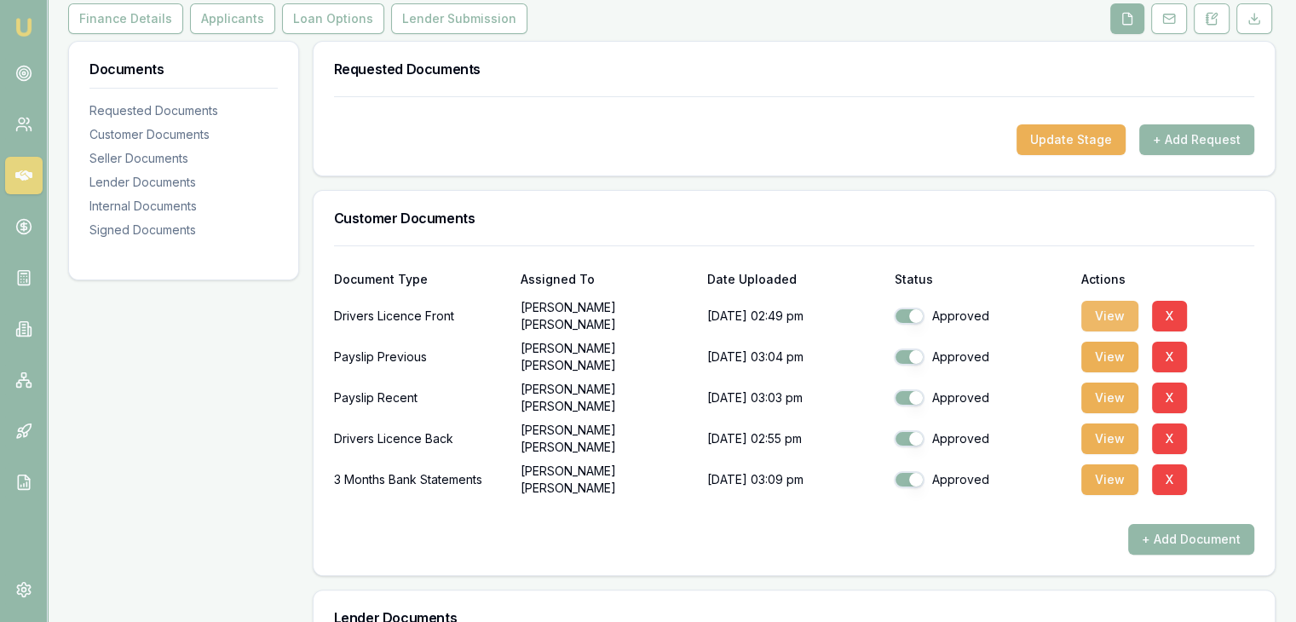
click at [1119, 320] on button "View" at bounding box center [1109, 316] width 57 height 31
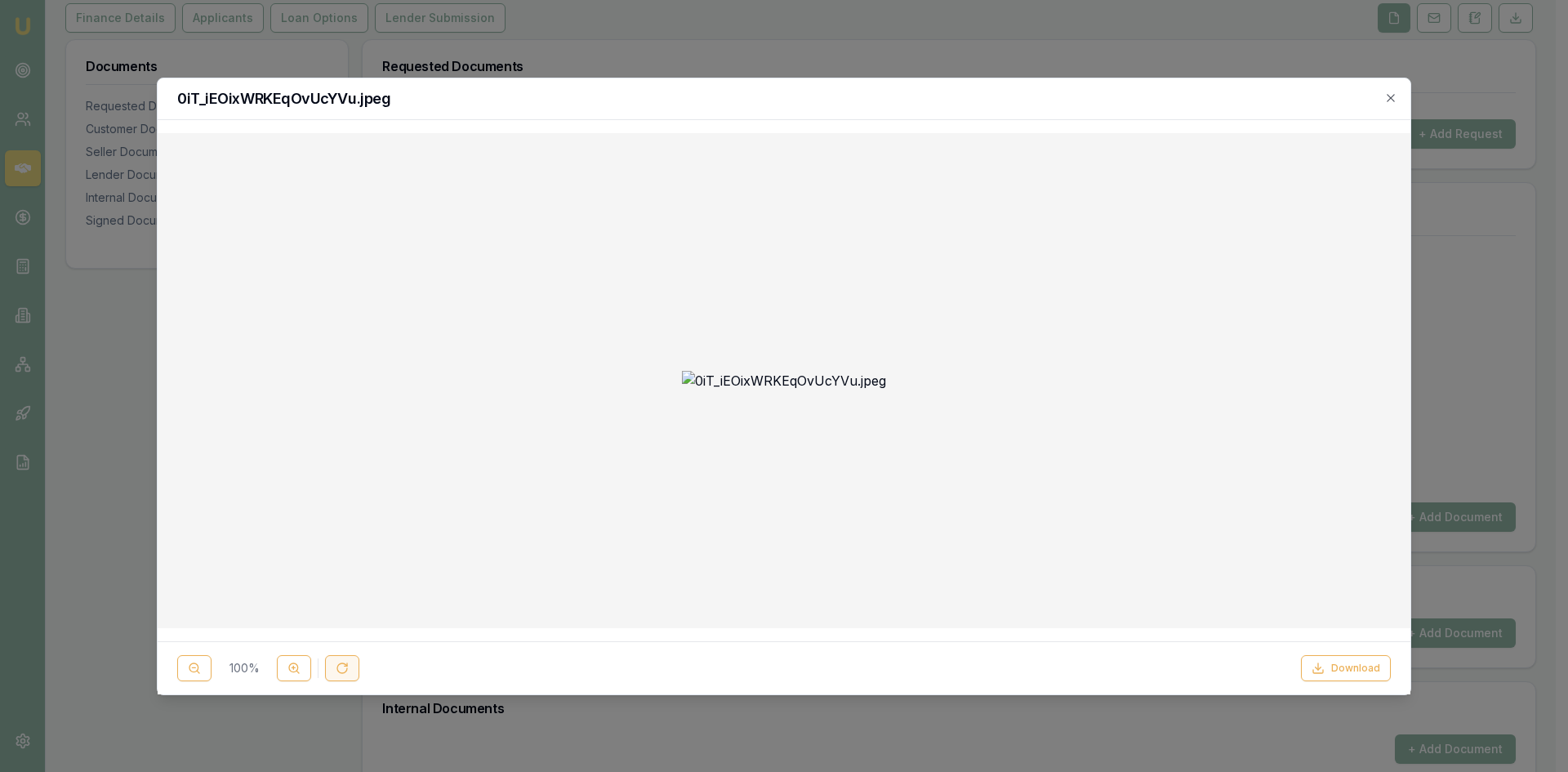
click at [341, 596] on icon at bounding box center [342, 668] width 10 height 10
click at [1254, 96] on div "0iT_iEOixWRKEqOvUcYVu.jpeg" at bounding box center [783, 99] width 1253 height 41
click at [1254, 93] on icon "button" at bounding box center [1391, 98] width 13 height 13
